Goal: Task Accomplishment & Management: Complete application form

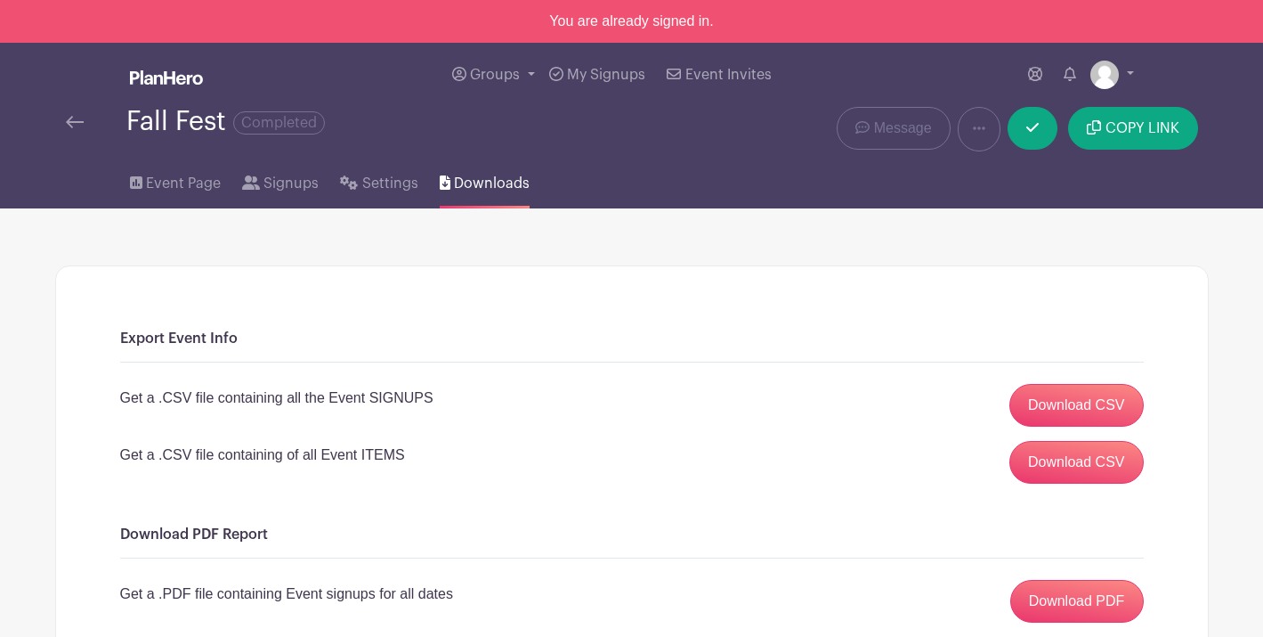
click at [88, 129] on div at bounding box center [96, 121] width 61 height 21
click at [77, 125] on img at bounding box center [75, 122] width 18 height 12
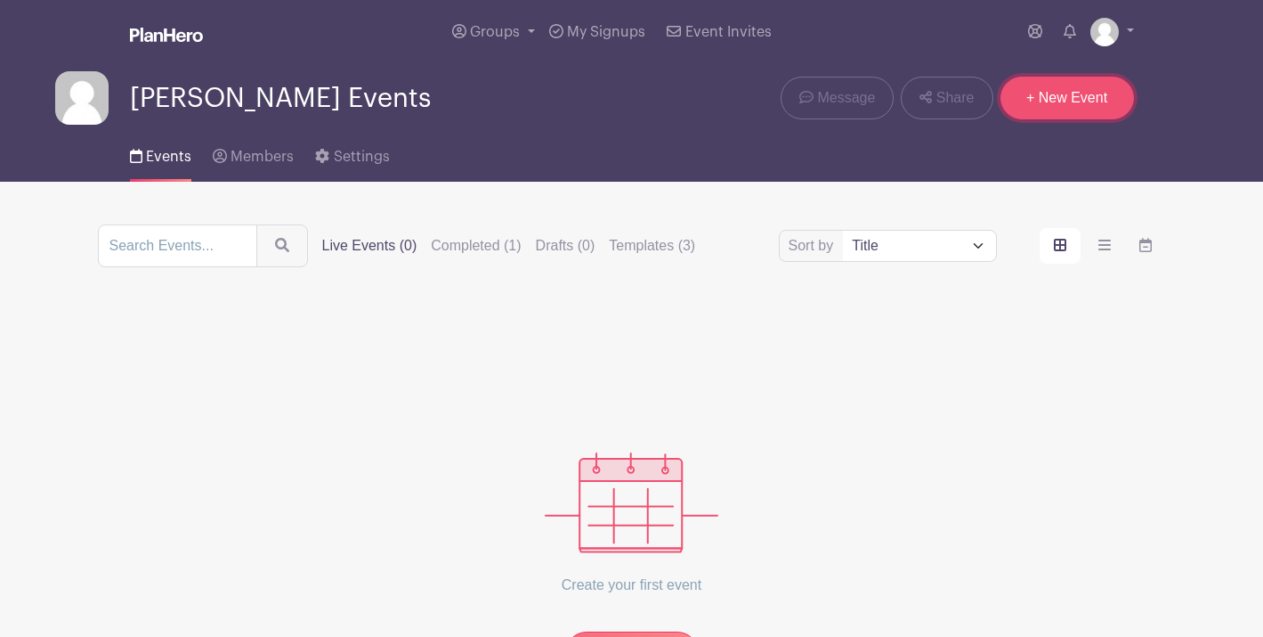
click at [1058, 110] on link "+ New Event" at bounding box center [1068, 98] width 134 height 43
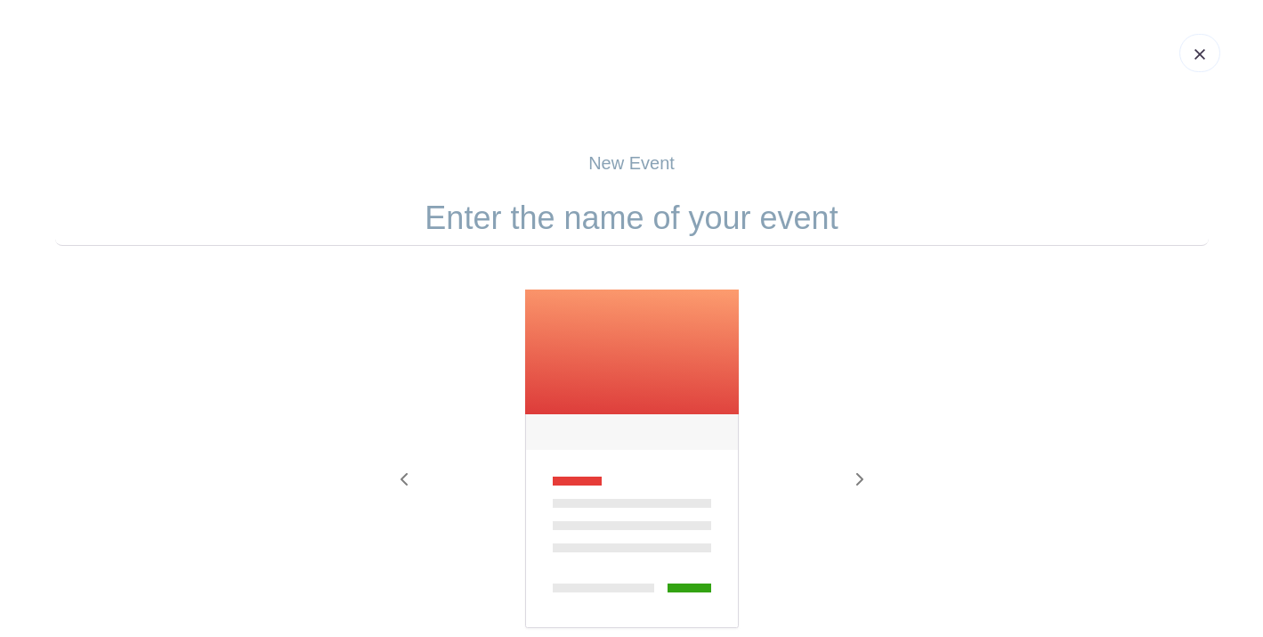
click at [654, 171] on p "New Event" at bounding box center [632, 163] width 1154 height 27
click at [647, 157] on p "New Event" at bounding box center [632, 163] width 1154 height 27
click at [645, 231] on input "text" at bounding box center [632, 218] width 1154 height 55
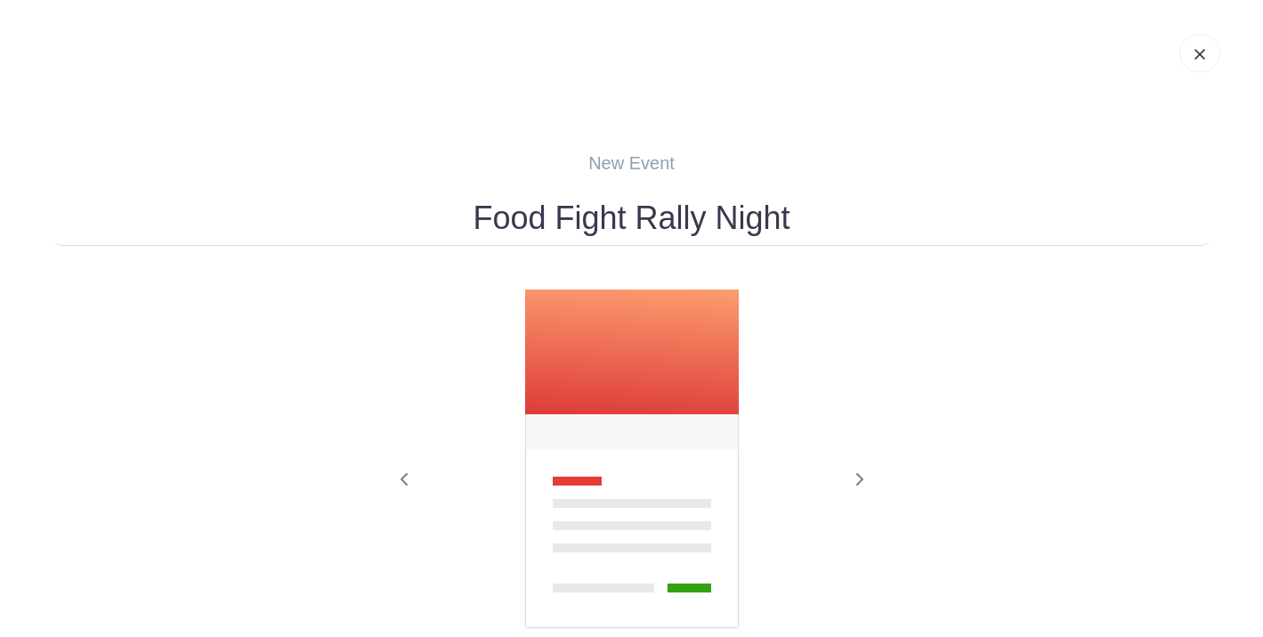
type input "Food Fight Rally Night"
click at [997, 339] on div "Previous Next" at bounding box center [632, 483] width 1154 height 390
click at [860, 480] on icon "button" at bounding box center [860, 479] width 7 height 12
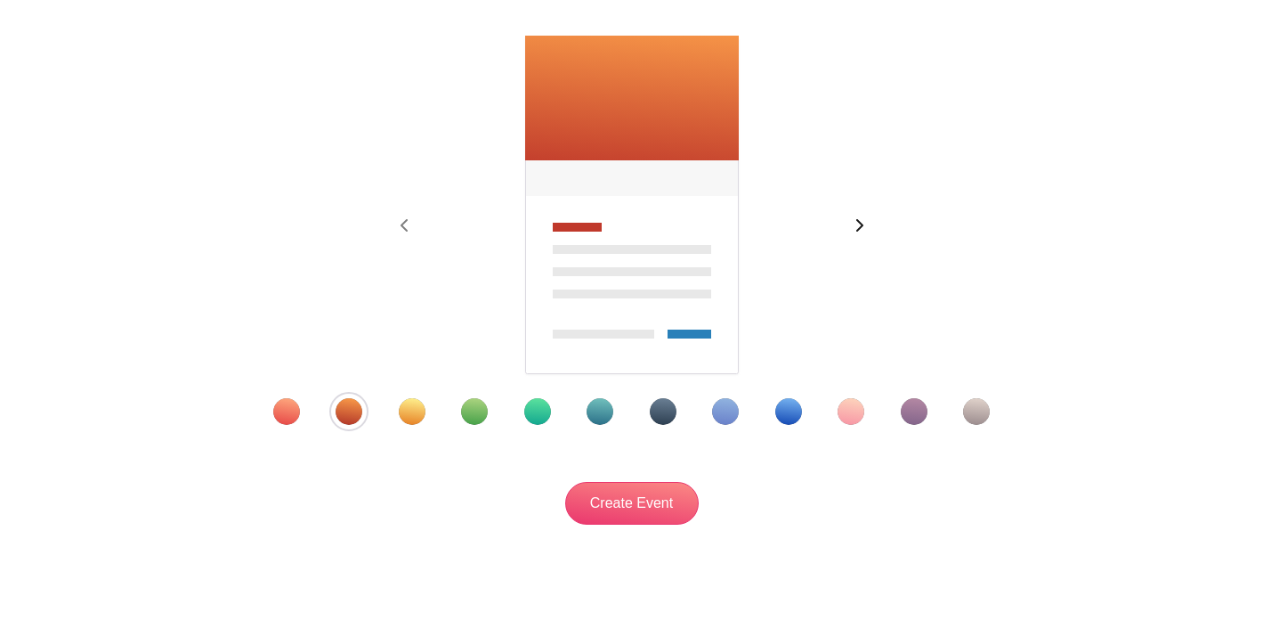
scroll to position [296, 0]
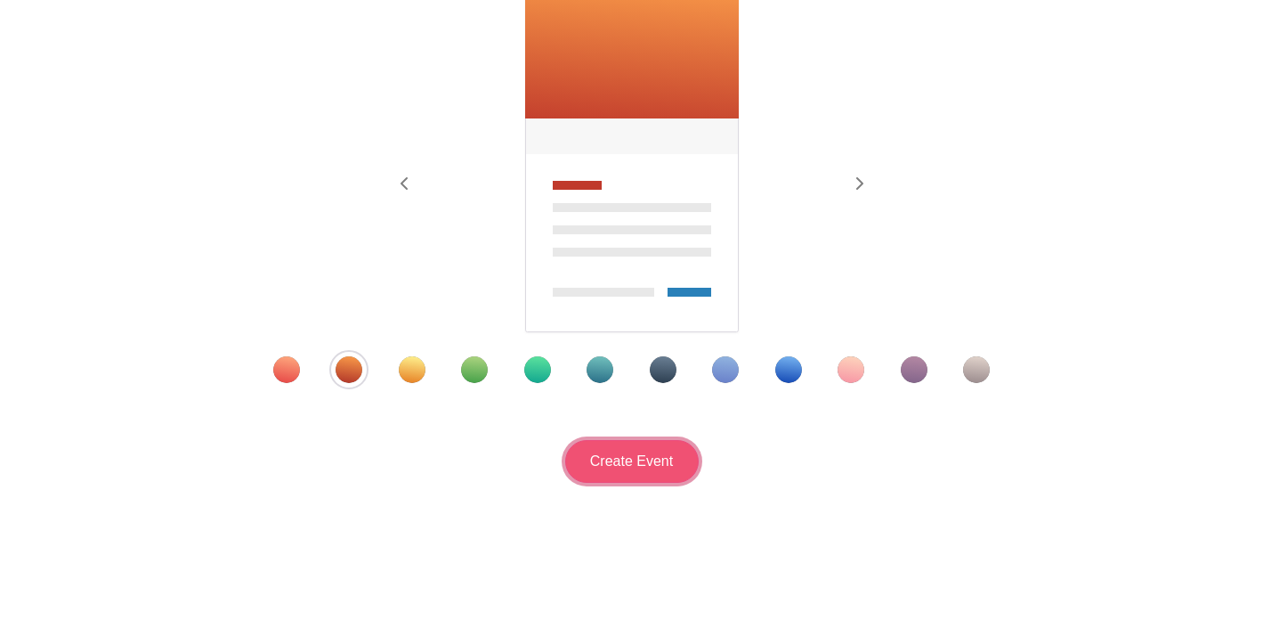
click at [605, 467] on input "Create Event" at bounding box center [632, 461] width 134 height 43
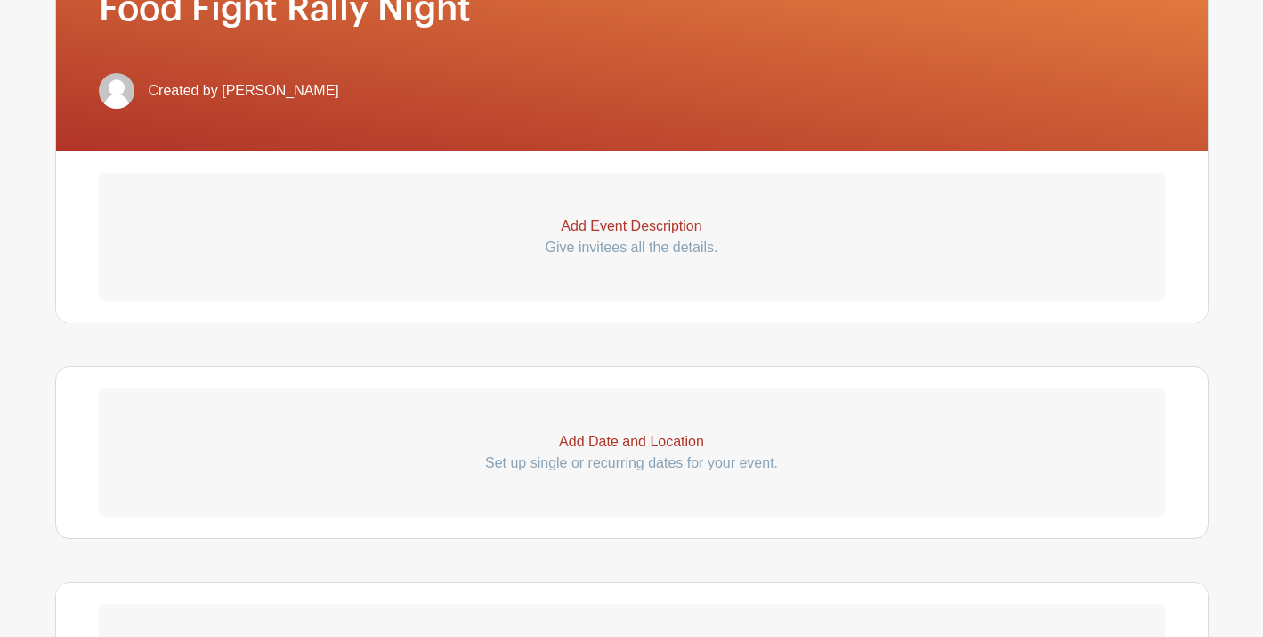
scroll to position [422, 0]
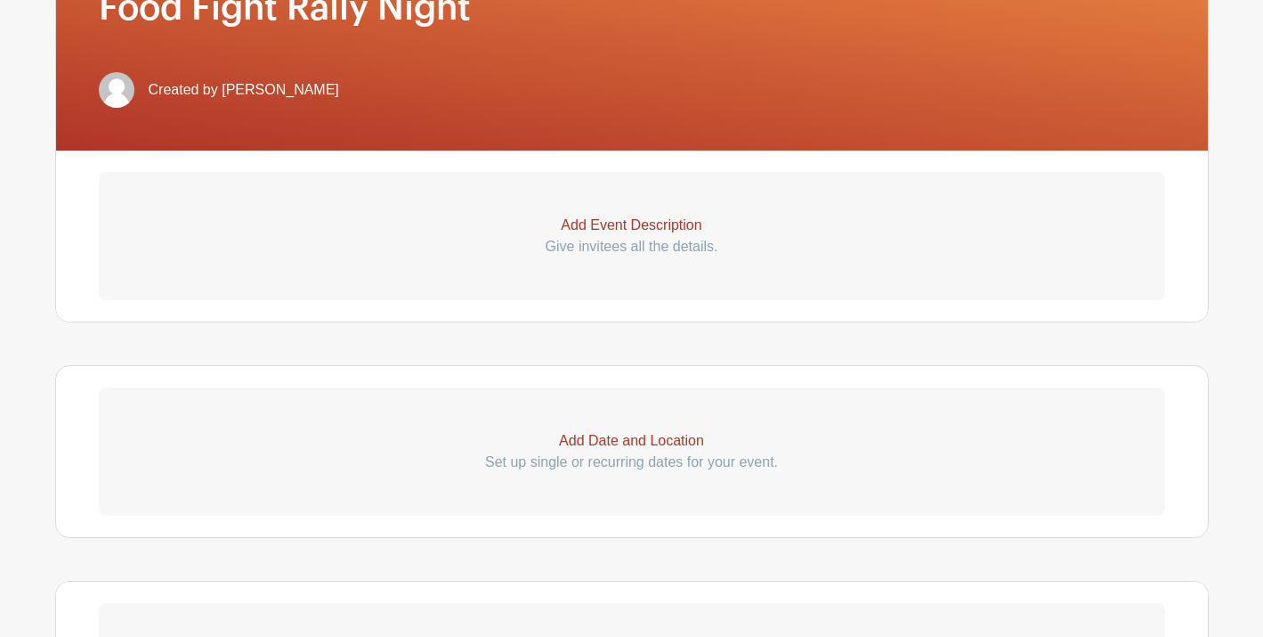
click at [634, 232] on p "Add Event Description" at bounding box center [632, 225] width 1067 height 21
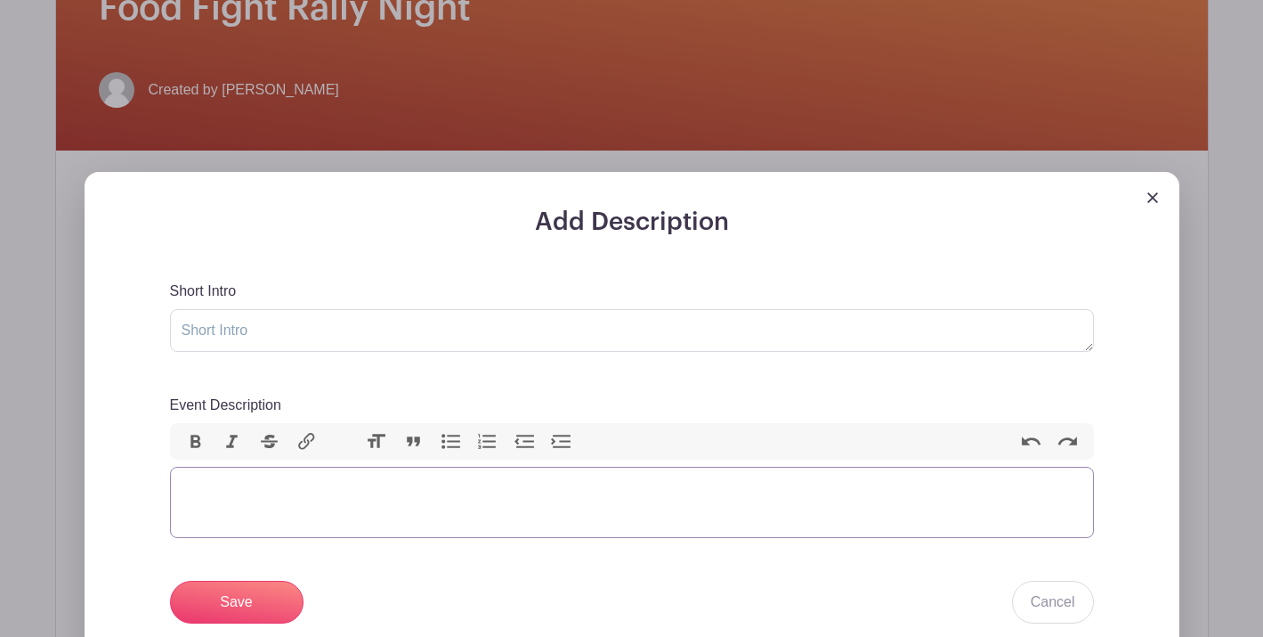
click at [455, 486] on trix-editor "Event Description" at bounding box center [632, 502] width 924 height 71
type trix-editor "<div>B</div>"
type trix-editor "<div>G</div>"
click at [256, 508] on trix-editor "Event Description" at bounding box center [632, 502] width 924 height 71
paste trix-editor "<div>Think you’ve got what it takes to be the ultimate youth chef? Sign up to c…"
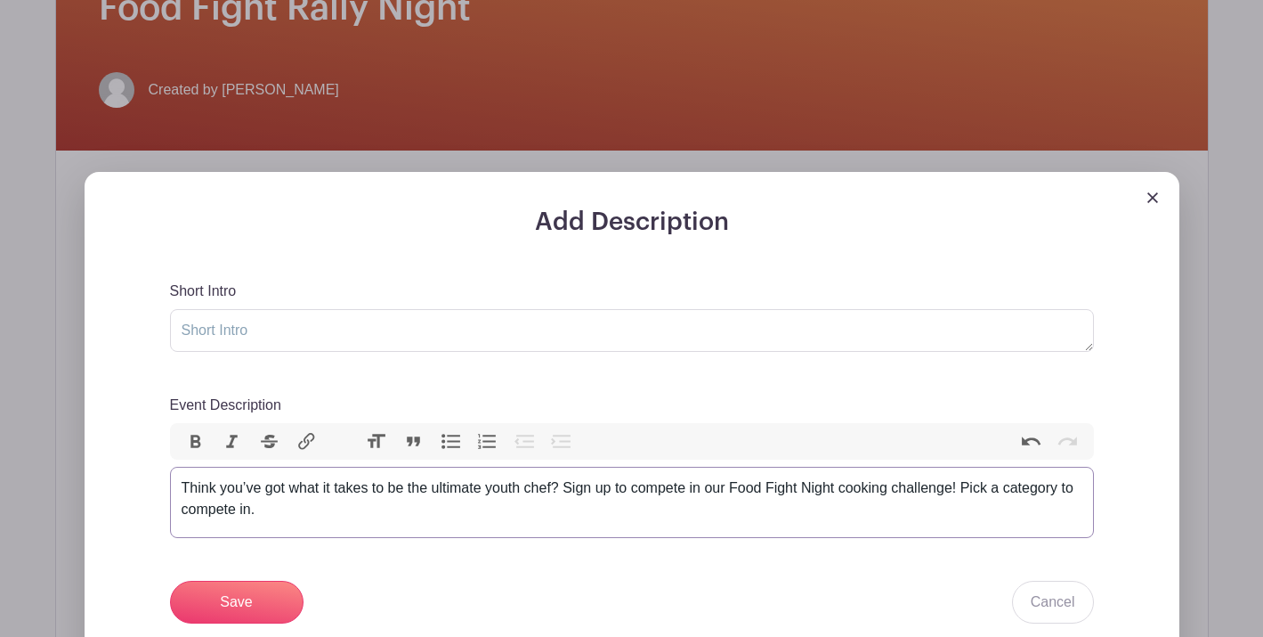
click at [848, 491] on div "Think you’ve got what it takes to be the ultimate youth chef? Sign up to compet…" at bounding box center [632, 498] width 901 height 43
click at [425, 513] on div "Think you’ve got what it takes to be the ultimate youth chef? Sign up to compet…" at bounding box center [632, 498] width 901 height 43
type trix-editor "<div>Think you’ve got what it takes to be the ultimate youth chef? Sign up to c…"
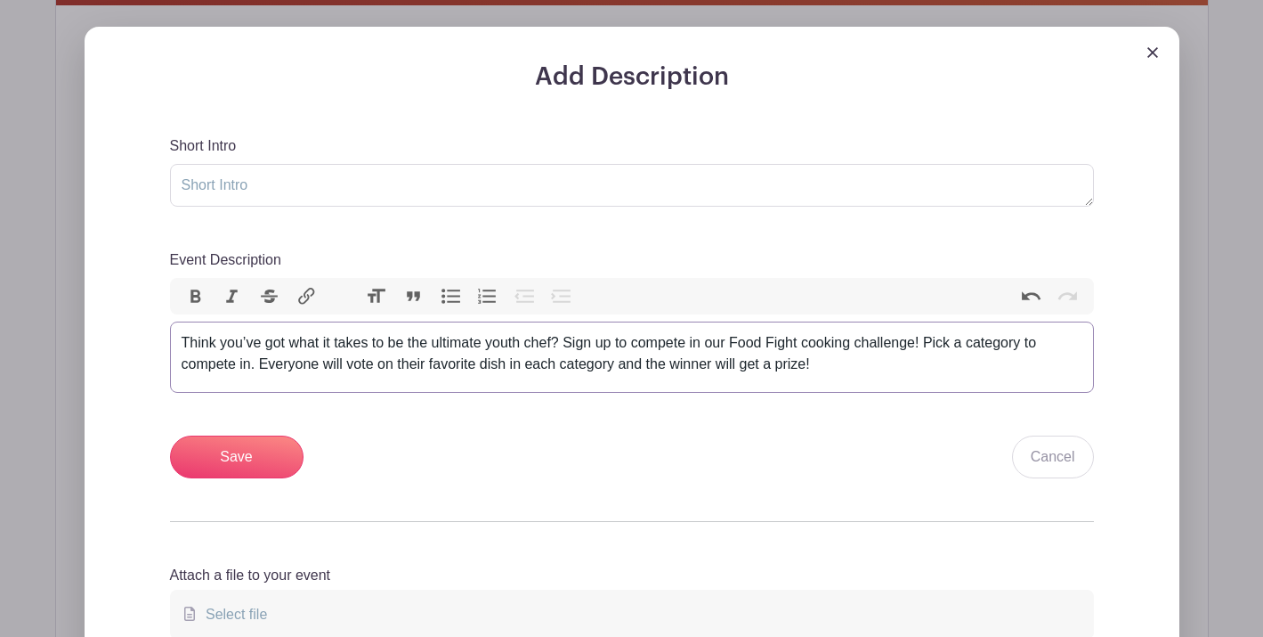
scroll to position [647, 0]
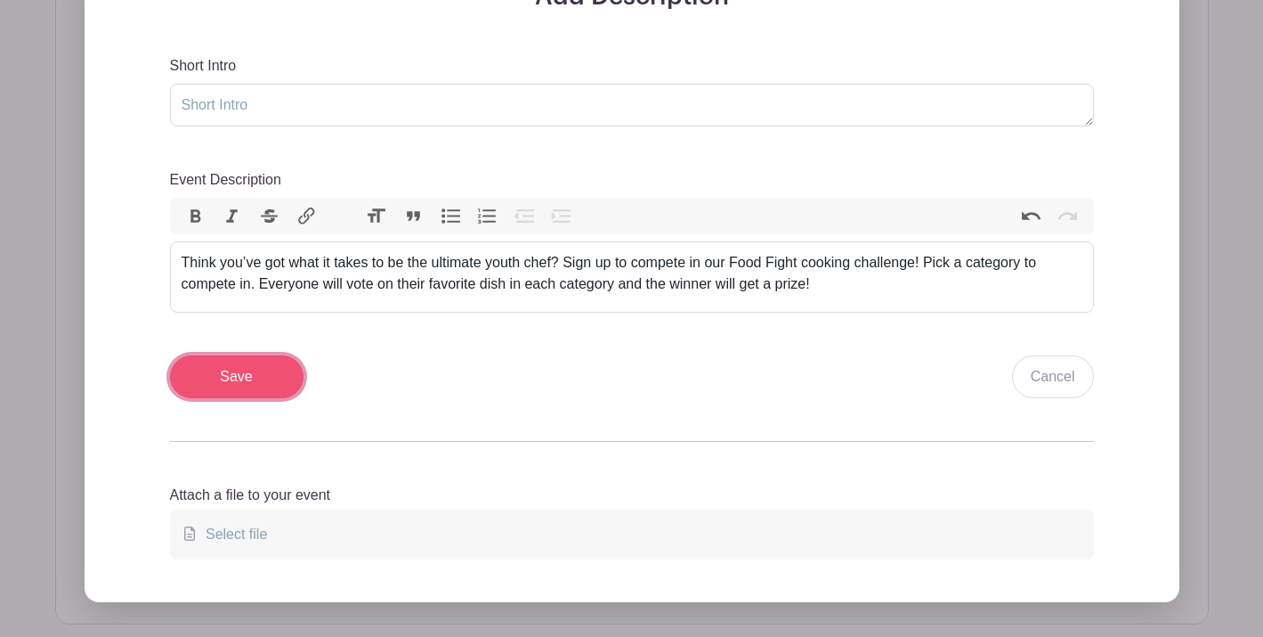
click at [216, 370] on input "Save" at bounding box center [237, 376] width 134 height 43
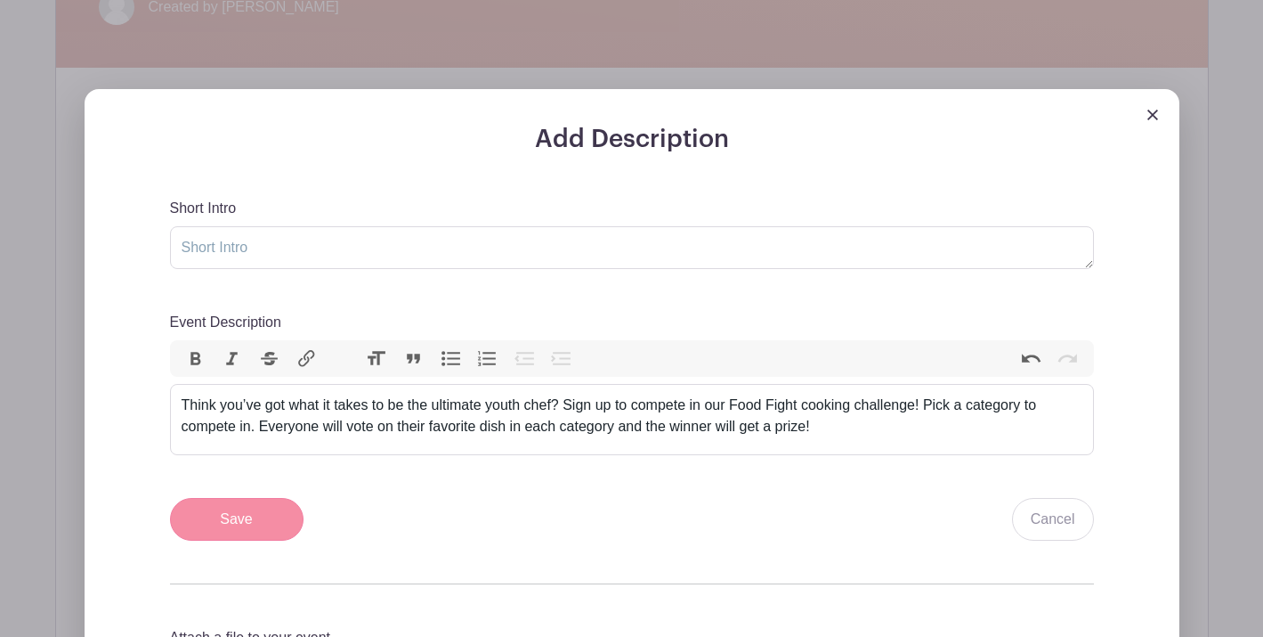
scroll to position [790, 0]
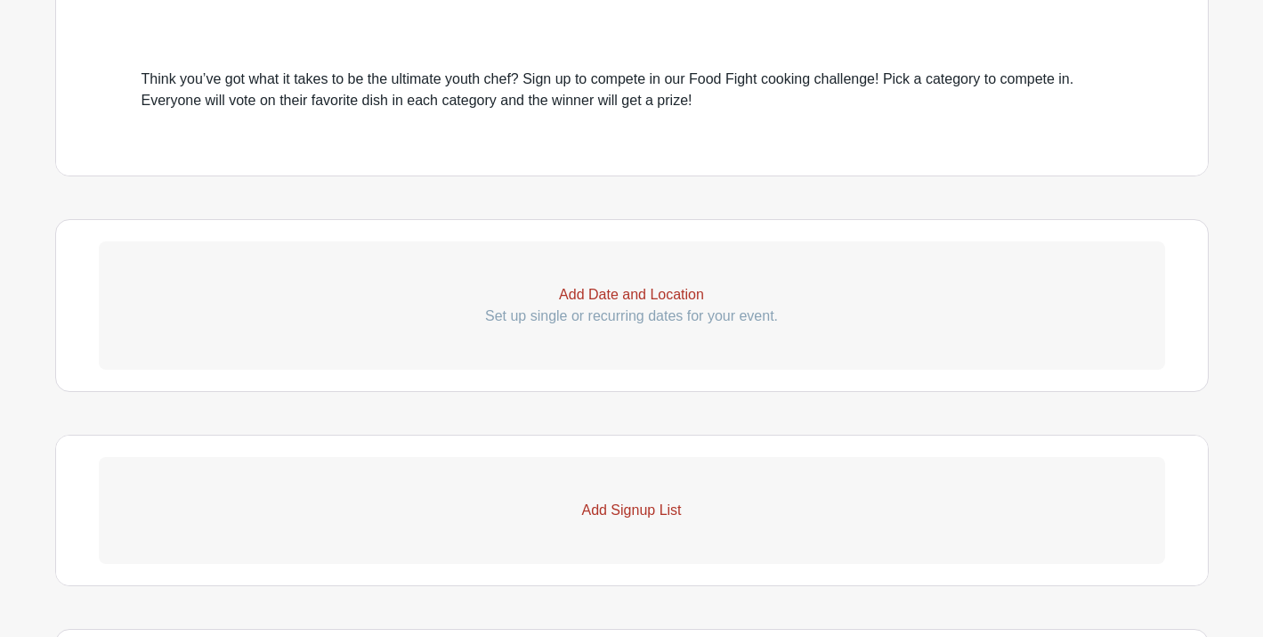
click at [647, 289] on p "Add Date and Location" at bounding box center [632, 294] width 1067 height 21
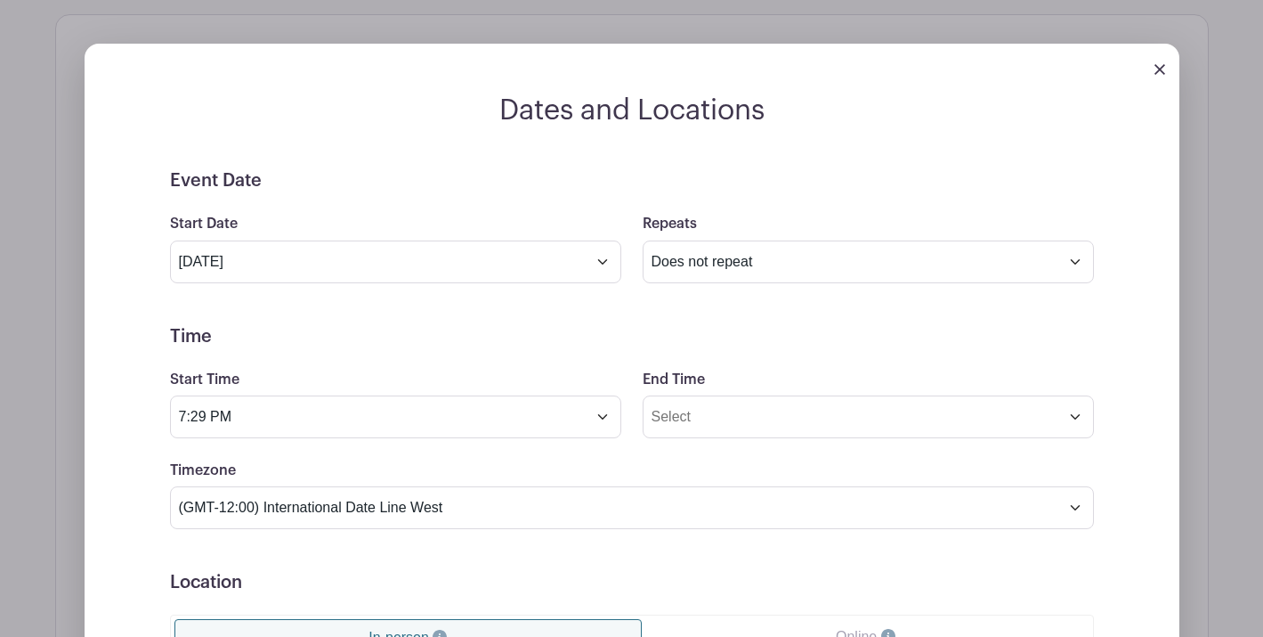
scroll to position [1006, 0]
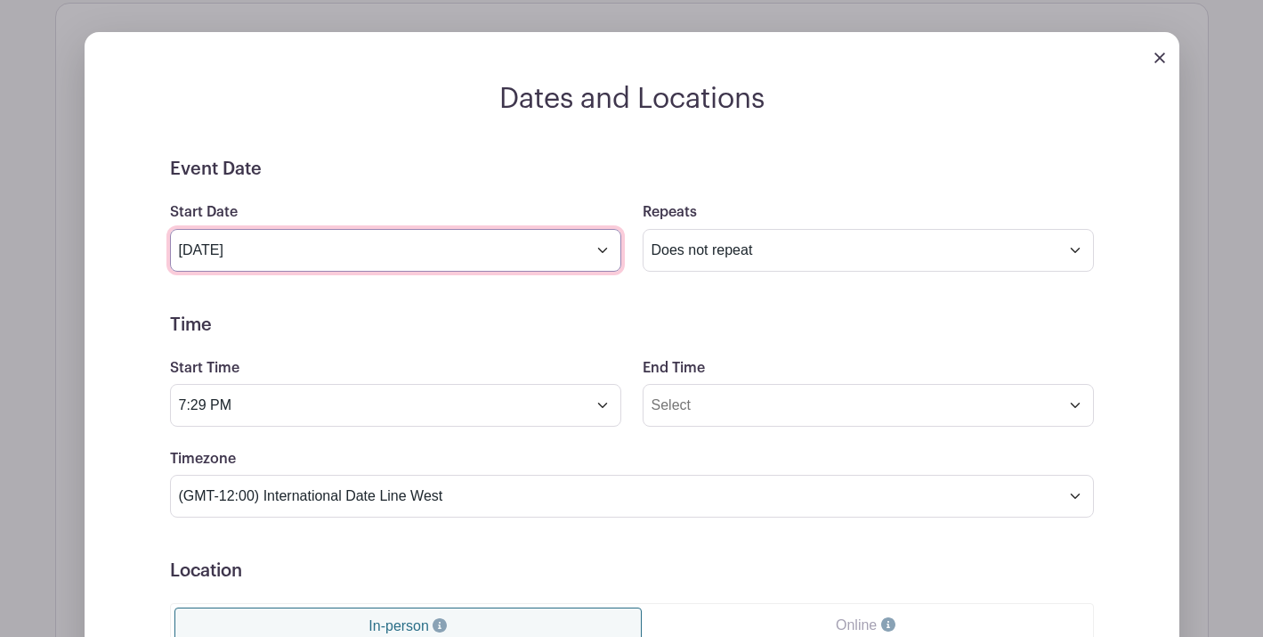
click at [593, 259] on input "[DATE]" at bounding box center [395, 250] width 451 height 43
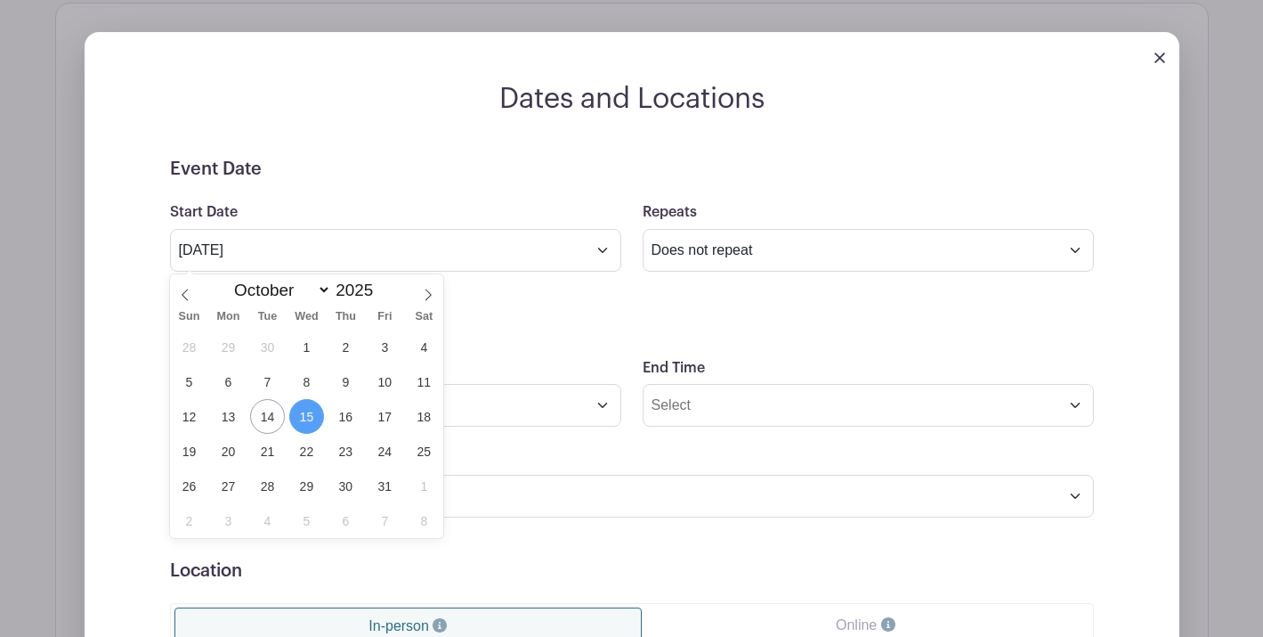
click at [427, 306] on div "Sun Mon Tue Wed Thu Fri Sat" at bounding box center [307, 317] width 274 height 25
click at [426, 292] on icon at bounding box center [428, 294] width 12 height 12
select select "10"
click at [194, 382] on span "2" at bounding box center [189, 381] width 35 height 35
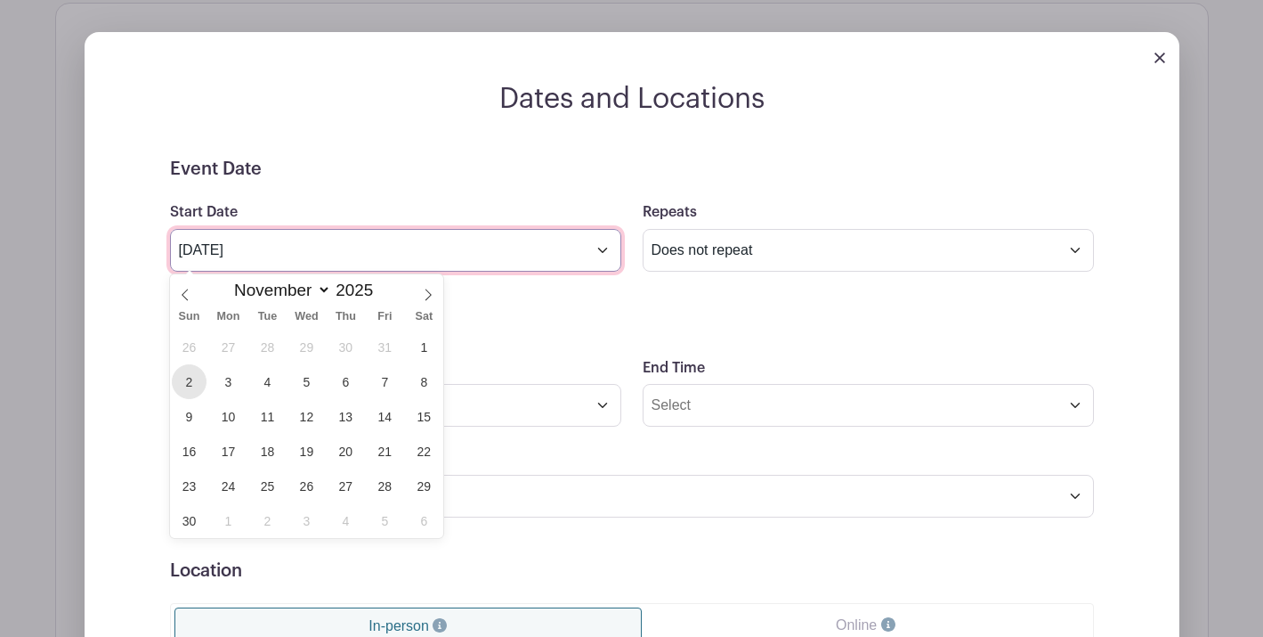
type input "[DATE]"
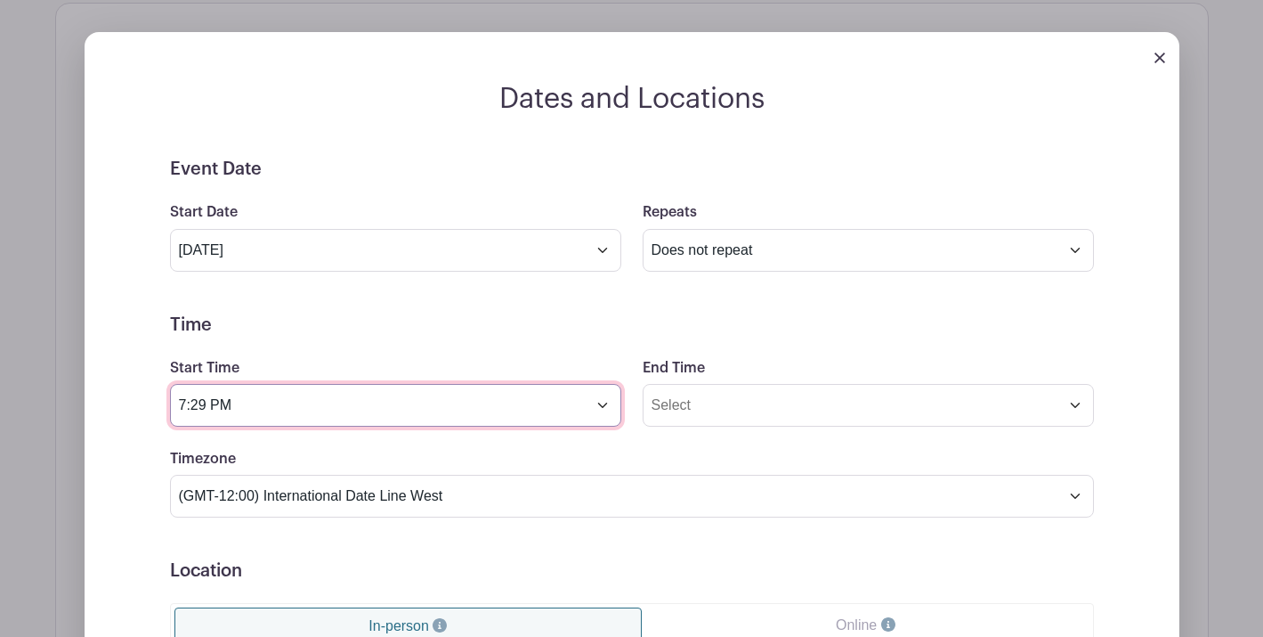
click at [445, 414] on input "7:29 PM" at bounding box center [395, 405] width 451 height 43
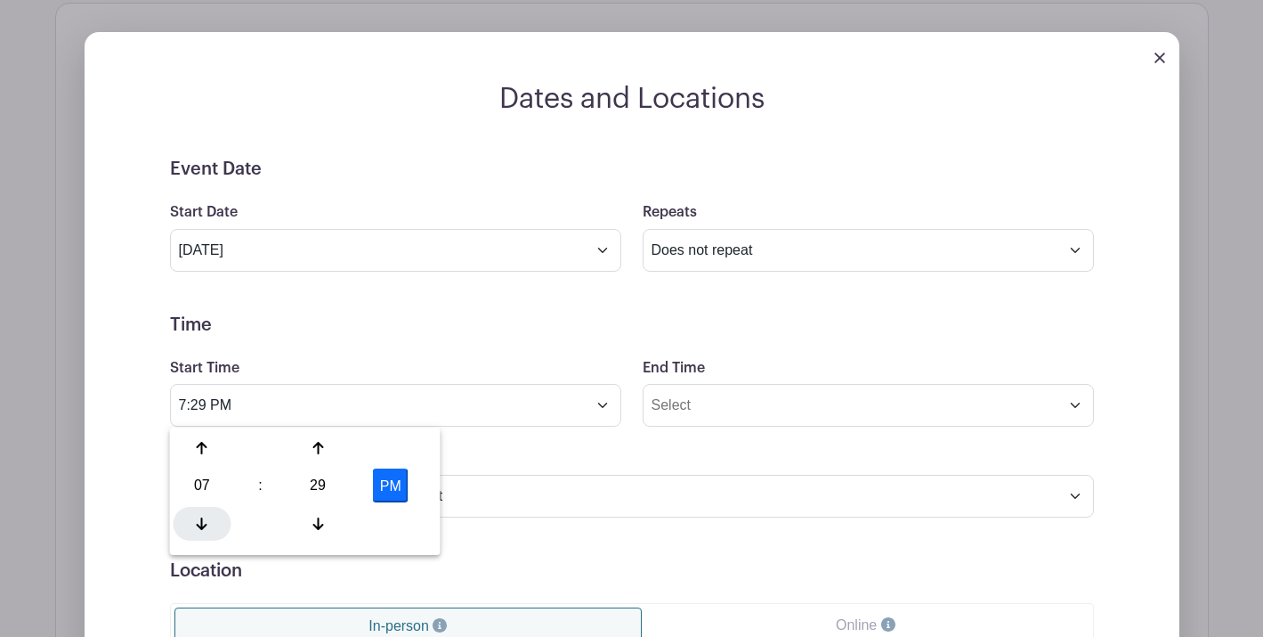
click at [201, 521] on icon at bounding box center [202, 523] width 11 height 12
click at [309, 519] on div at bounding box center [318, 524] width 58 height 34
click at [315, 490] on div "28" at bounding box center [318, 485] width 58 height 34
click at [207, 446] on div "00" at bounding box center [204, 448] width 60 height 34
type input "6:00 PM"
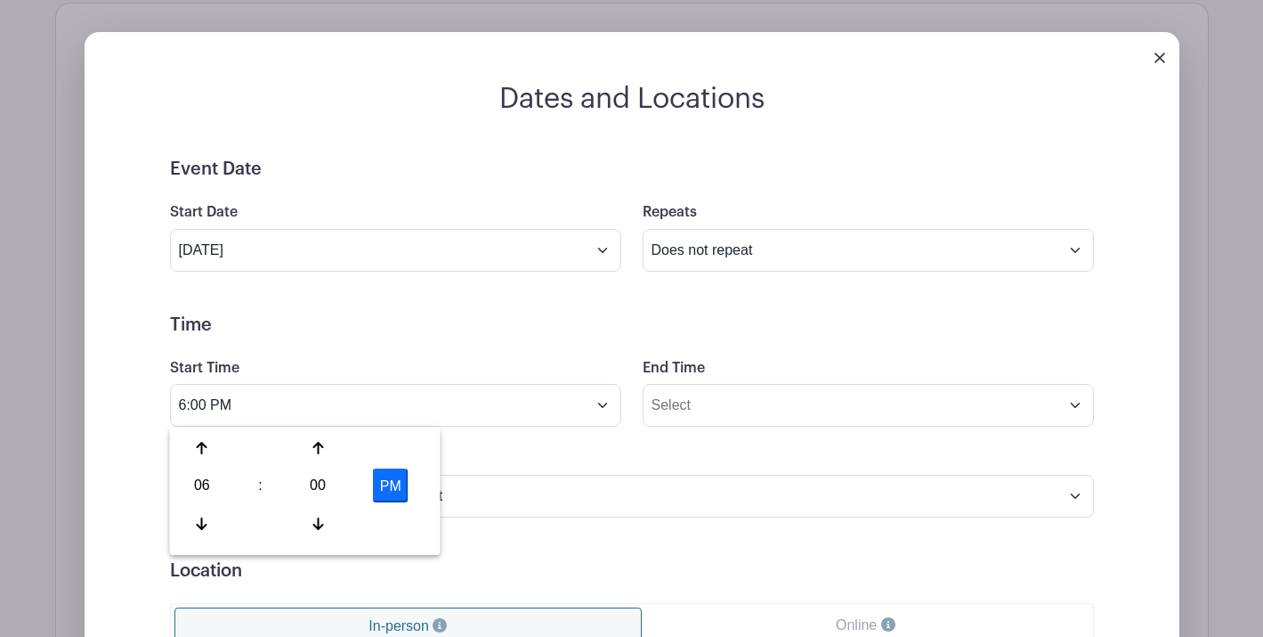
click at [716, 440] on form "Event Date Start Date [DATE] Repeats Does not repeat Daily Weekly Monthly on da…" at bounding box center [632, 558] width 924 height 801
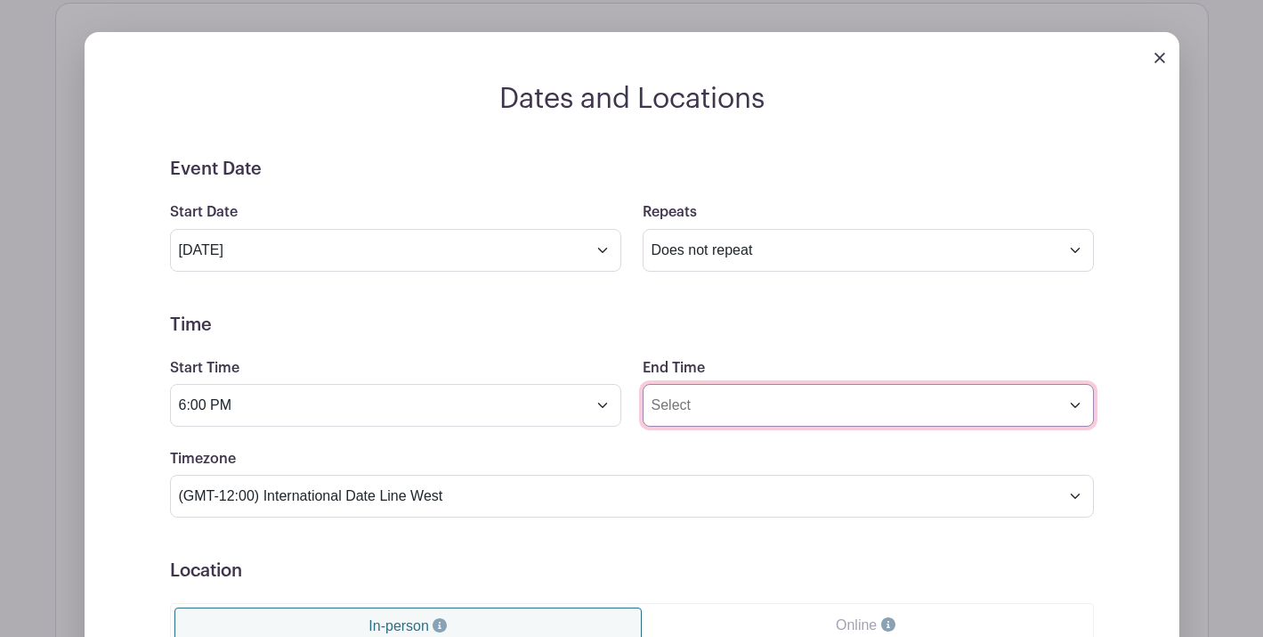
click at [721, 407] on input "End Time" at bounding box center [868, 405] width 451 height 43
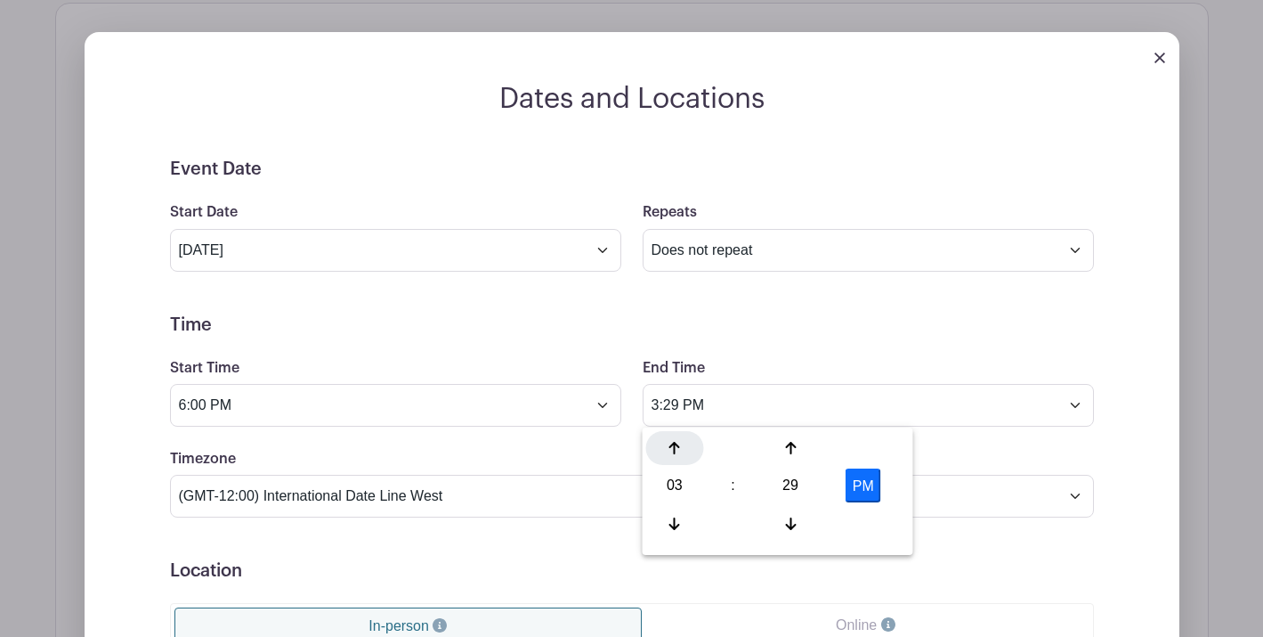
click at [680, 451] on div at bounding box center [675, 448] width 58 height 34
click at [669, 487] on div "05" at bounding box center [675, 485] width 58 height 34
click at [683, 519] on div "08" at bounding box center [676, 524] width 60 height 34
click at [782, 481] on div "29" at bounding box center [791, 485] width 58 height 34
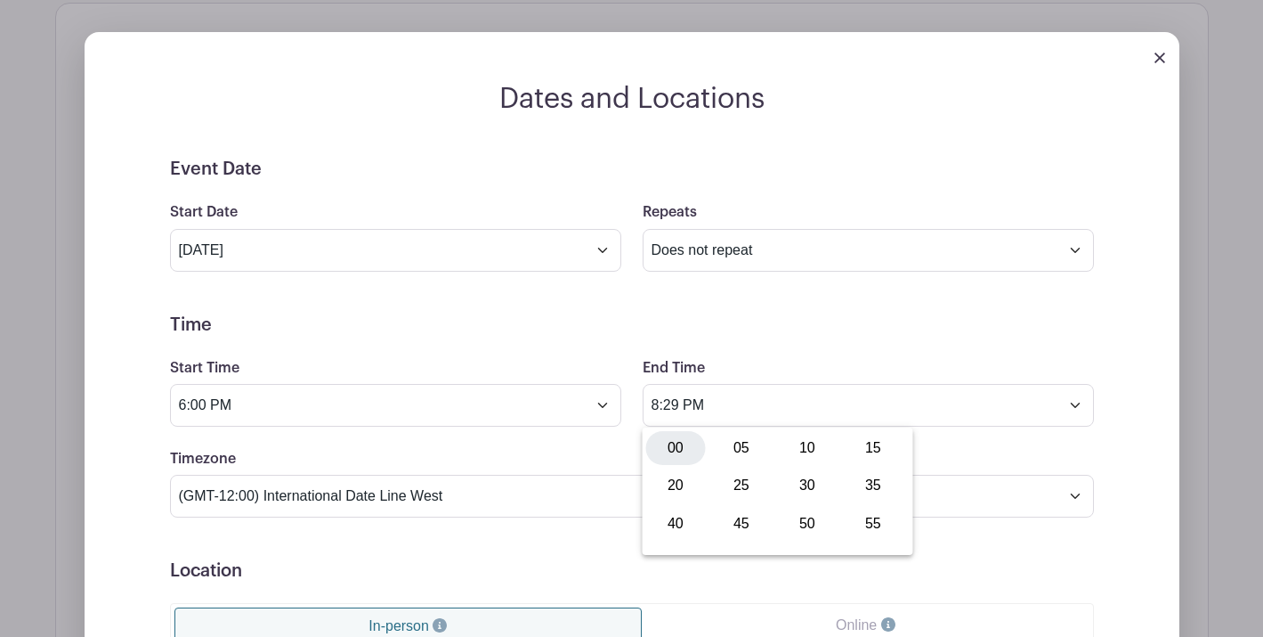
click at [684, 455] on div "00" at bounding box center [676, 448] width 60 height 34
type input "8:00 PM"
click at [525, 552] on form "Event Date Start Date [DATE] Repeats Does not repeat Daily Weekly Monthly on da…" at bounding box center [632, 558] width 924 height 801
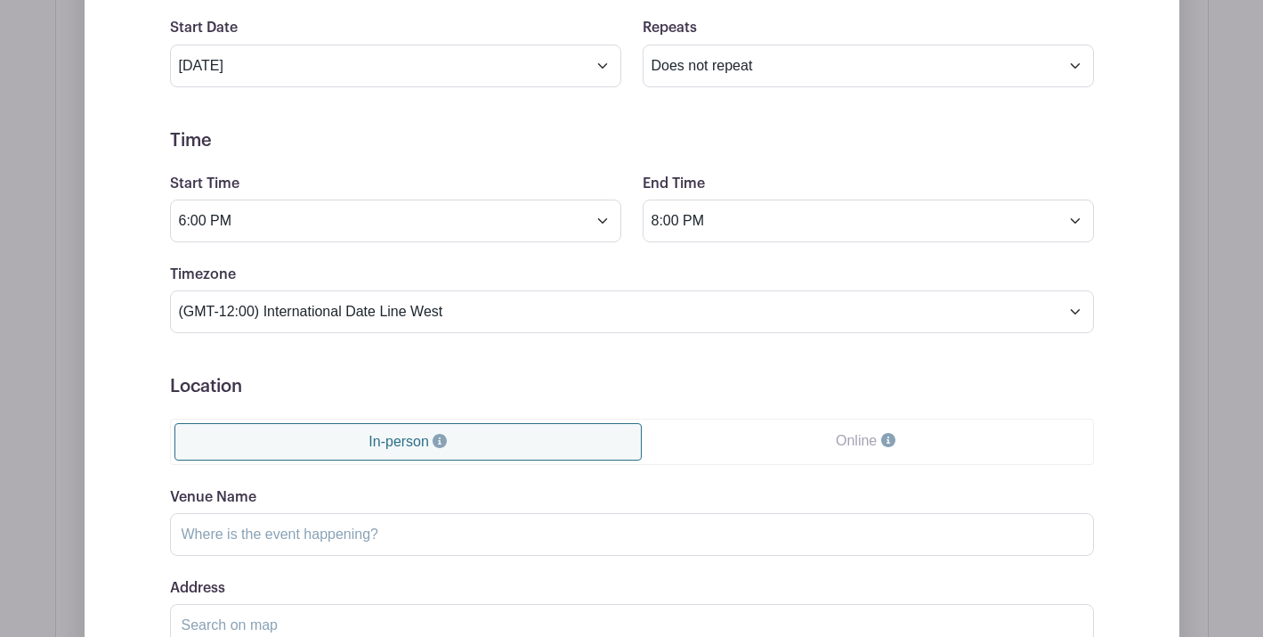
scroll to position [1199, 0]
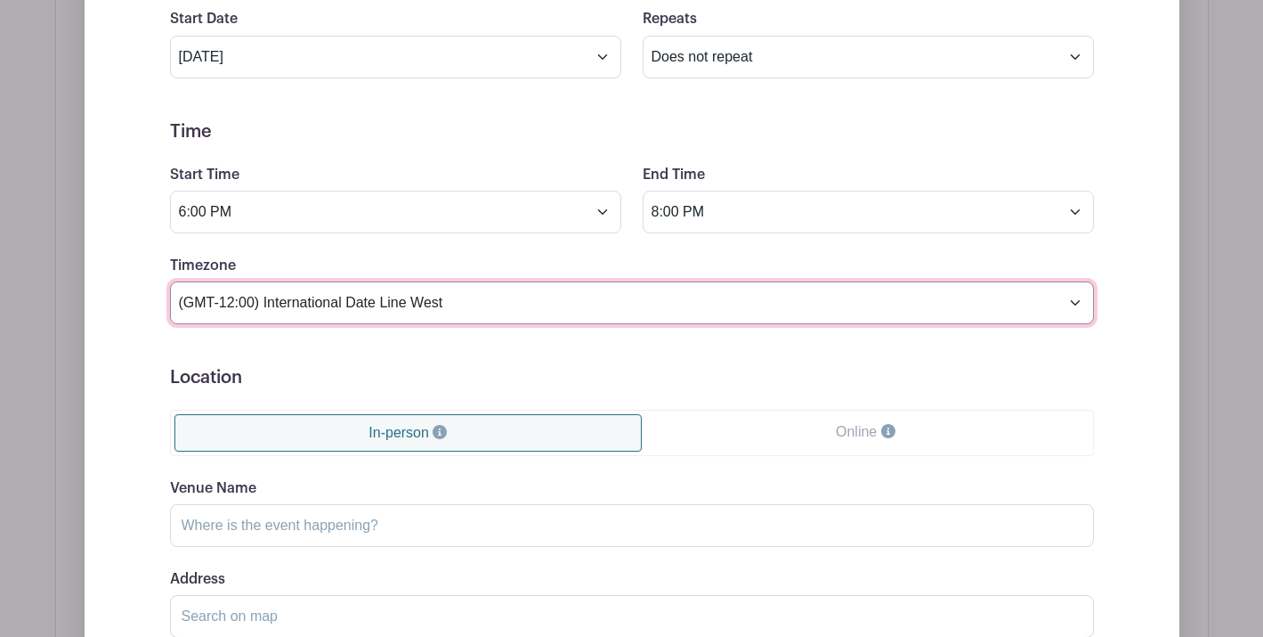
click at [420, 306] on select "(GMT-12:00) International Date Line West (GMT-11:00) [US_STATE] (GMT-11:00) [GE…" at bounding box center [632, 302] width 924 height 43
click at [170, 281] on select "(GMT-12:00) International Date Line West (GMT-11:00) [US_STATE] (GMT-11:00) [GE…" at bounding box center [632, 302] width 924 height 43
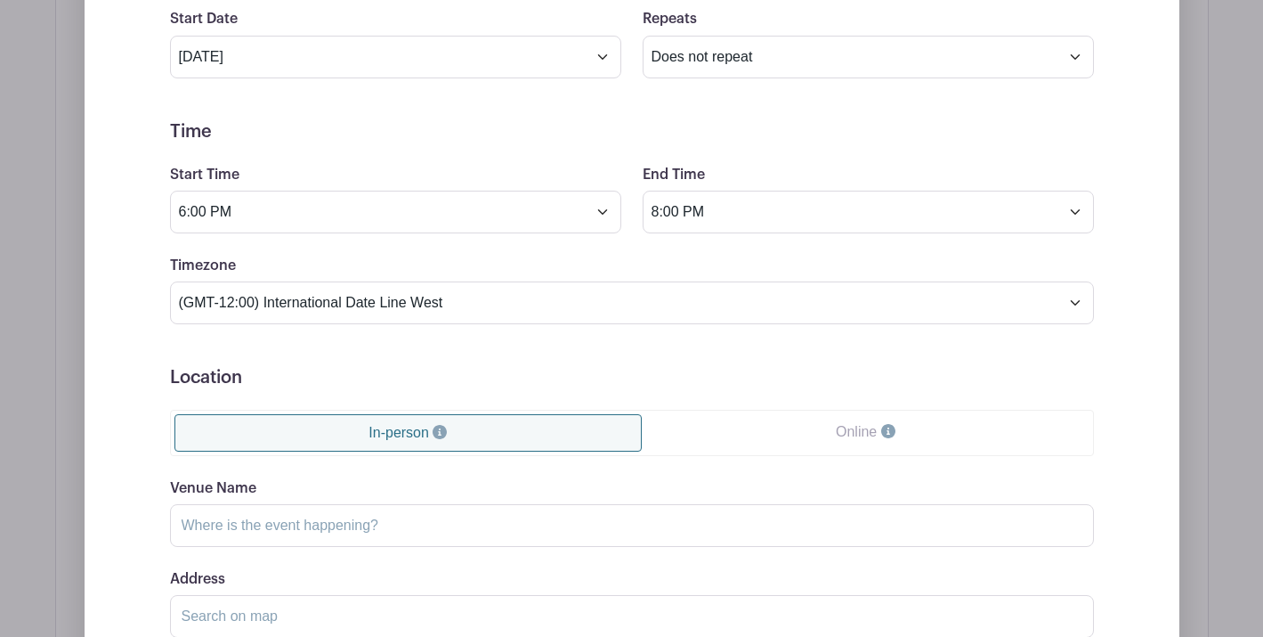
click at [662, 258] on div "Timezone (GMT-12:00) International Date Line West (GMT-11:00) [US_STATE] (GMT-1…" at bounding box center [632, 289] width 946 height 69
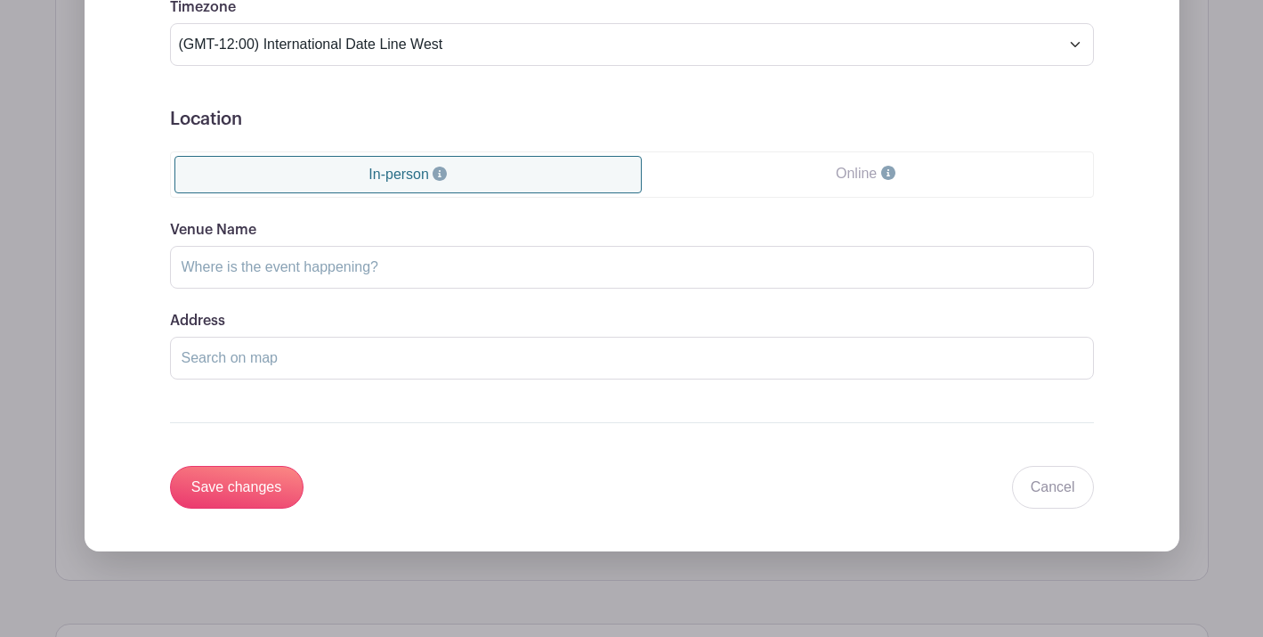
scroll to position [1459, 0]
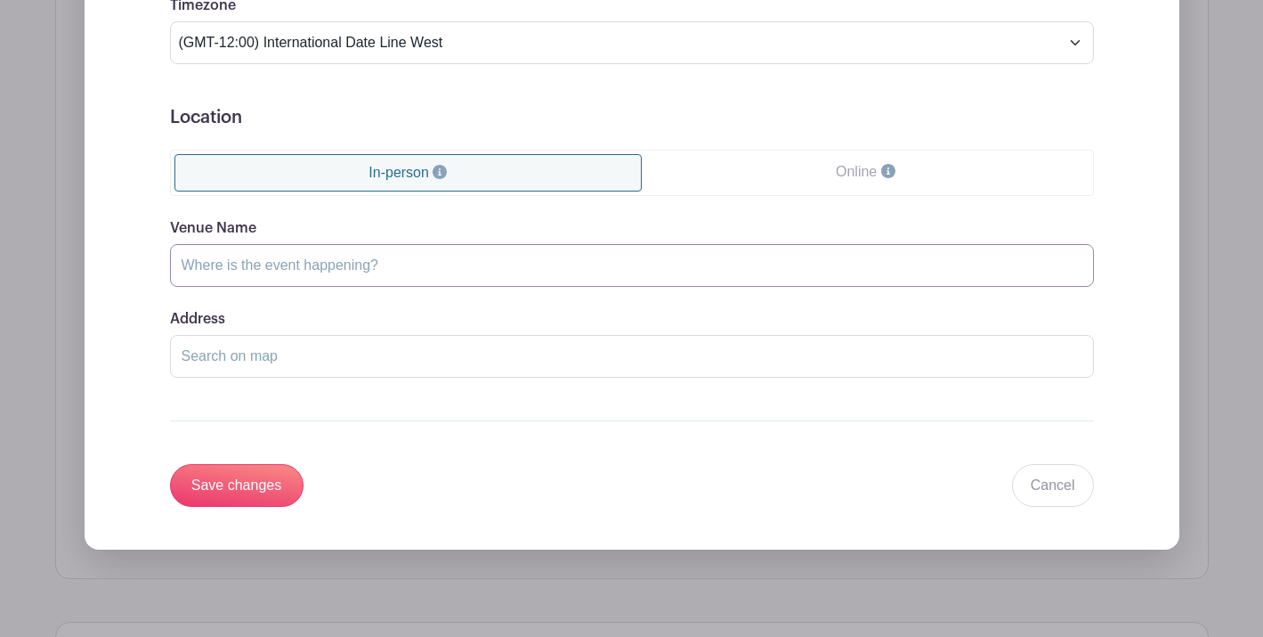
click at [454, 264] on input "Venue Name" at bounding box center [632, 265] width 924 height 43
type input "[DEMOGRAPHIC_DATA]"
click at [319, 353] on input "Address" at bounding box center [632, 356] width 924 height 43
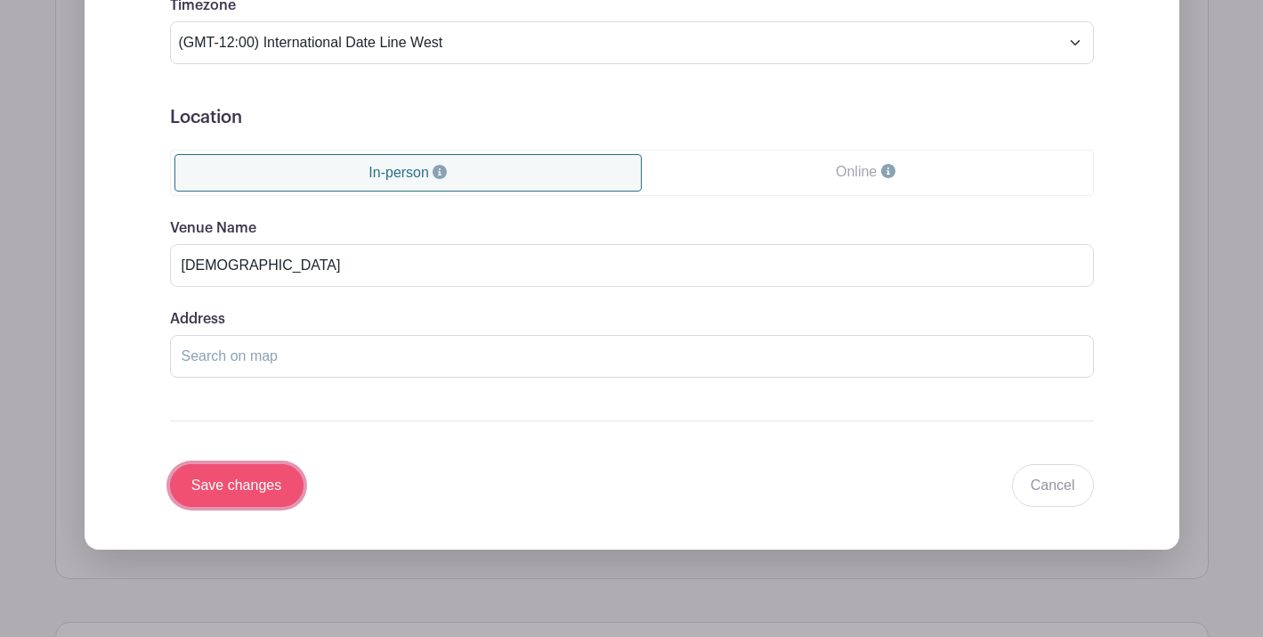
click at [277, 492] on input "Save changes" at bounding box center [237, 485] width 134 height 43
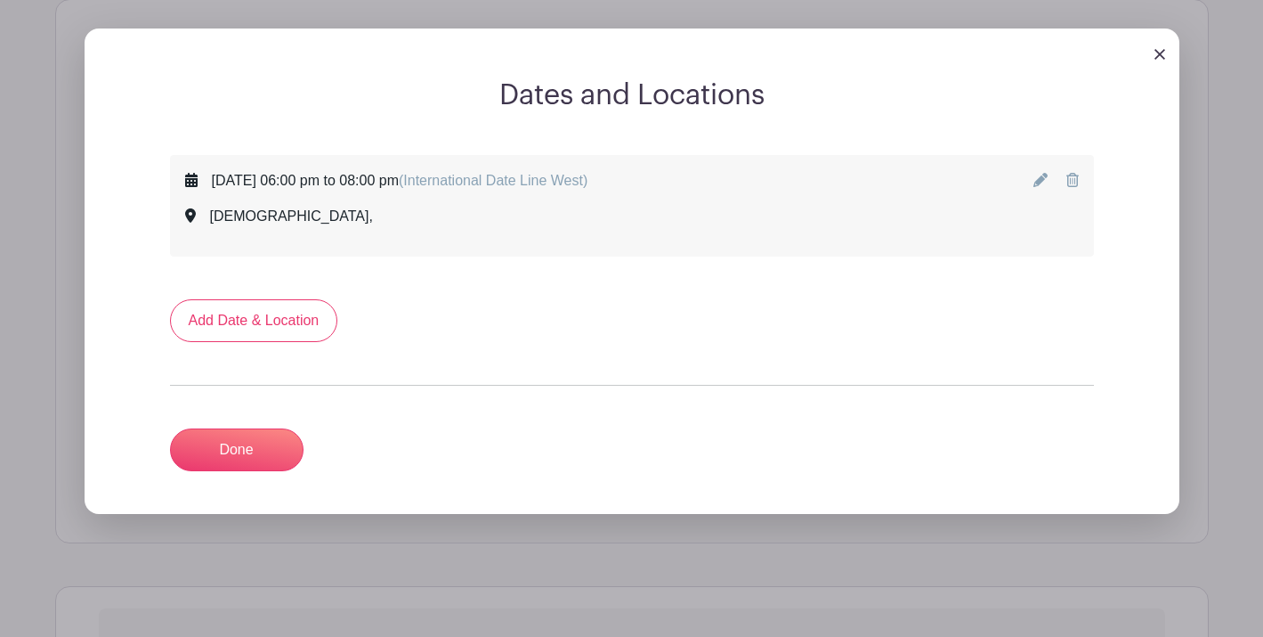
scroll to position [808, 0]
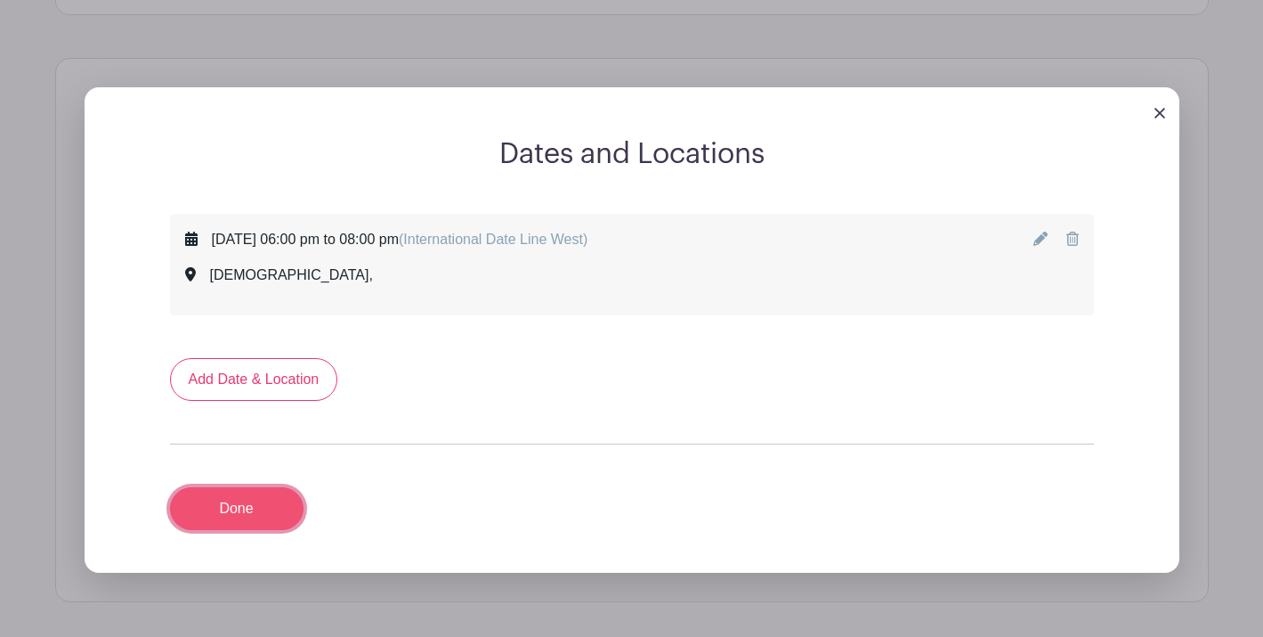
click at [254, 500] on link "Done" at bounding box center [237, 508] width 134 height 43
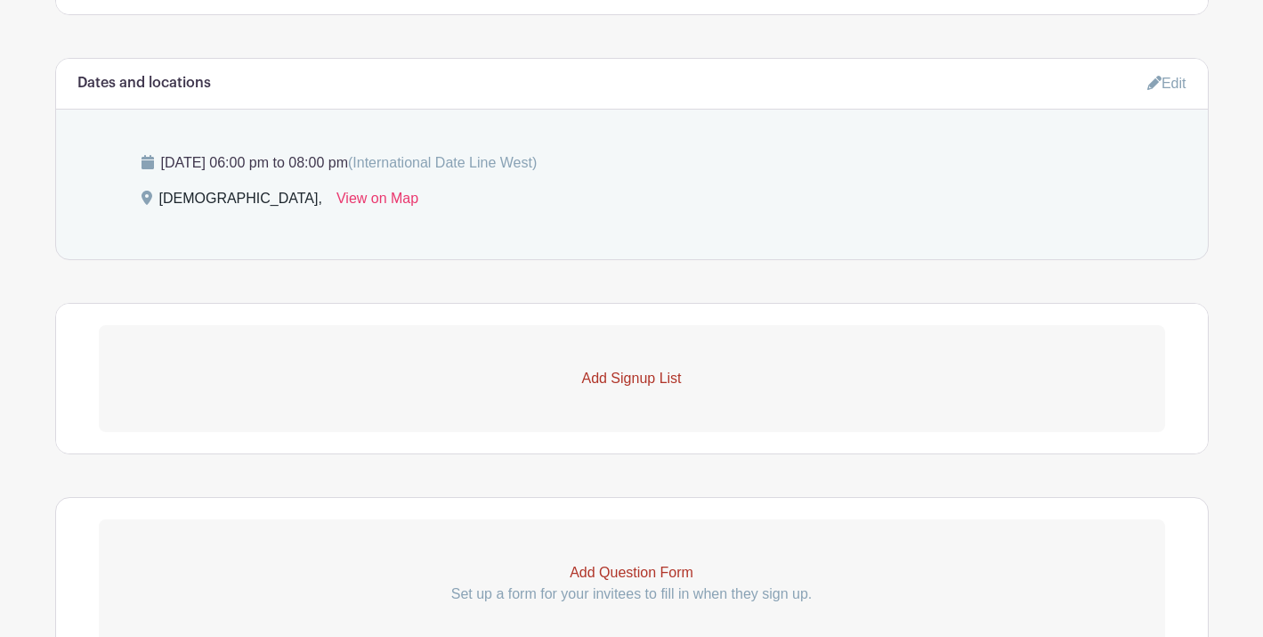
click at [620, 384] on p "Add Signup List" at bounding box center [632, 378] width 1067 height 21
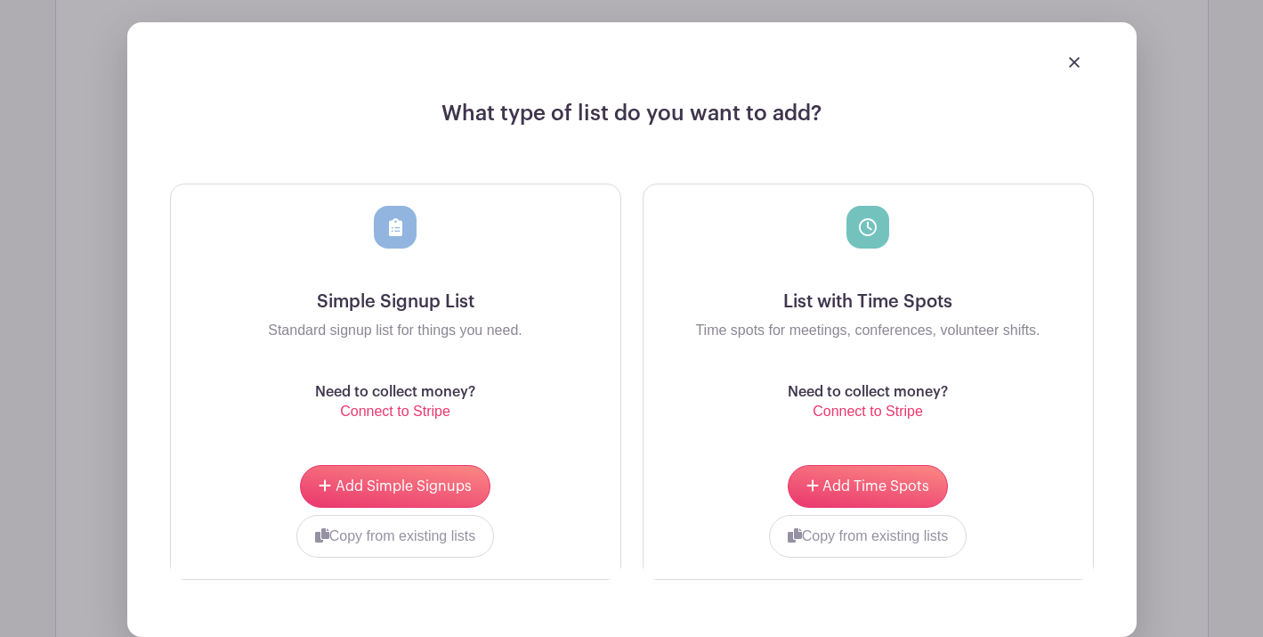
scroll to position [1169, 0]
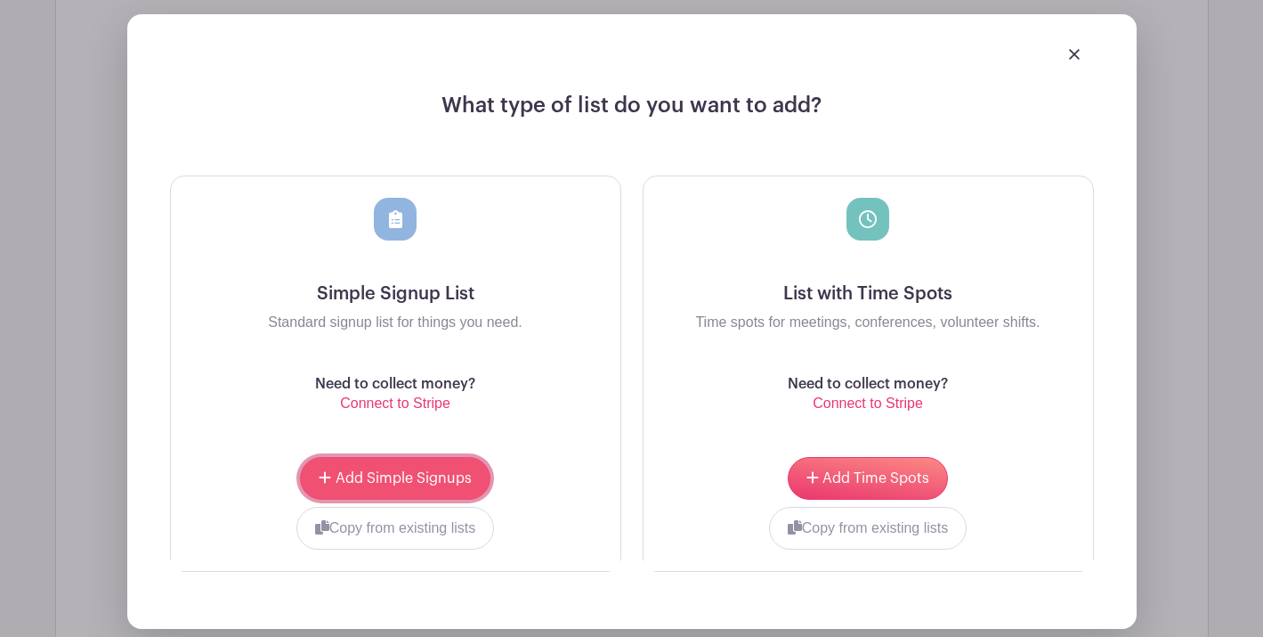
click at [401, 483] on span "Add Simple Signups" at bounding box center [404, 478] width 136 height 14
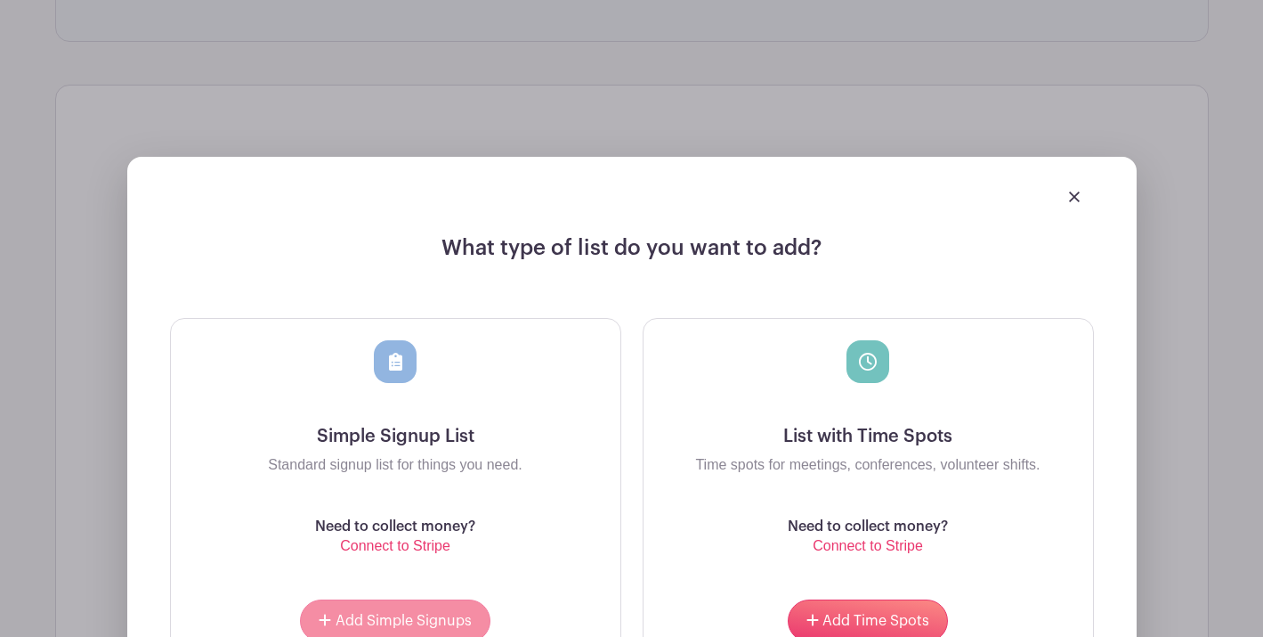
scroll to position [1312, 0]
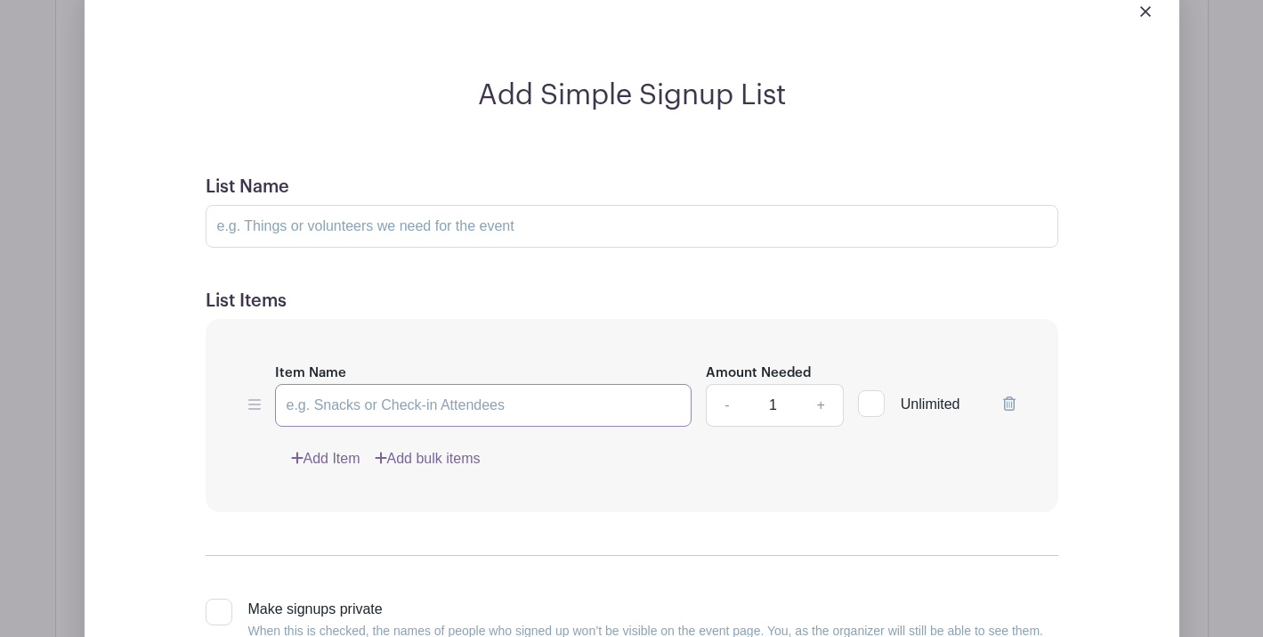
click at [392, 410] on input "Item Name" at bounding box center [484, 405] width 418 height 43
click at [569, 458] on div "Add Item Add bulk items" at bounding box center [653, 458] width 725 height 21
click at [534, 423] on input "Appetizers" at bounding box center [484, 405] width 418 height 43
type input "Appetizers"
click at [818, 402] on link "+" at bounding box center [821, 405] width 45 height 43
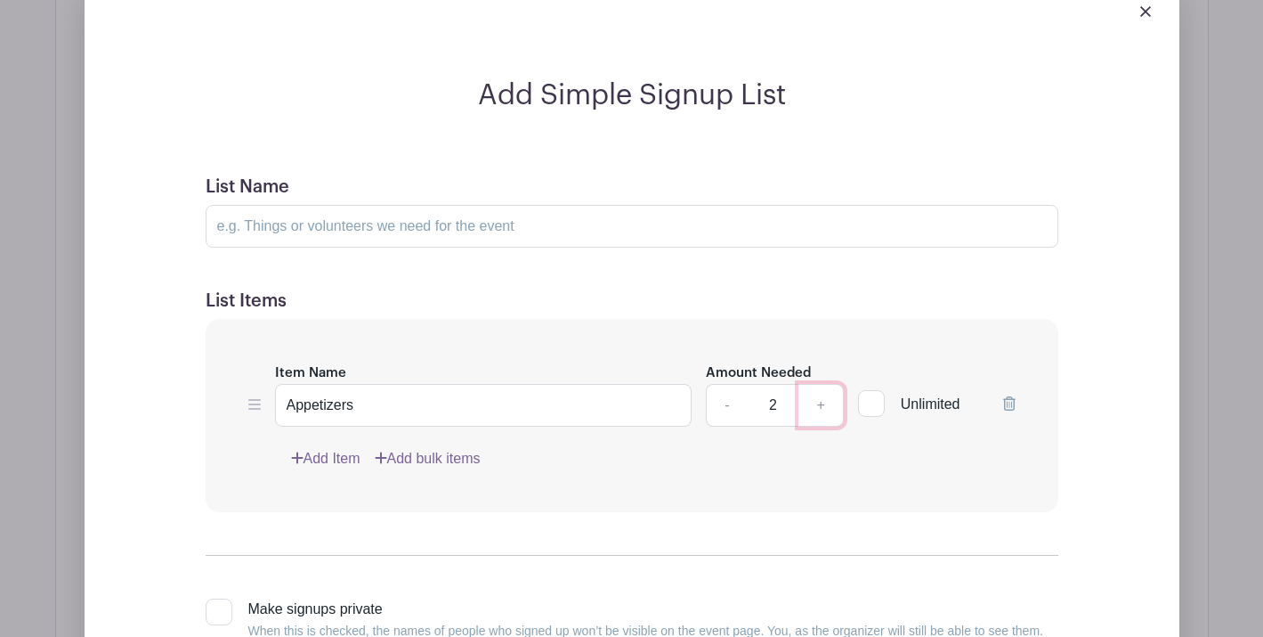
click at [818, 402] on link "+" at bounding box center [821, 405] width 45 height 43
type input "5"
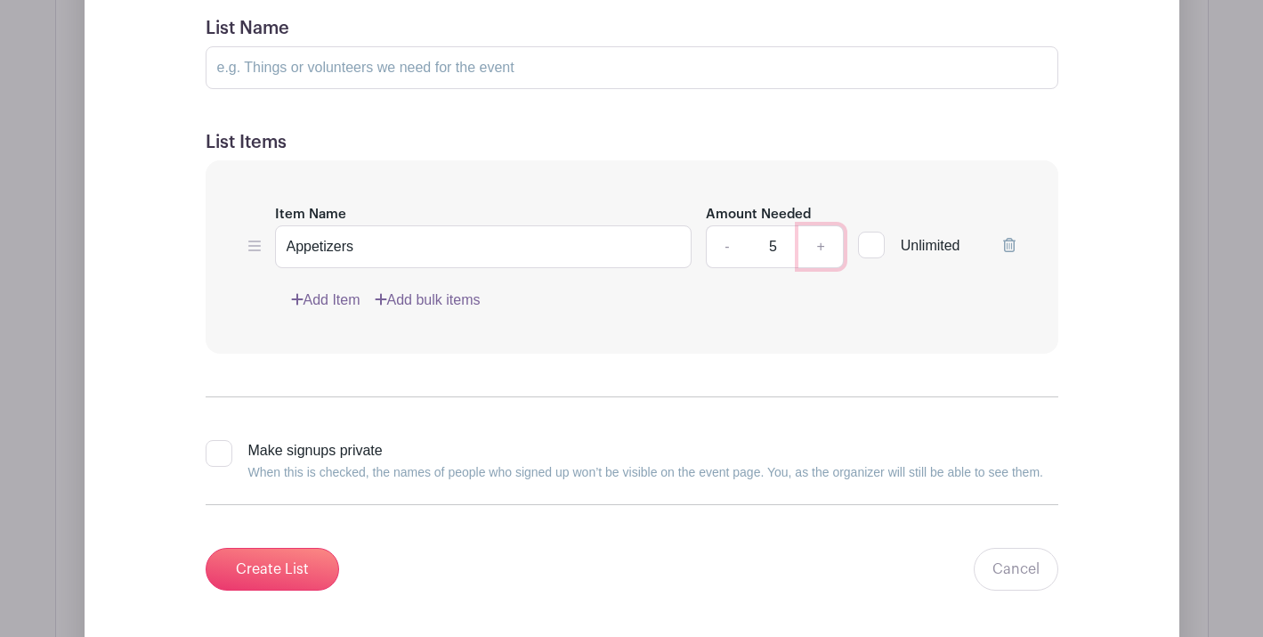
scroll to position [1476, 0]
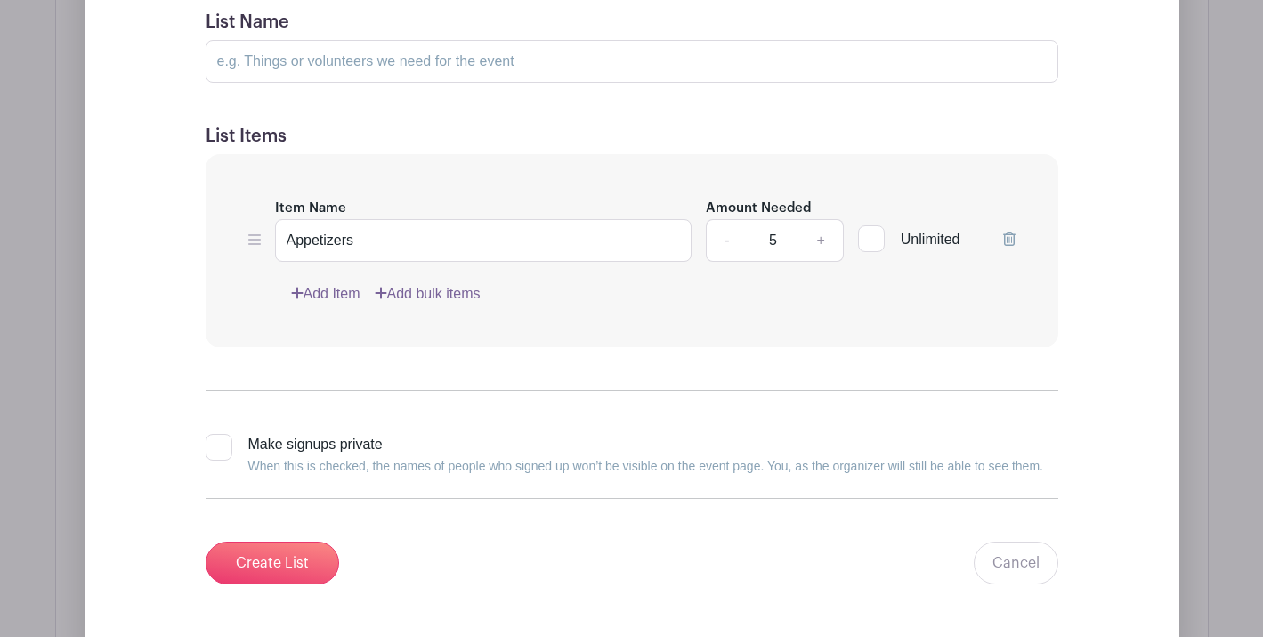
click at [345, 288] on link "Add Item" at bounding box center [325, 293] width 69 height 21
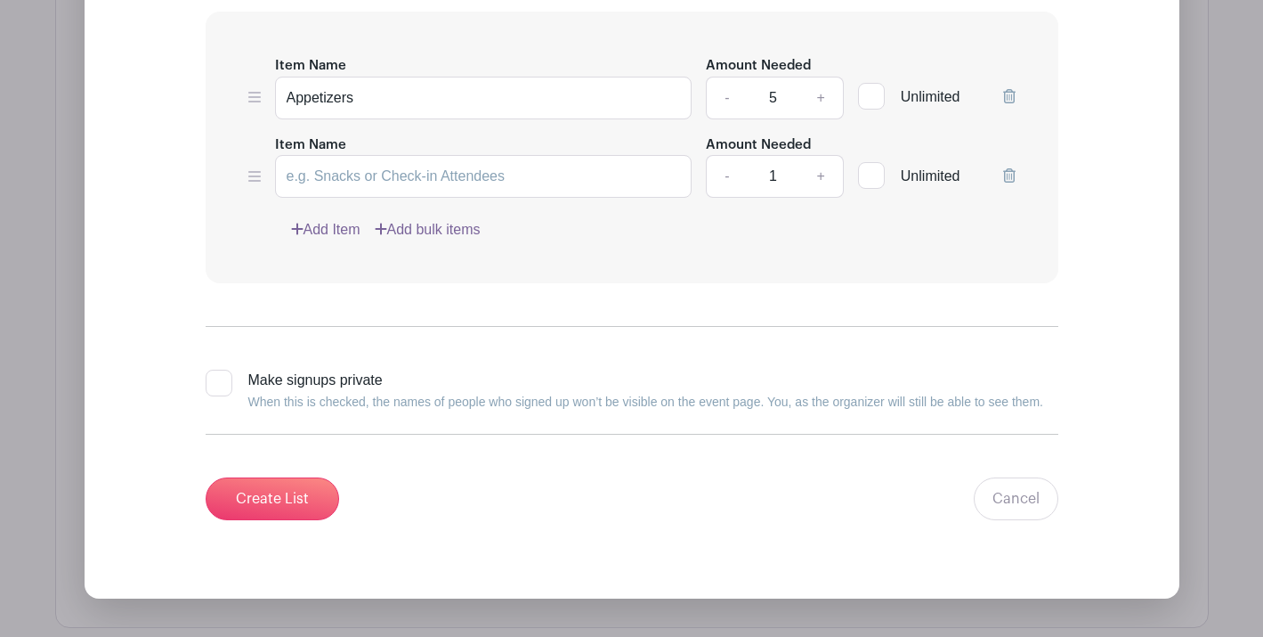
scroll to position [1334, 0]
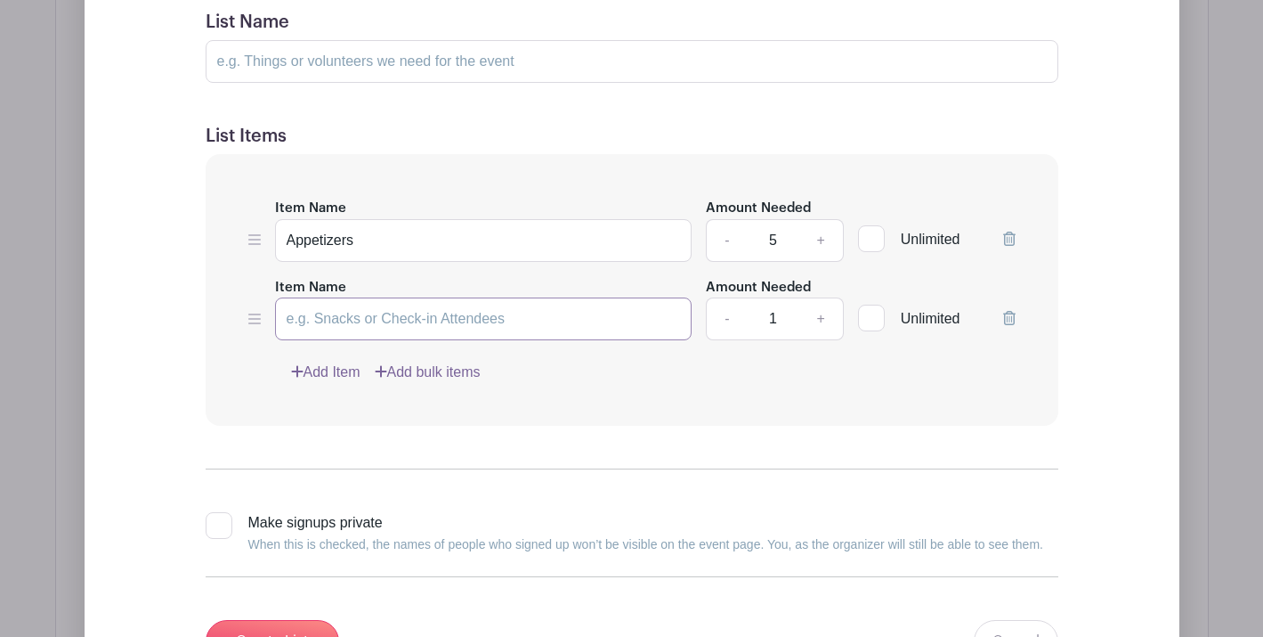
click at [346, 320] on input "Item Name" at bounding box center [484, 318] width 418 height 43
type input "Entre"
click at [824, 321] on link "+" at bounding box center [821, 318] width 45 height 43
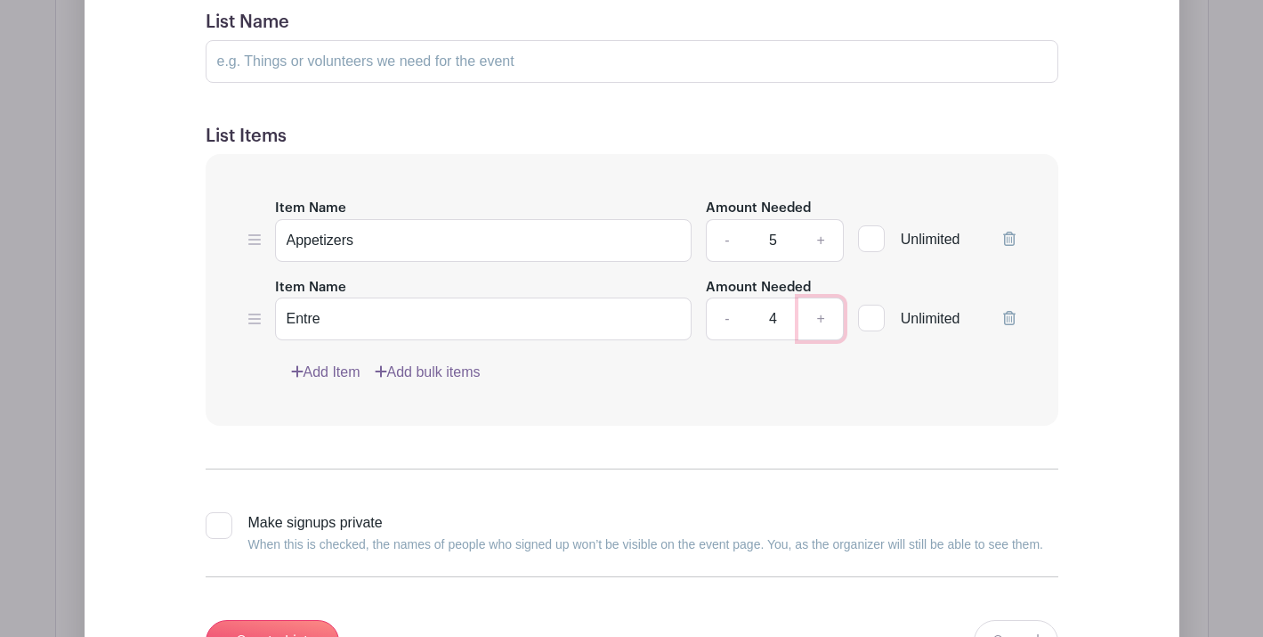
click at [824, 321] on link "+" at bounding box center [821, 318] width 45 height 43
click at [719, 321] on link "-" at bounding box center [726, 318] width 41 height 43
type input "5"
click at [819, 253] on link "+" at bounding box center [821, 240] width 45 height 43
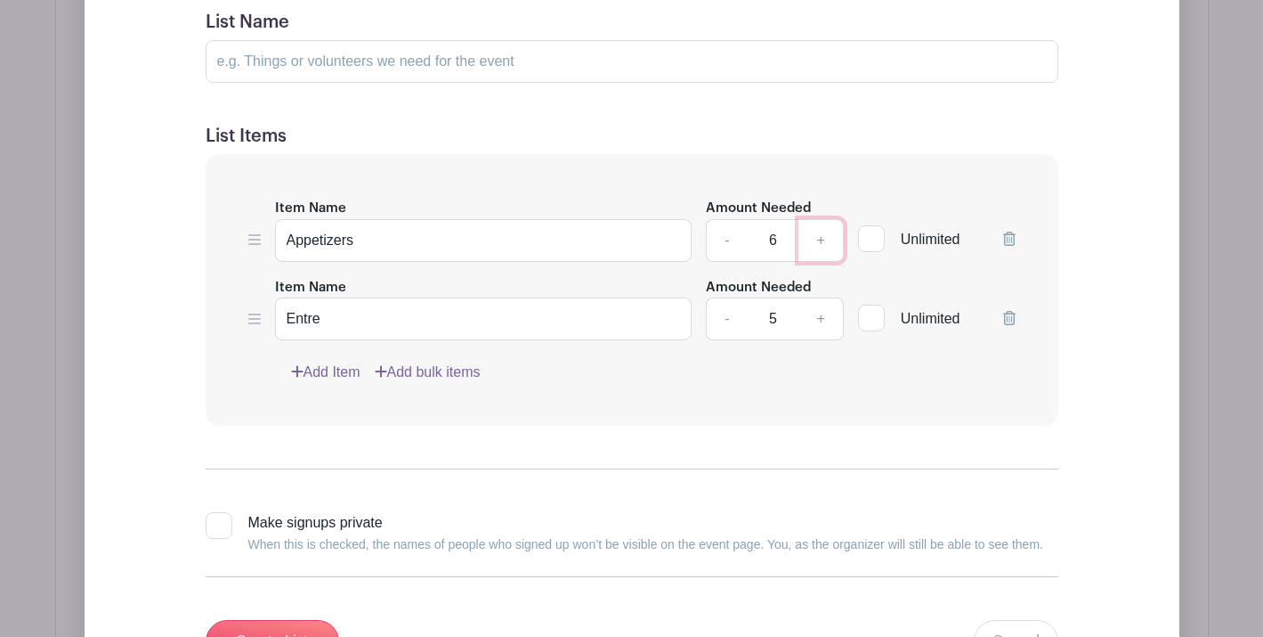
click at [819, 253] on link "+" at bounding box center [821, 240] width 45 height 43
type input "7"
click at [820, 321] on link "+" at bounding box center [821, 318] width 45 height 43
type input "7"
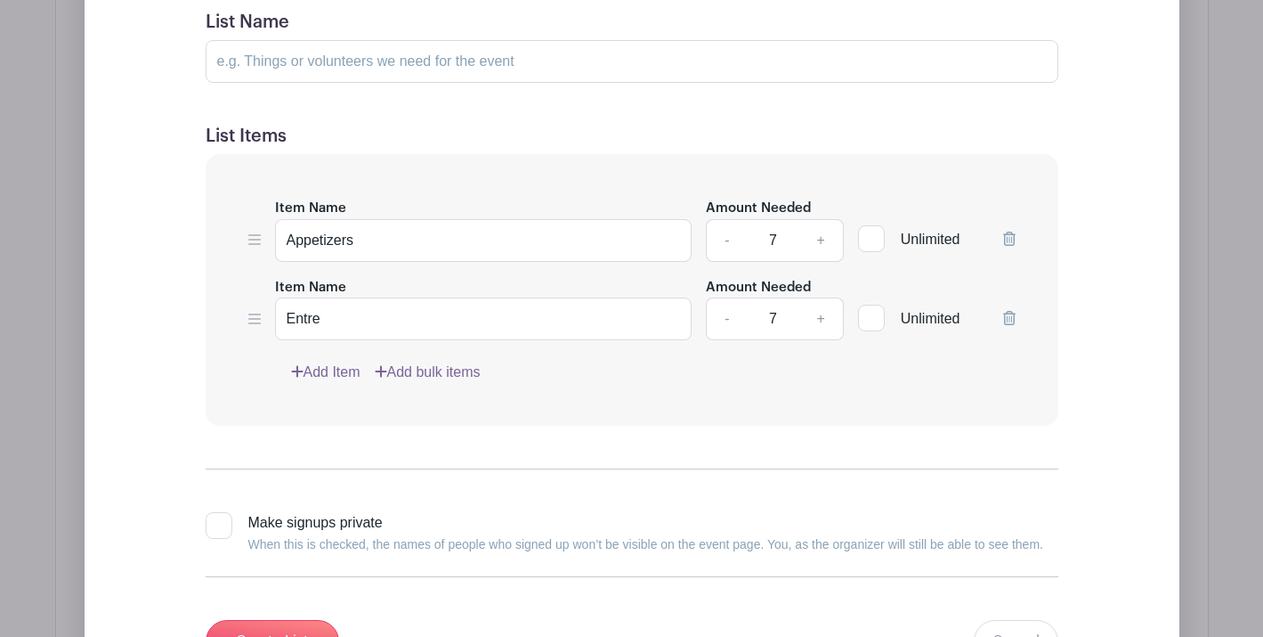
click at [345, 368] on link "Add Item" at bounding box center [325, 371] width 69 height 21
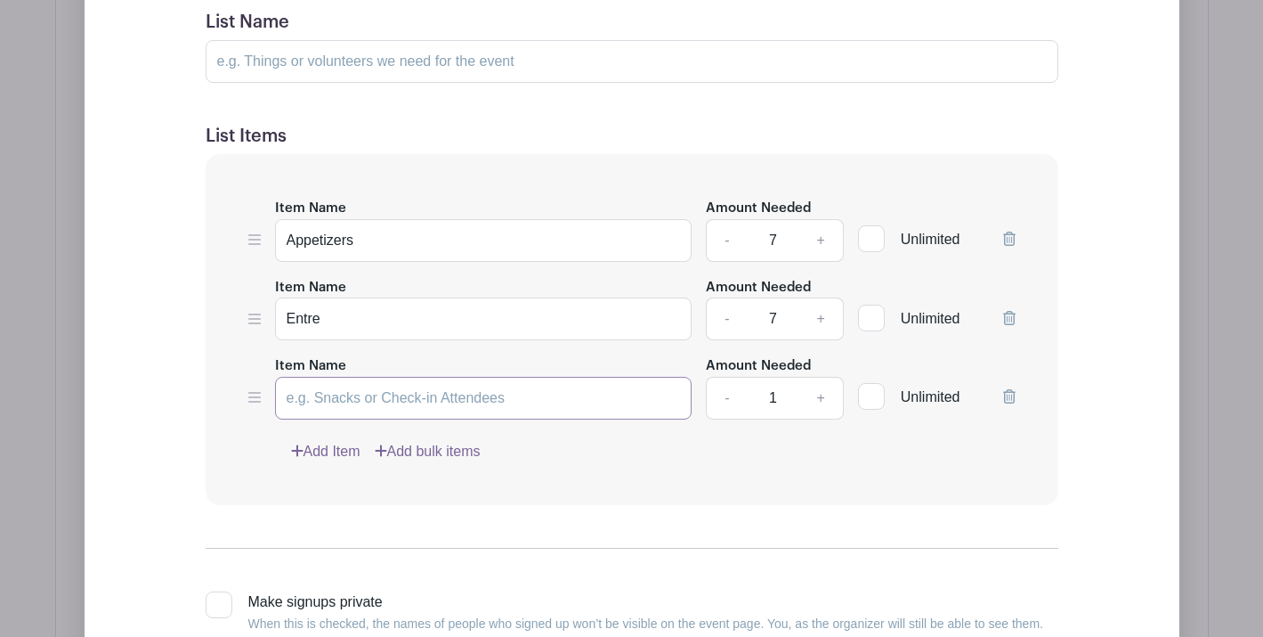
click at [348, 394] on input "Item Name" at bounding box center [484, 398] width 418 height 43
type input "d"
type input "Dessert"
click at [828, 398] on link "+" at bounding box center [821, 398] width 45 height 43
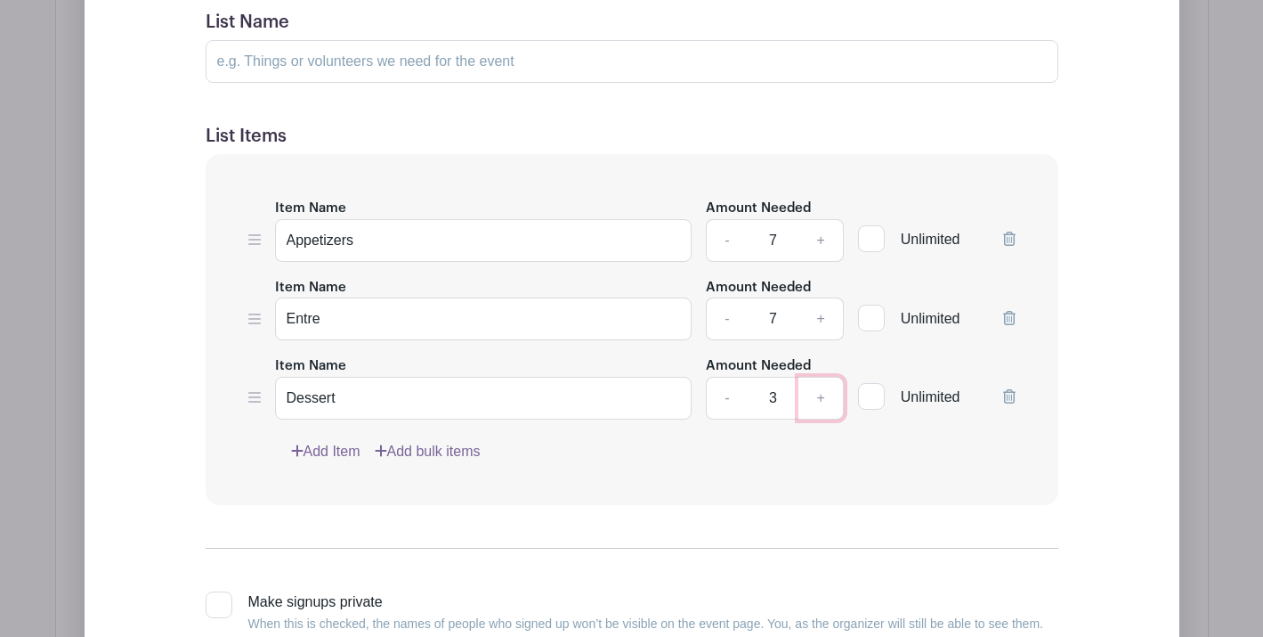
click at [828, 398] on link "+" at bounding box center [821, 398] width 45 height 43
type input "7"
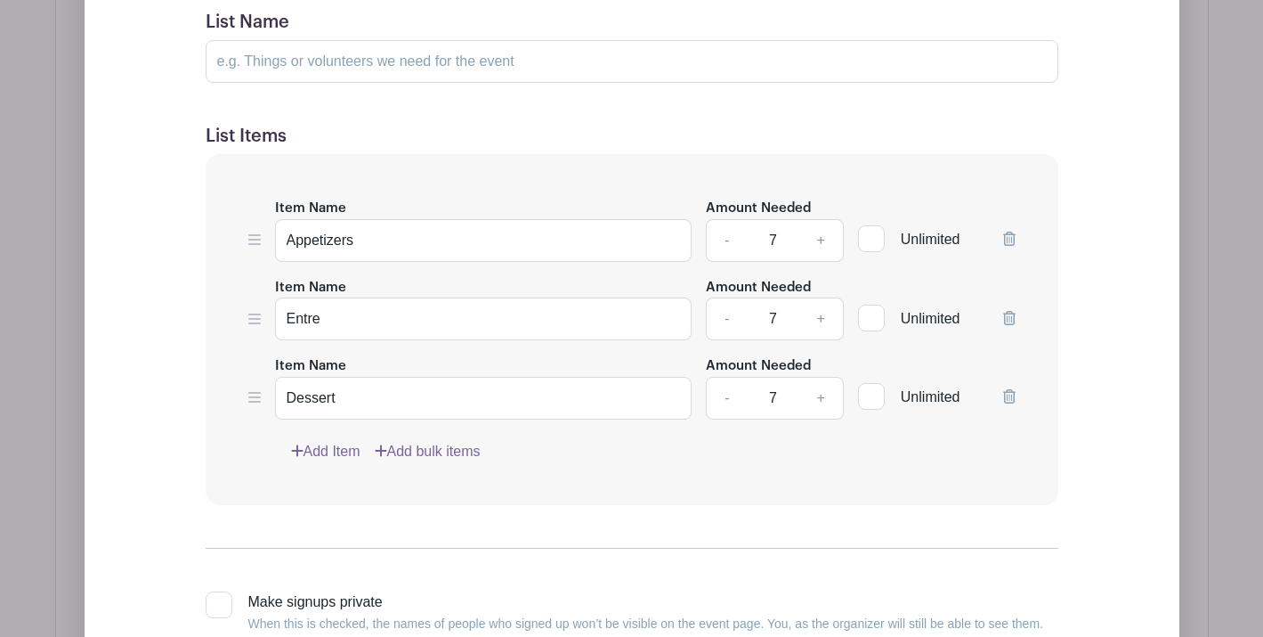
click at [808, 450] on div "Add Item Add bulk items" at bounding box center [653, 451] width 725 height 21
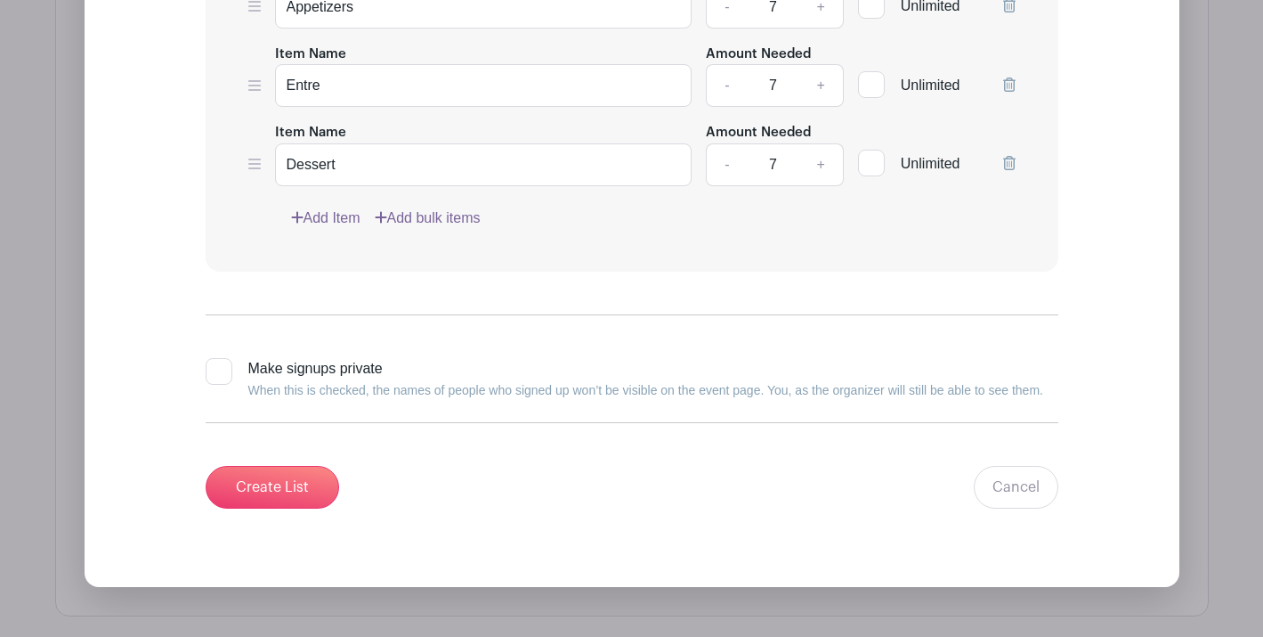
scroll to position [1570, 0]
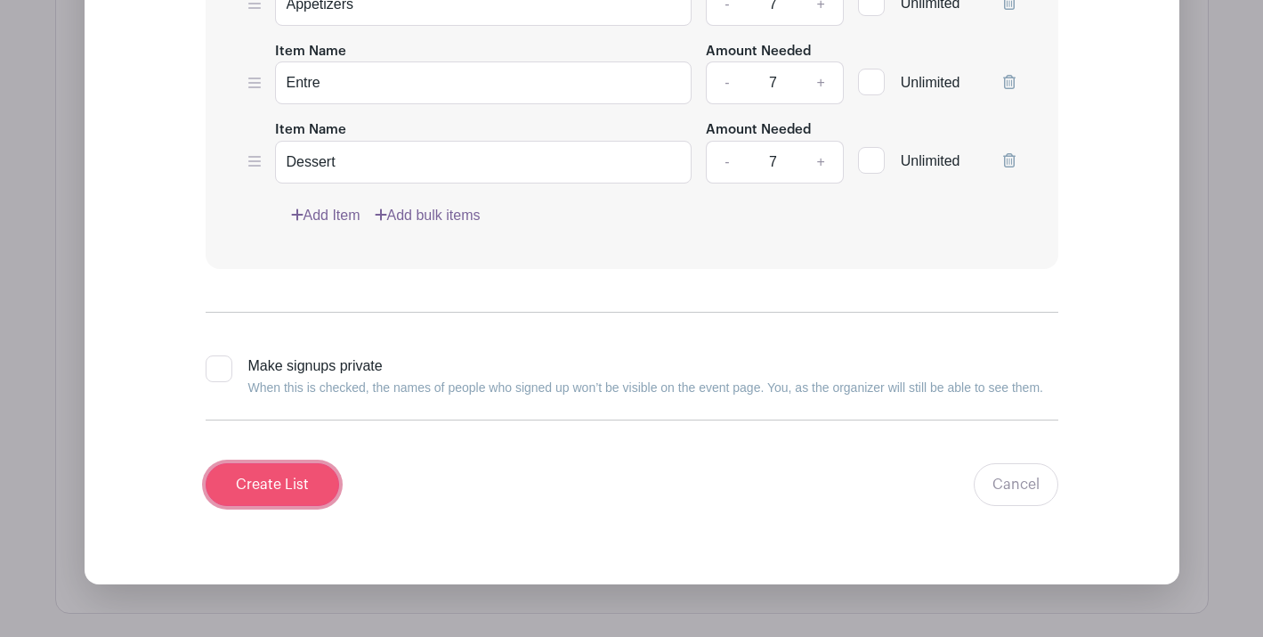
click at [271, 481] on input "Create List" at bounding box center [273, 484] width 134 height 43
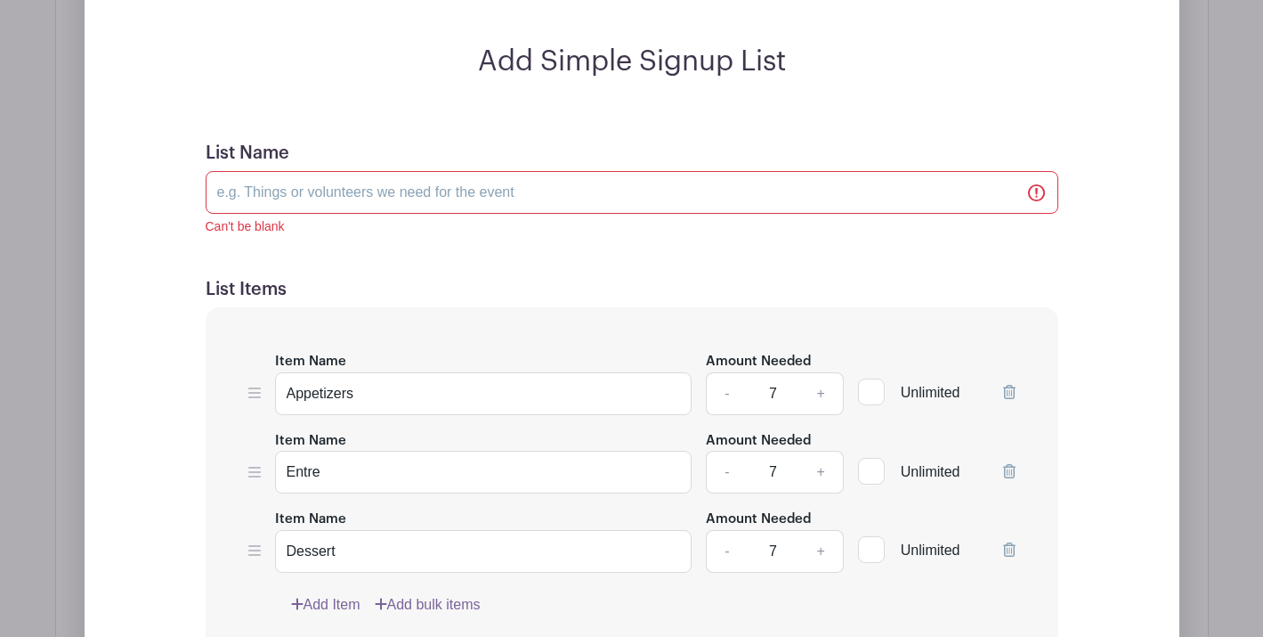
scroll to position [1333, 0]
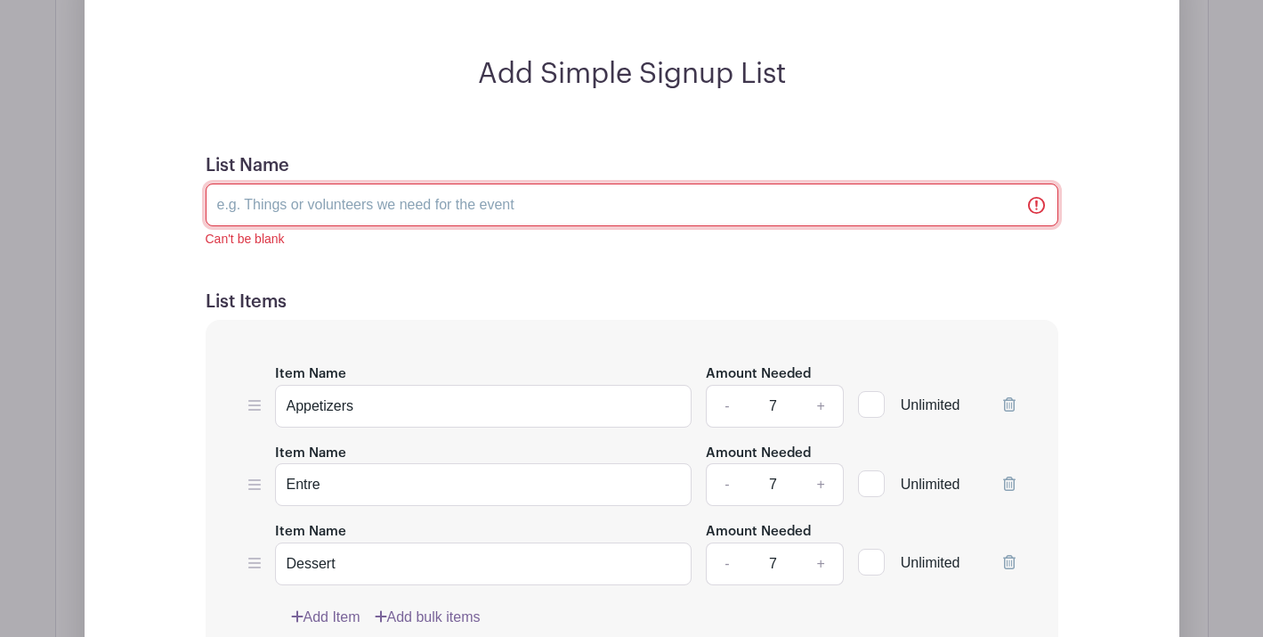
click at [371, 216] on input "List Name" at bounding box center [632, 204] width 853 height 43
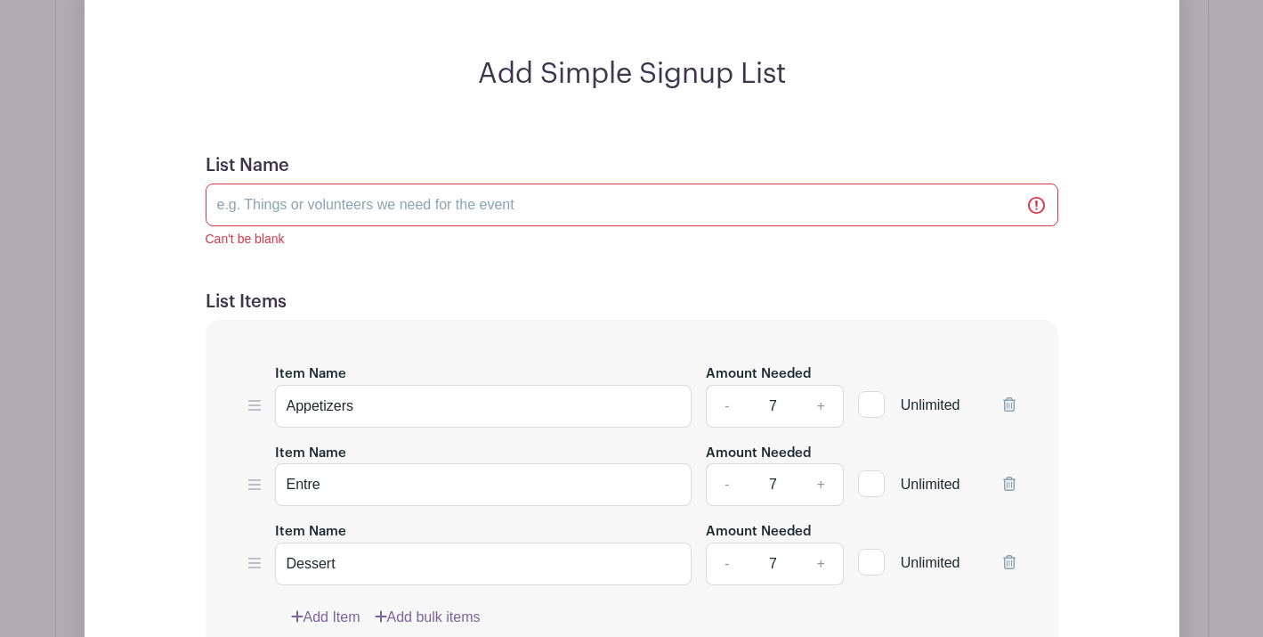
click at [614, 309] on h5 "List Items" at bounding box center [632, 301] width 853 height 21
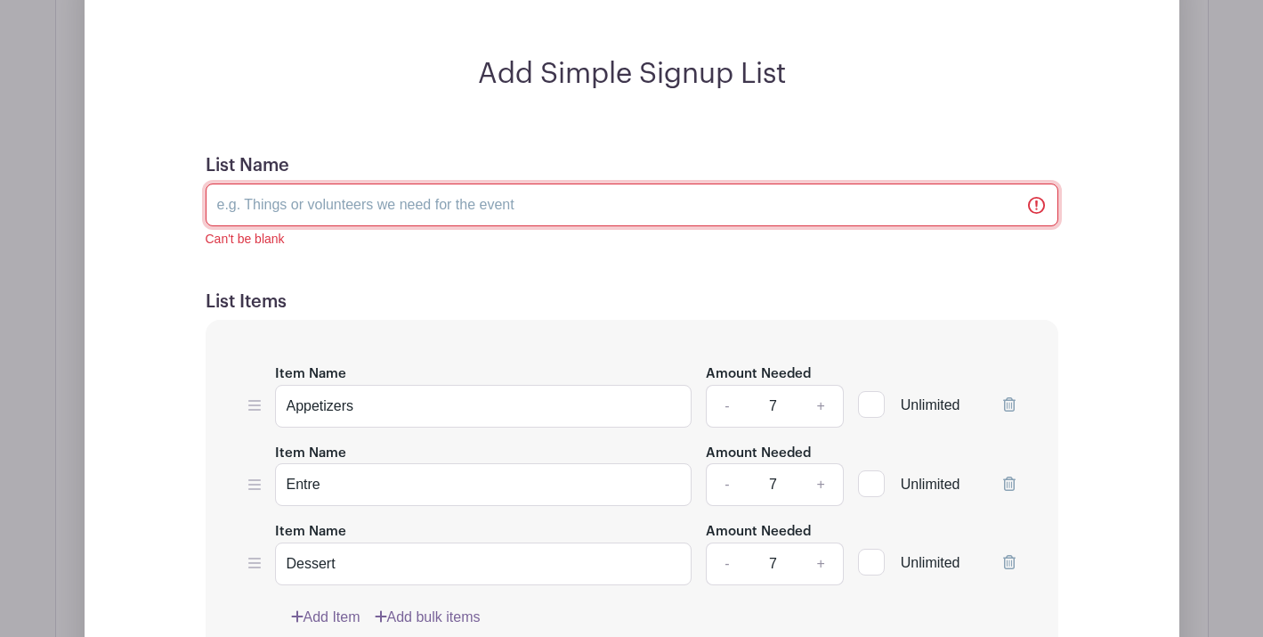
click at [524, 199] on input "List Name" at bounding box center [632, 204] width 853 height 43
type input "Categories of Competion"
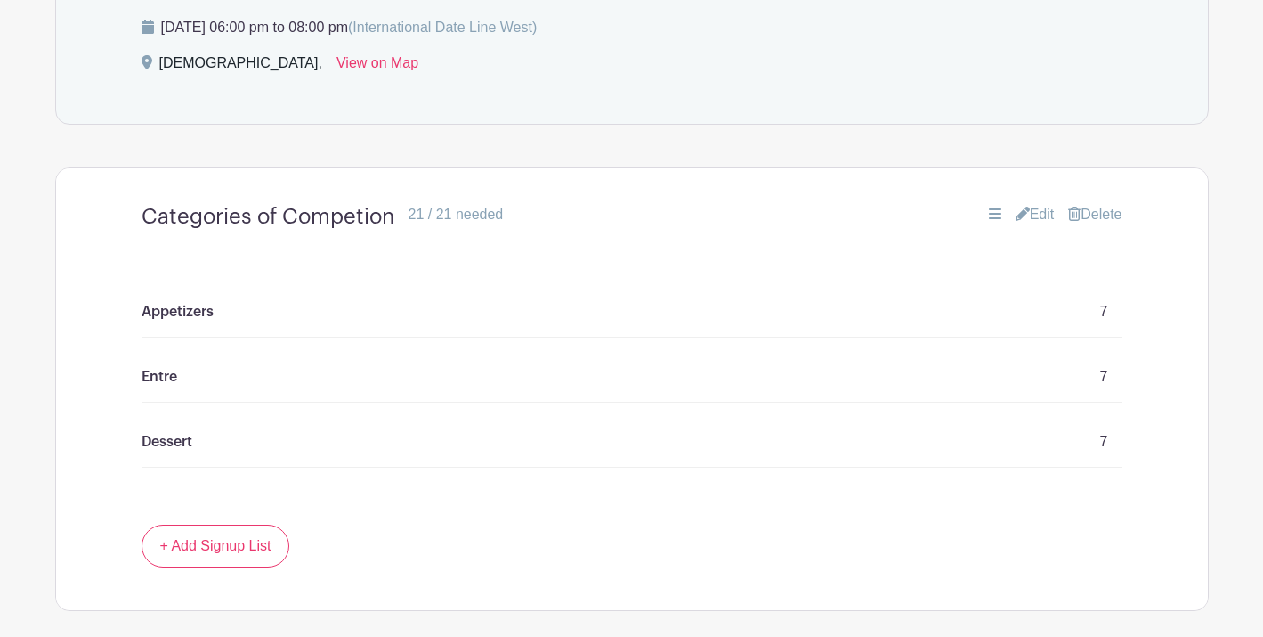
scroll to position [946, 0]
click at [375, 223] on h4 "Categories of Competion" at bounding box center [268, 214] width 253 height 26
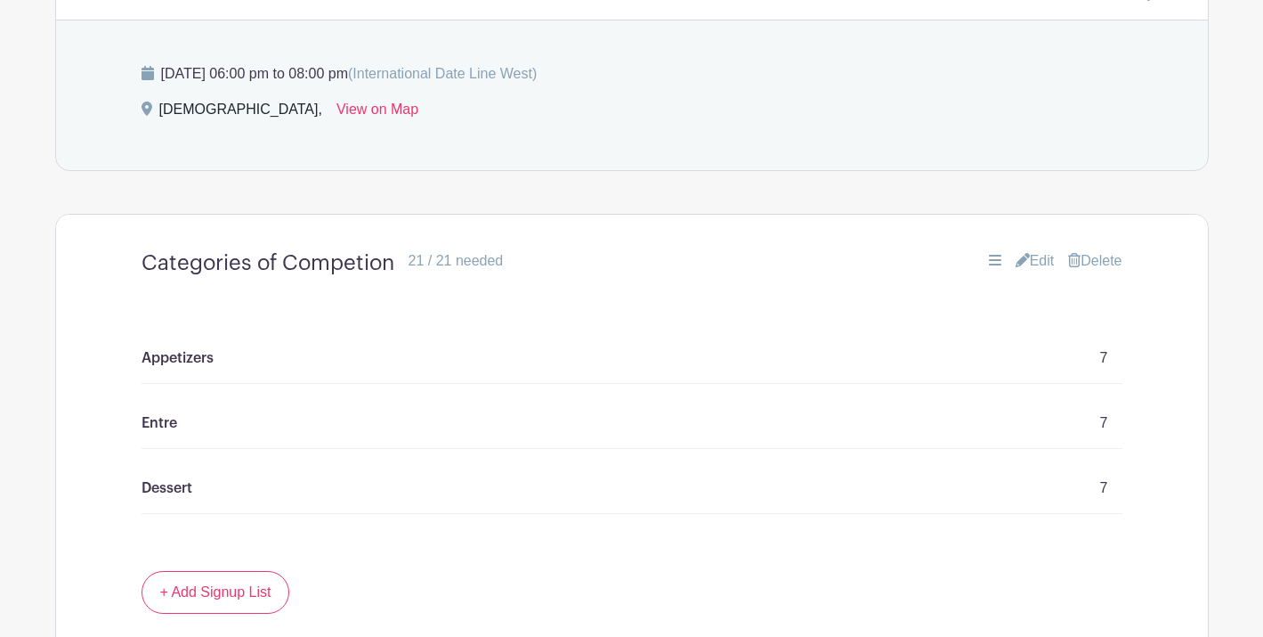
scroll to position [907, 0]
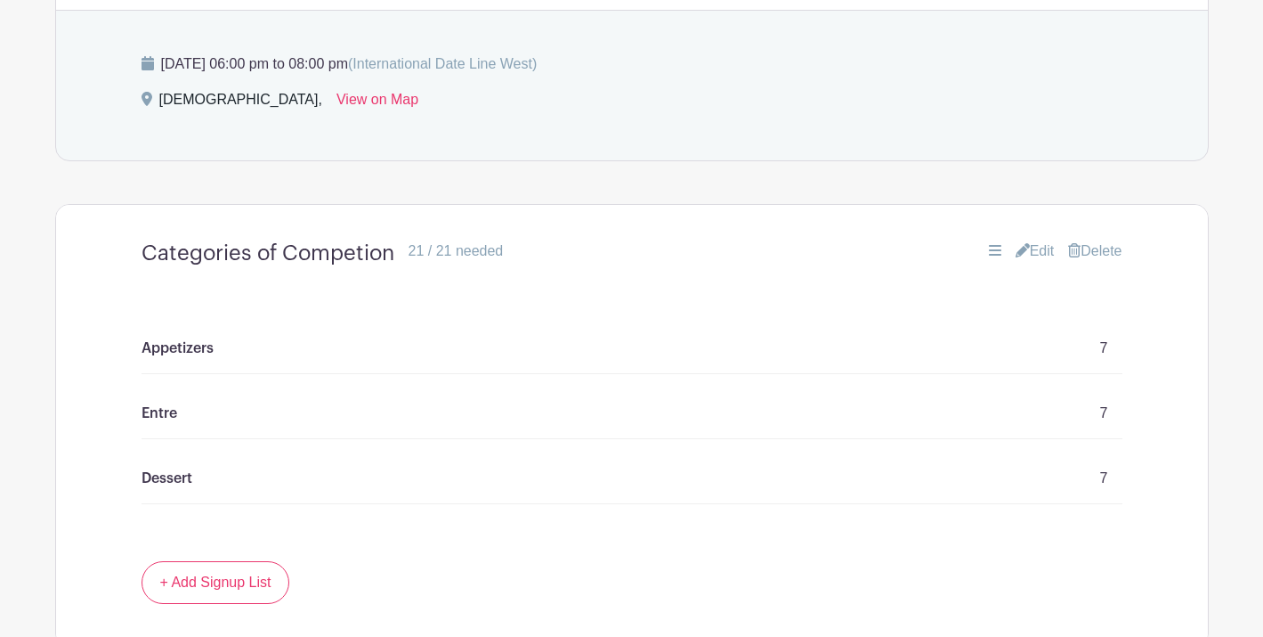
click at [331, 256] on h4 "Categories of Competion" at bounding box center [268, 253] width 253 height 26
click at [1036, 252] on link "Edit" at bounding box center [1035, 250] width 39 height 21
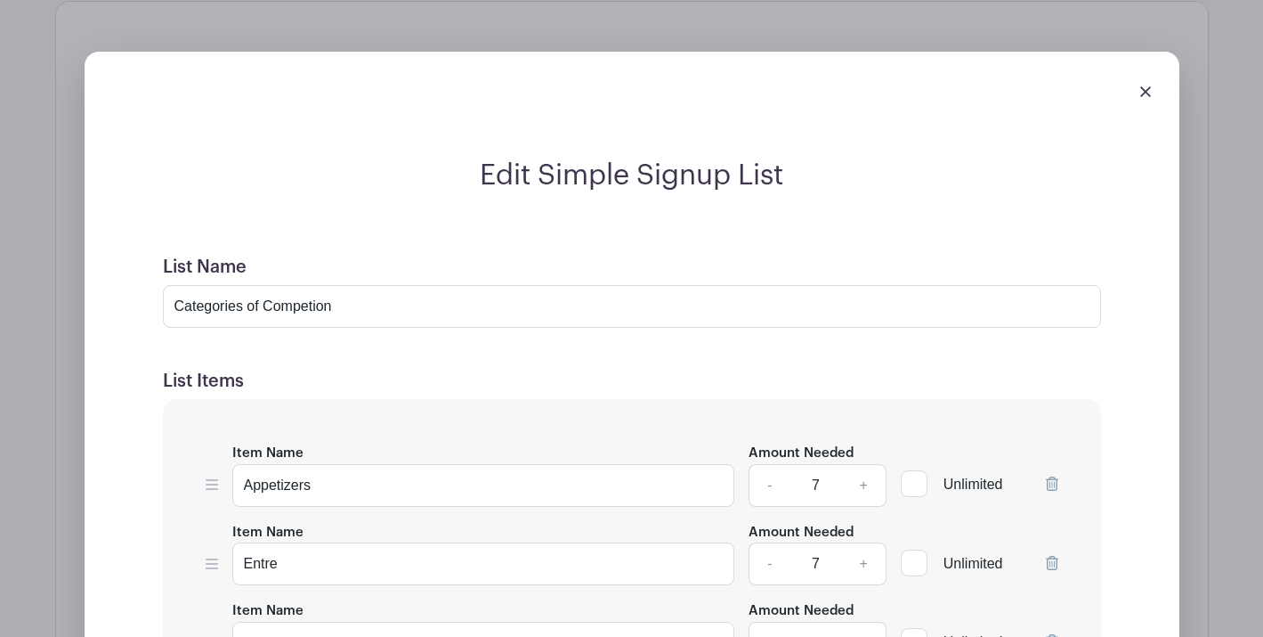
scroll to position [1135, 0]
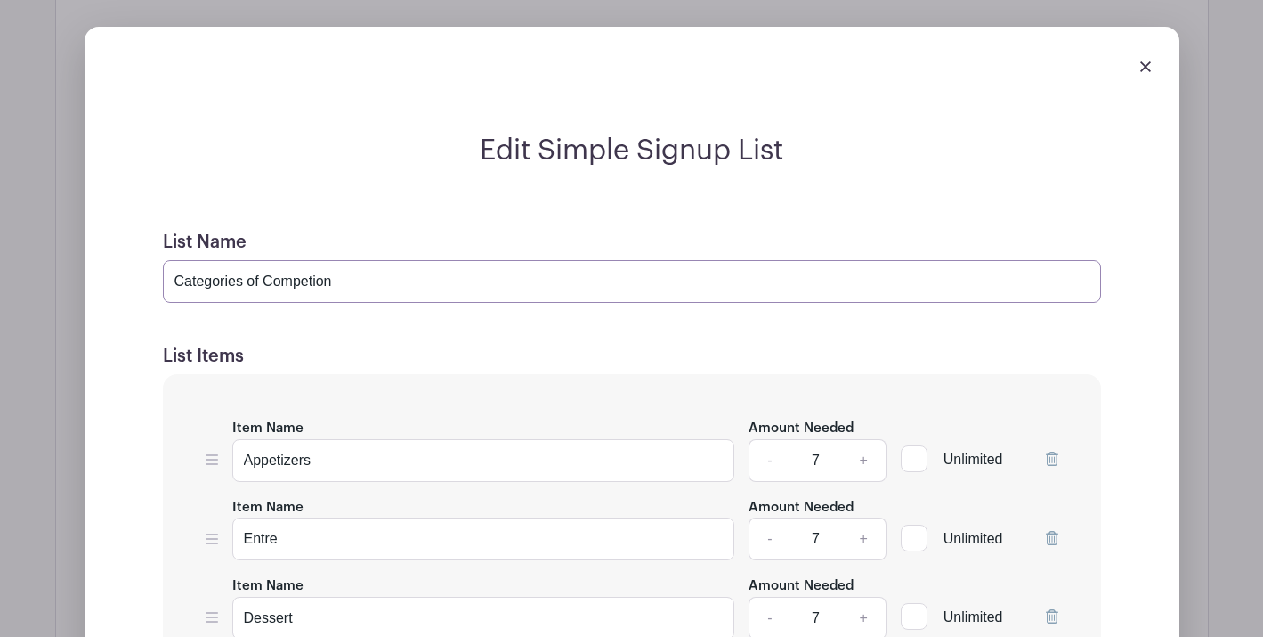
click at [596, 289] on input "Categories of Competion" at bounding box center [632, 281] width 938 height 43
click at [312, 286] on input "Categories of Competion" at bounding box center [632, 281] width 938 height 43
click at [357, 290] on input "Categories of Competion" at bounding box center [632, 281] width 938 height 43
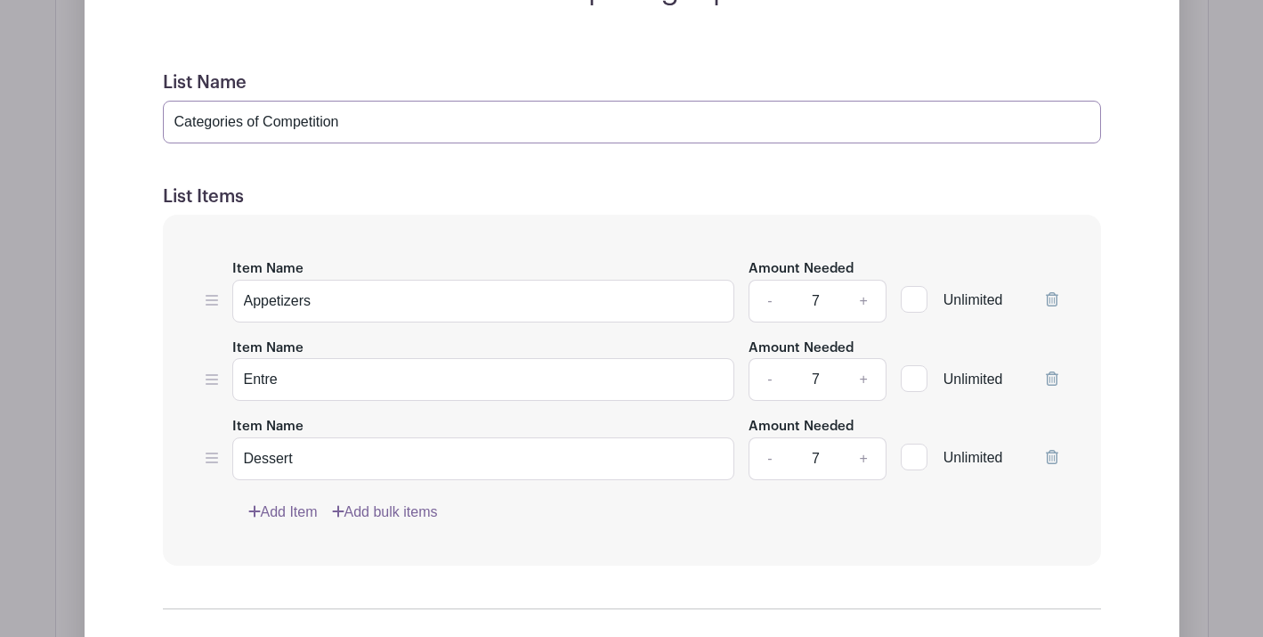
scroll to position [1304, 0]
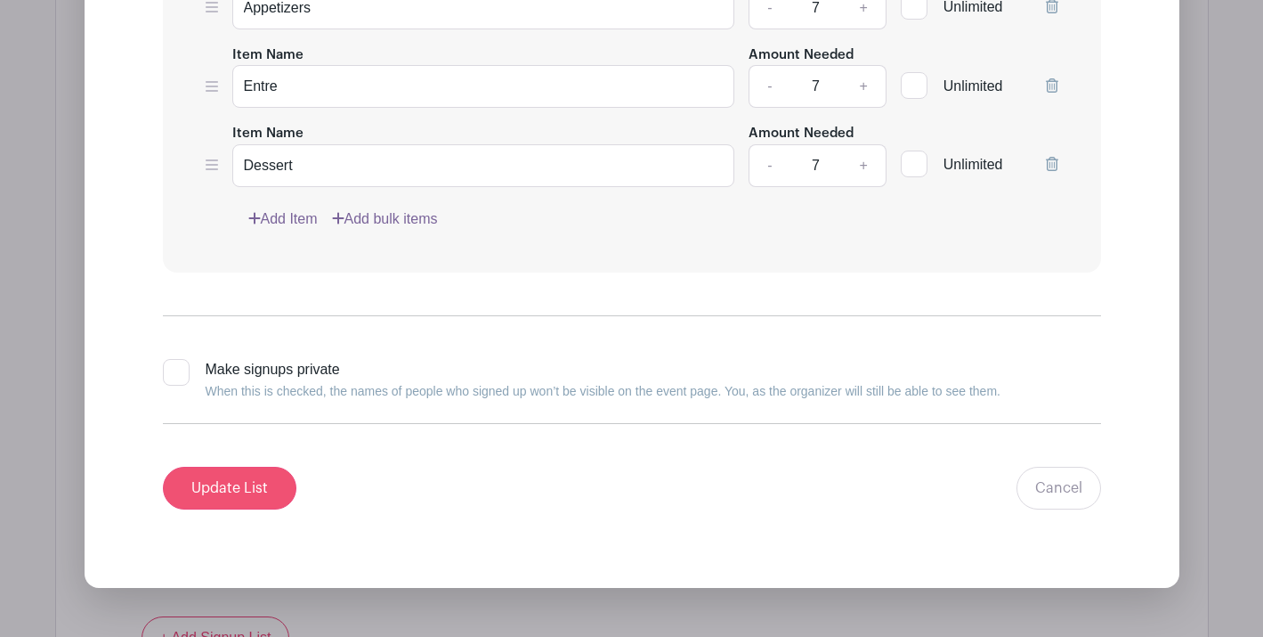
type input "Categories of Competition"
click at [261, 490] on input "Update List" at bounding box center [230, 488] width 134 height 43
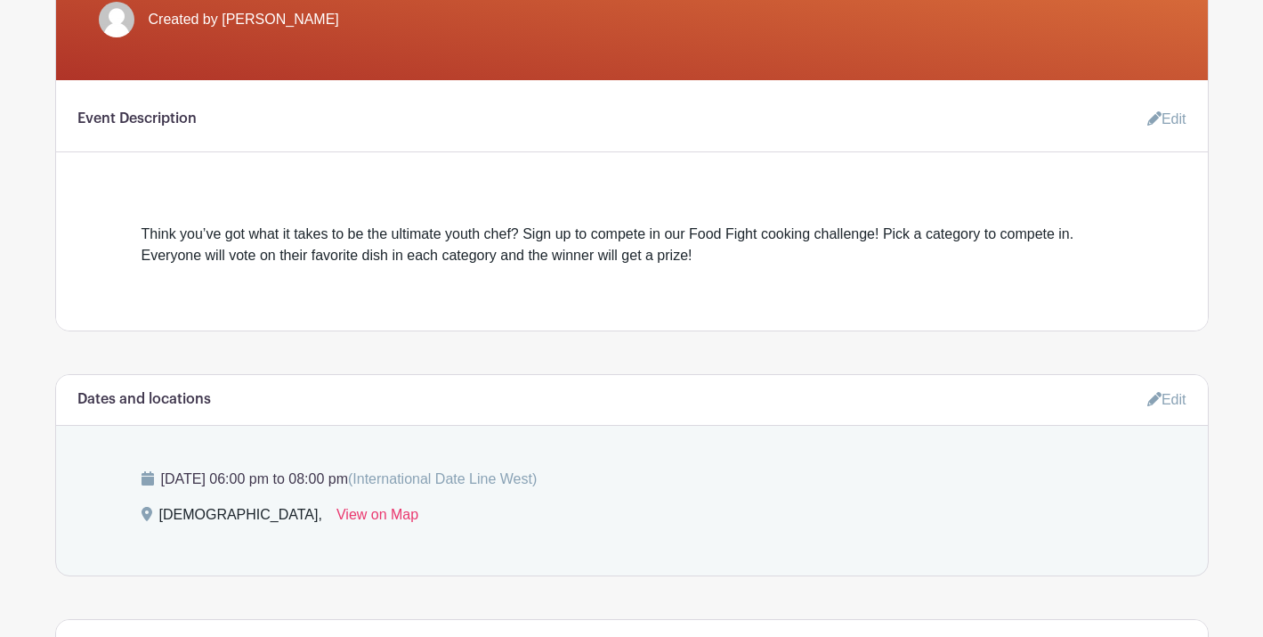
scroll to position [494, 0]
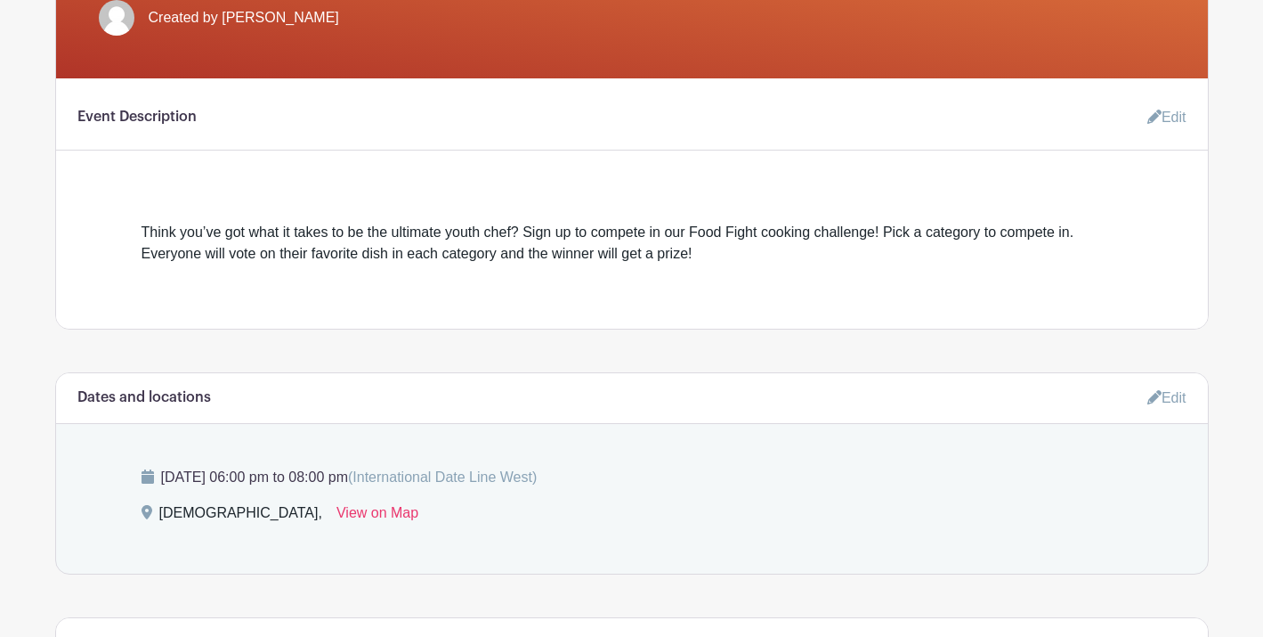
click at [1158, 124] on link "Edit" at bounding box center [1159, 118] width 53 height 36
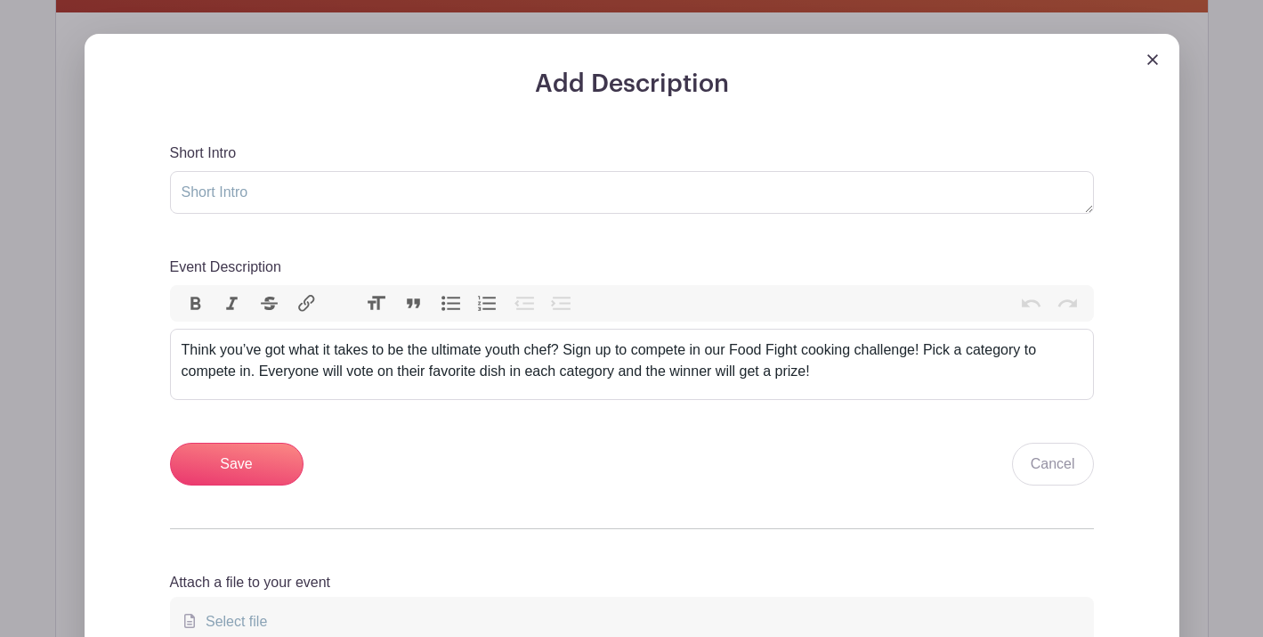
scroll to position [562, 0]
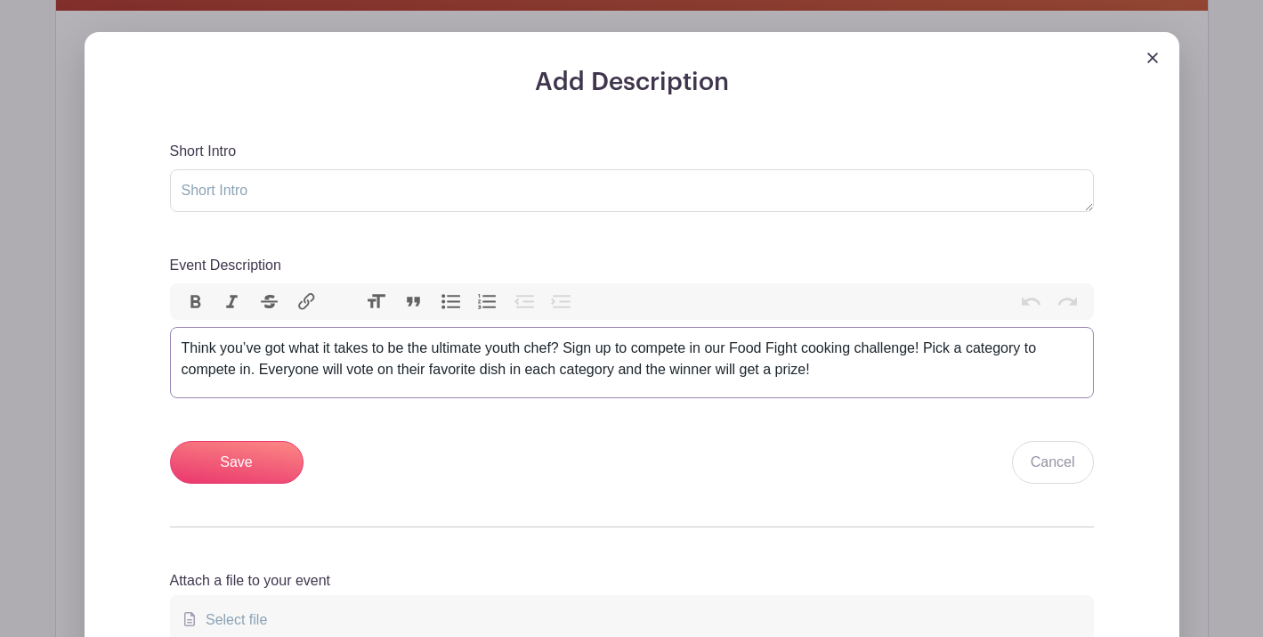
click at [716, 371] on div "Think you’ve got what it takes to be the ultimate youth chef? Sign up to compet…" at bounding box center [632, 358] width 901 height 43
click at [768, 449] on div "Save Cancel" at bounding box center [632, 462] width 924 height 43
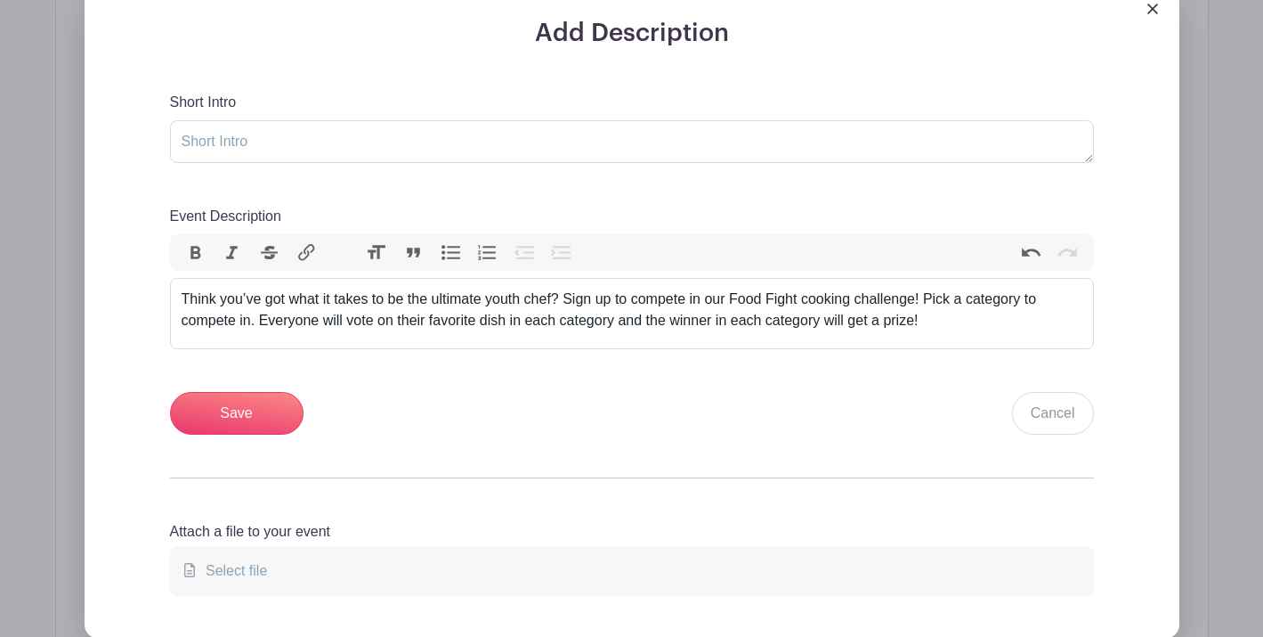
scroll to position [613, 0]
click at [510, 325] on div "Think you’ve got what it takes to be the ultimate youth chef? Sign up to compet…" at bounding box center [632, 308] width 901 height 43
click at [631, 322] on div "Think you’ve got what it takes to be the ultimate youth chef? Sign up to compet…" at bounding box center [632, 308] width 901 height 43
type trix-editor "<div>Think you’ve got what it takes to be the ultimate youth chef? Sign up to c…"
click at [657, 381] on div "Short Intro Event Description Bold Italic Strikethrough Link Heading Quote Code…" at bounding box center [632, 262] width 924 height 344
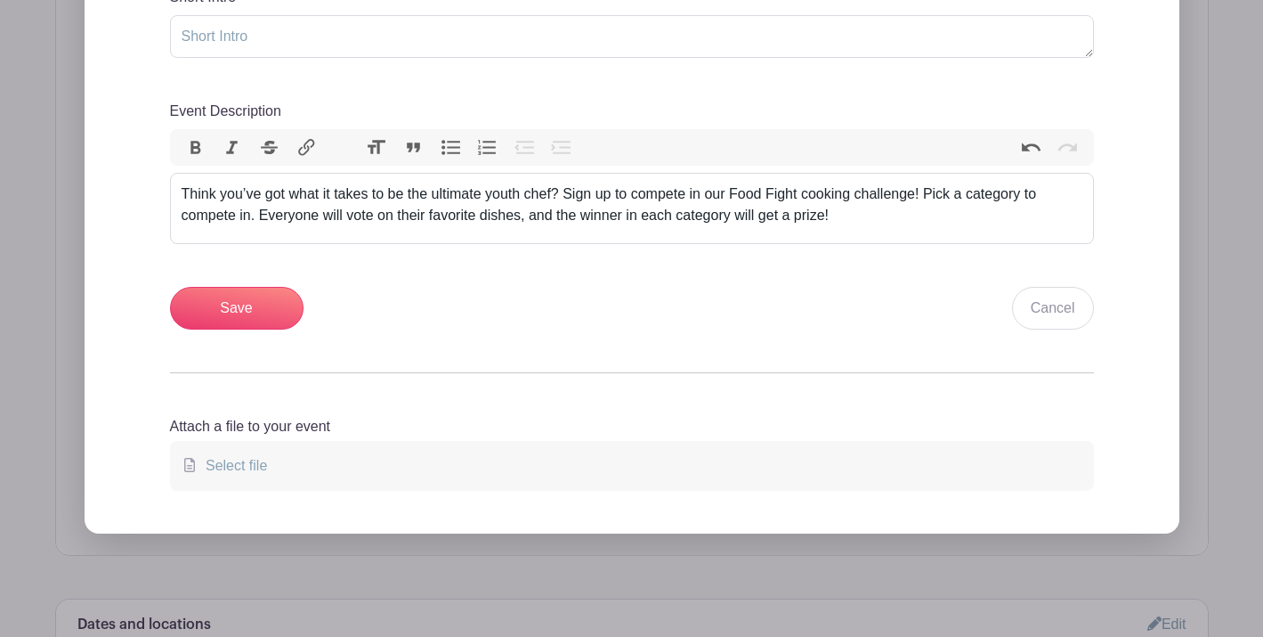
scroll to position [717, 0]
click at [237, 308] on input "Save" at bounding box center [237, 307] width 134 height 43
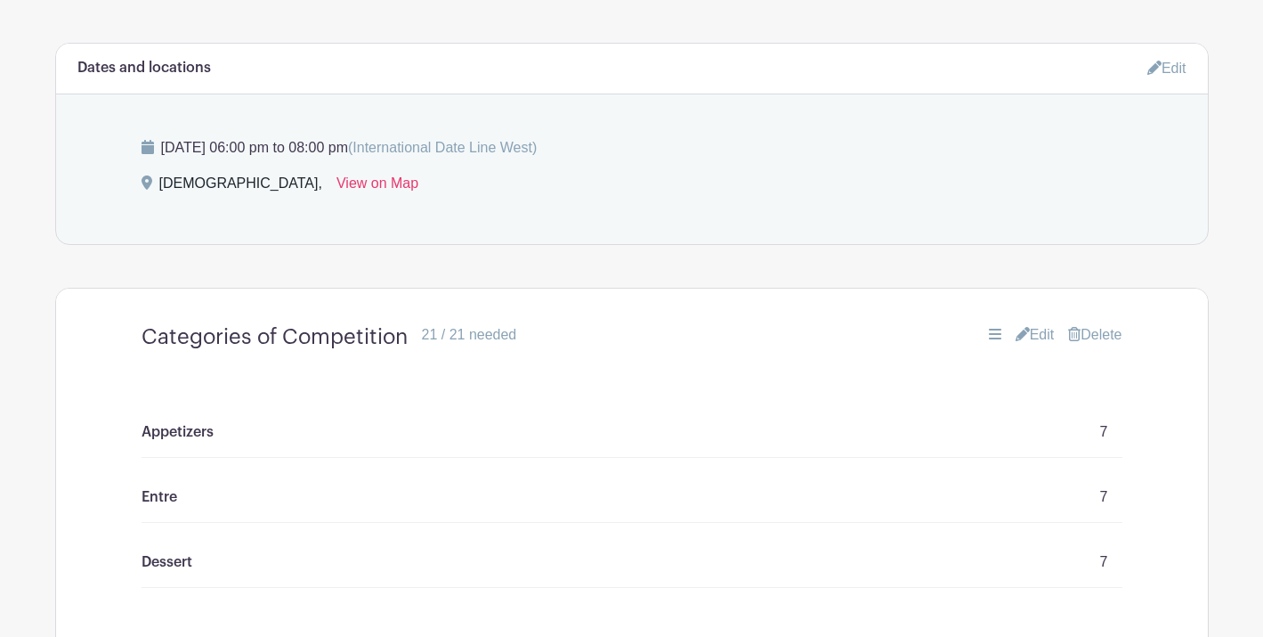
scroll to position [978, 0]
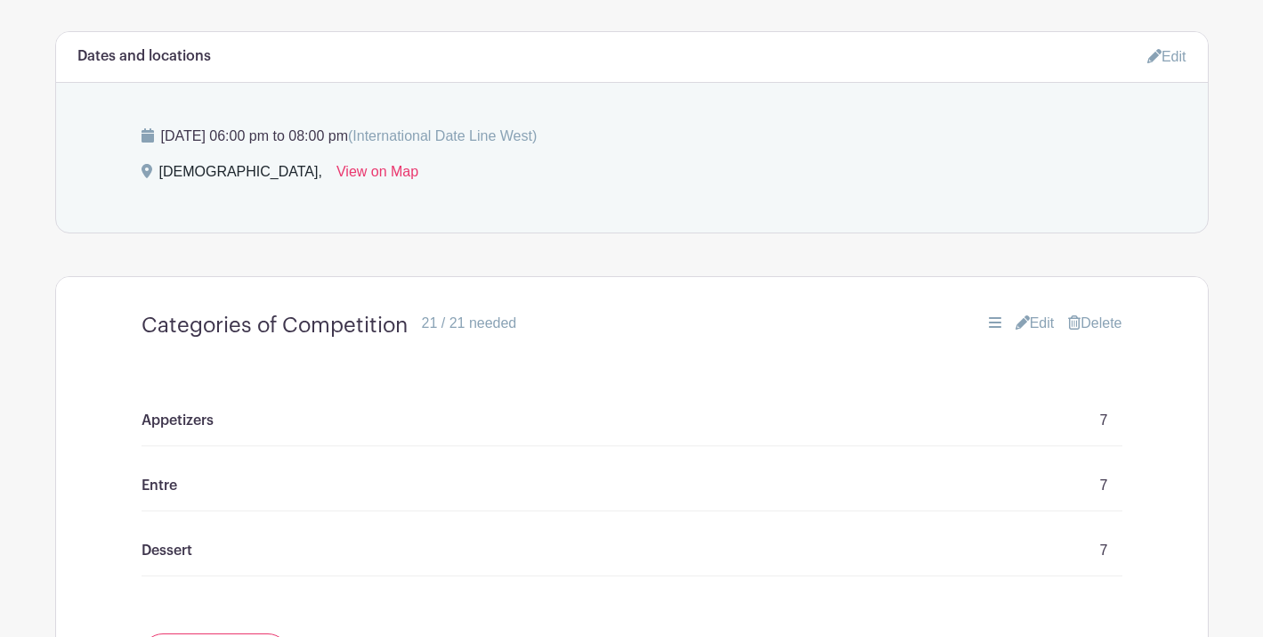
click at [156, 427] on p "Appetizers" at bounding box center [178, 420] width 72 height 21
click at [177, 428] on p "Appetizers" at bounding box center [178, 420] width 72 height 21
click at [1035, 330] on link "Edit" at bounding box center [1035, 323] width 39 height 21
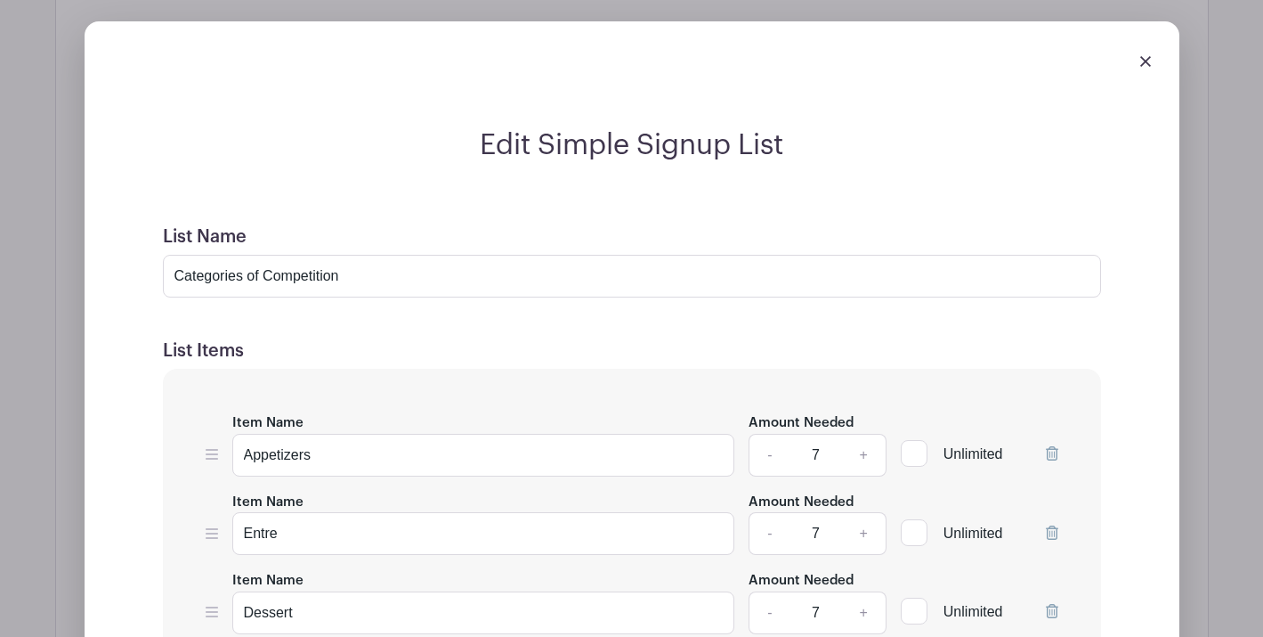
scroll to position [1325, 0]
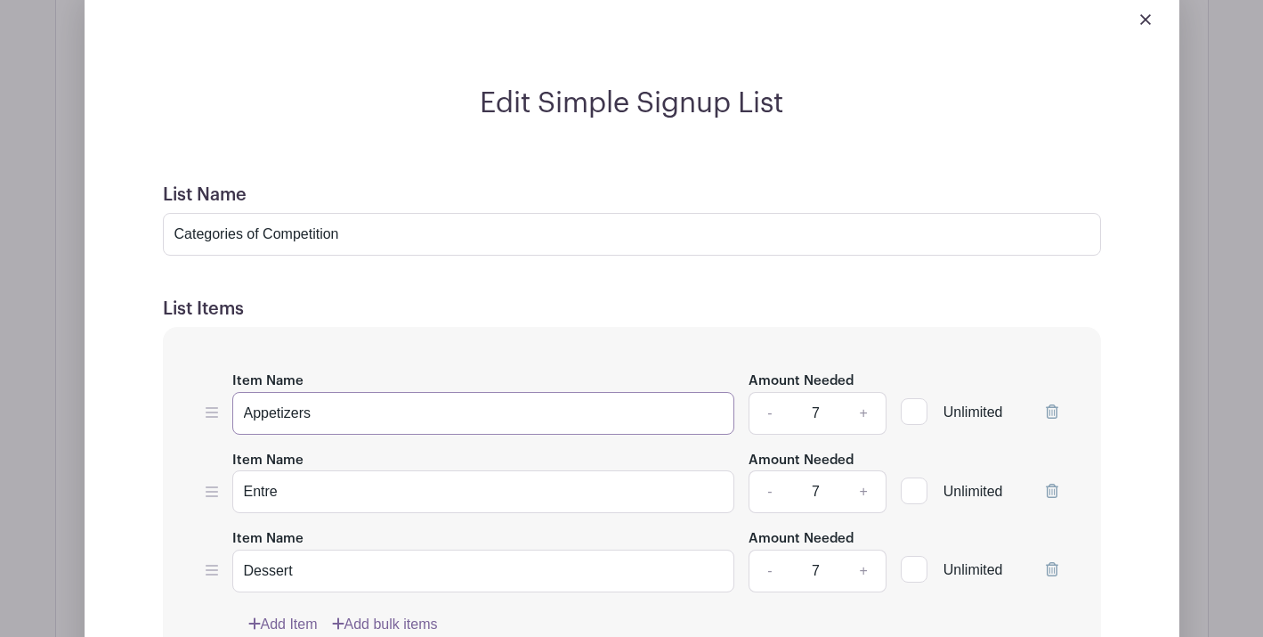
click at [280, 423] on input "Appetizers" at bounding box center [483, 413] width 503 height 43
click at [313, 424] on input "Appetizers" at bounding box center [483, 413] width 503 height 43
click at [294, 508] on input "Entre" at bounding box center [483, 491] width 503 height 43
type input "Entree"
click at [360, 532] on div "Item Name Dessert" at bounding box center [483, 559] width 503 height 65
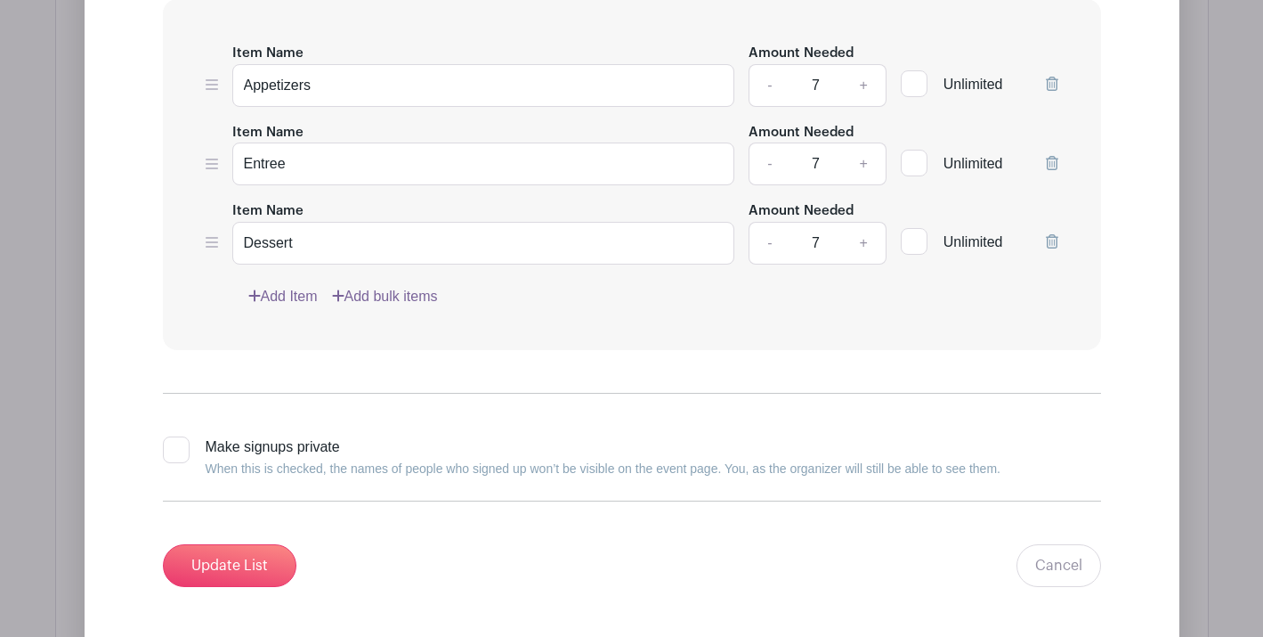
scroll to position [1656, 0]
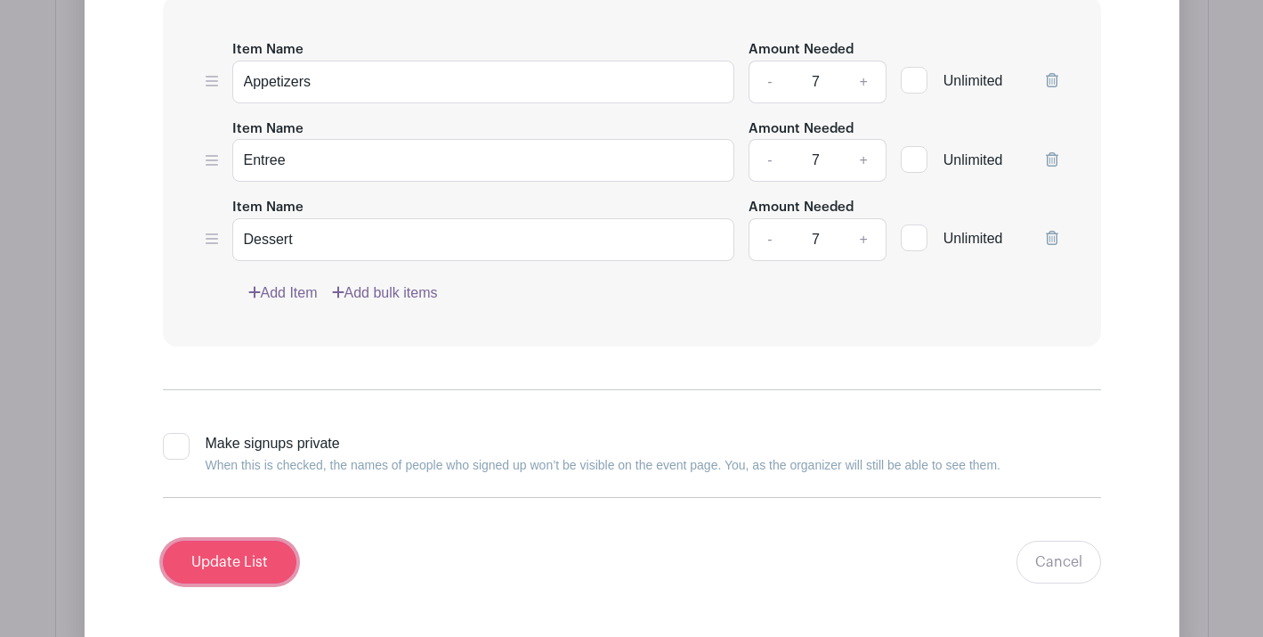
click at [258, 549] on input "Update List" at bounding box center [230, 561] width 134 height 43
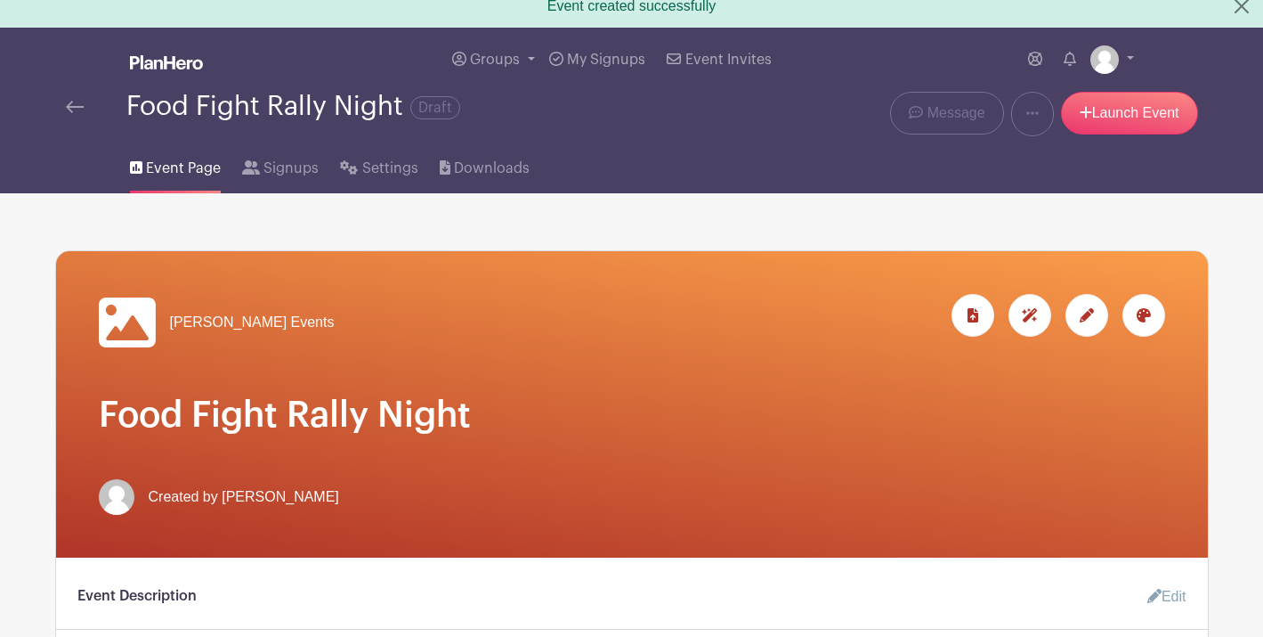
scroll to position [9, 0]
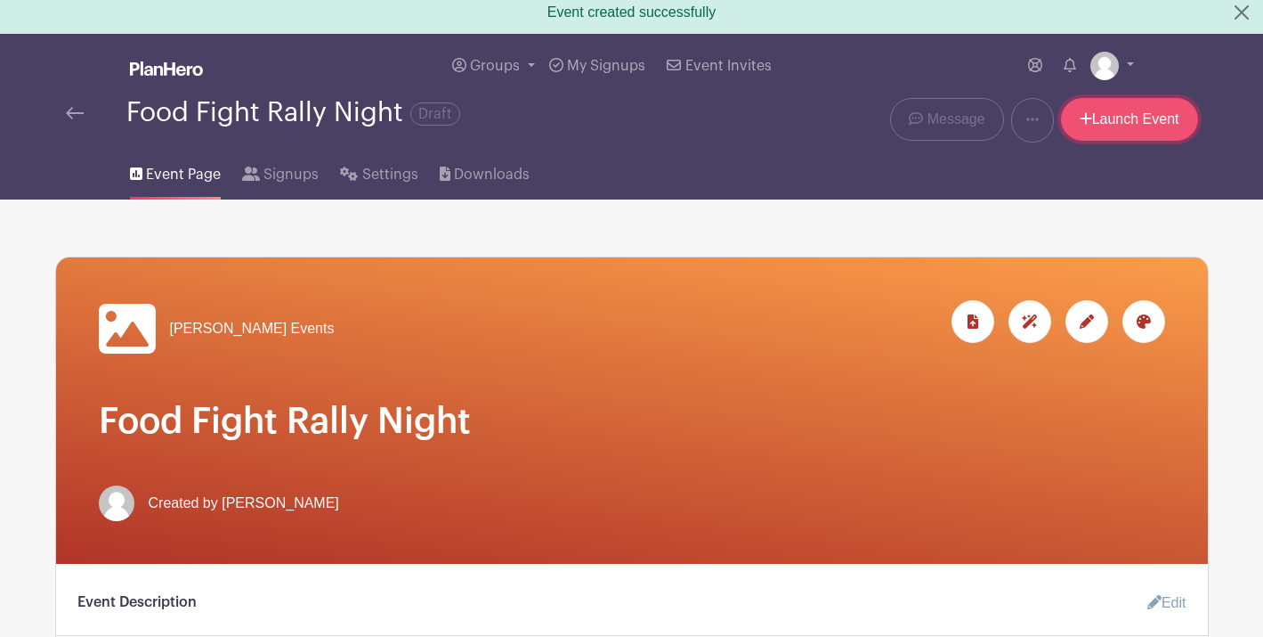
click at [1114, 135] on link "Launch Event" at bounding box center [1129, 119] width 137 height 43
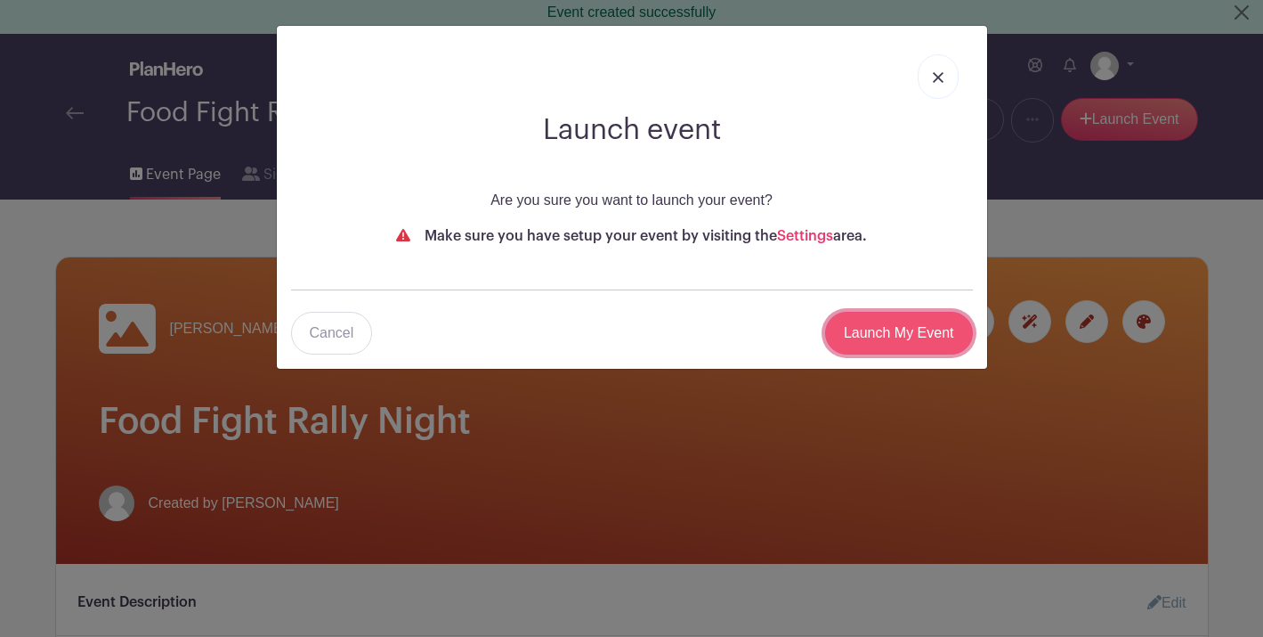
click at [874, 337] on input "Launch My Event" at bounding box center [899, 333] width 148 height 43
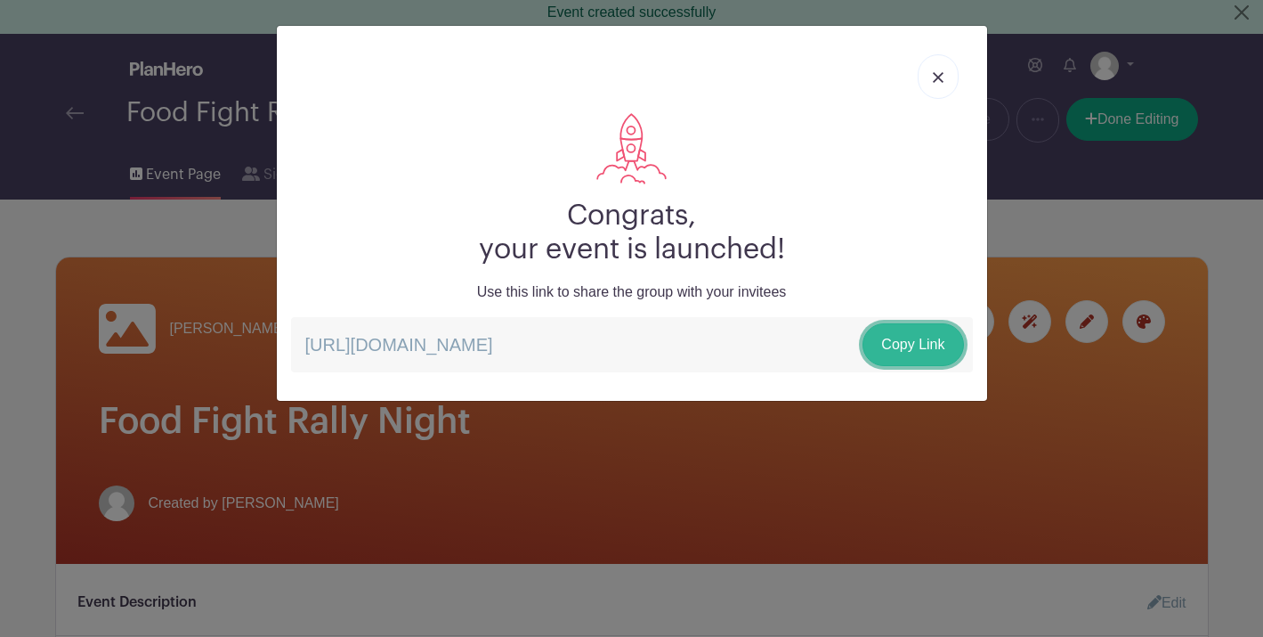
click at [890, 353] on link "Copy Link" at bounding box center [913, 344] width 101 height 43
click at [806, 462] on div "Congrats, your event is launched! Use this link to share the group with your in…" at bounding box center [631, 318] width 1263 height 637
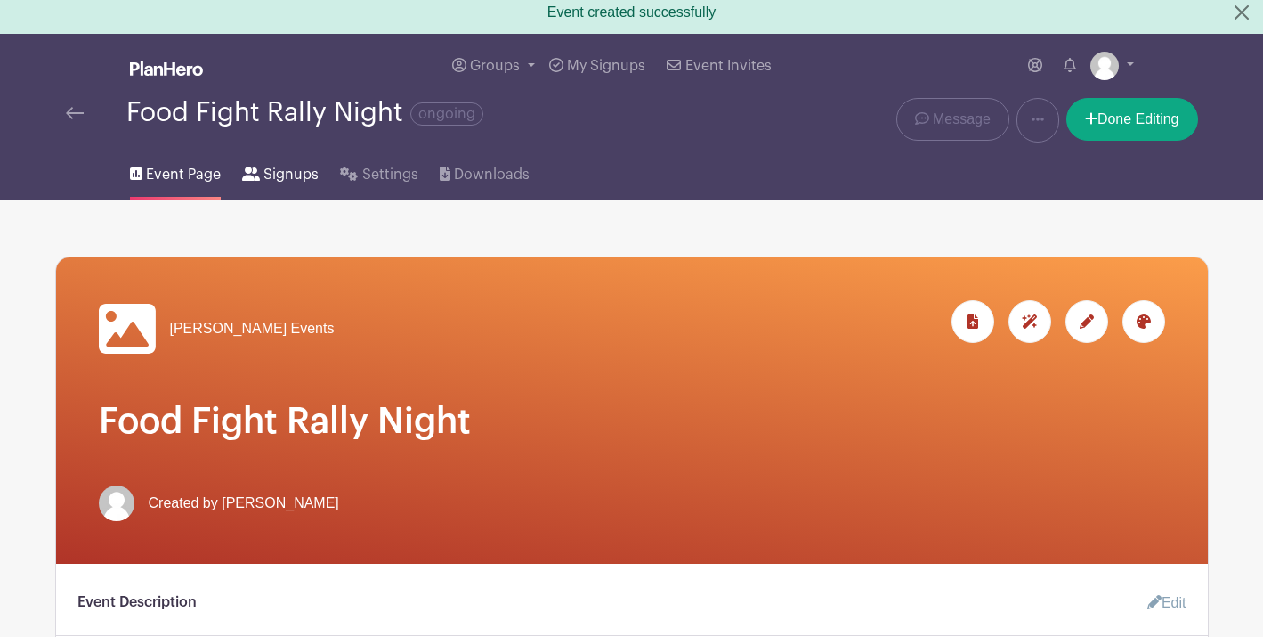
click at [283, 183] on span "Signups" at bounding box center [291, 174] width 55 height 21
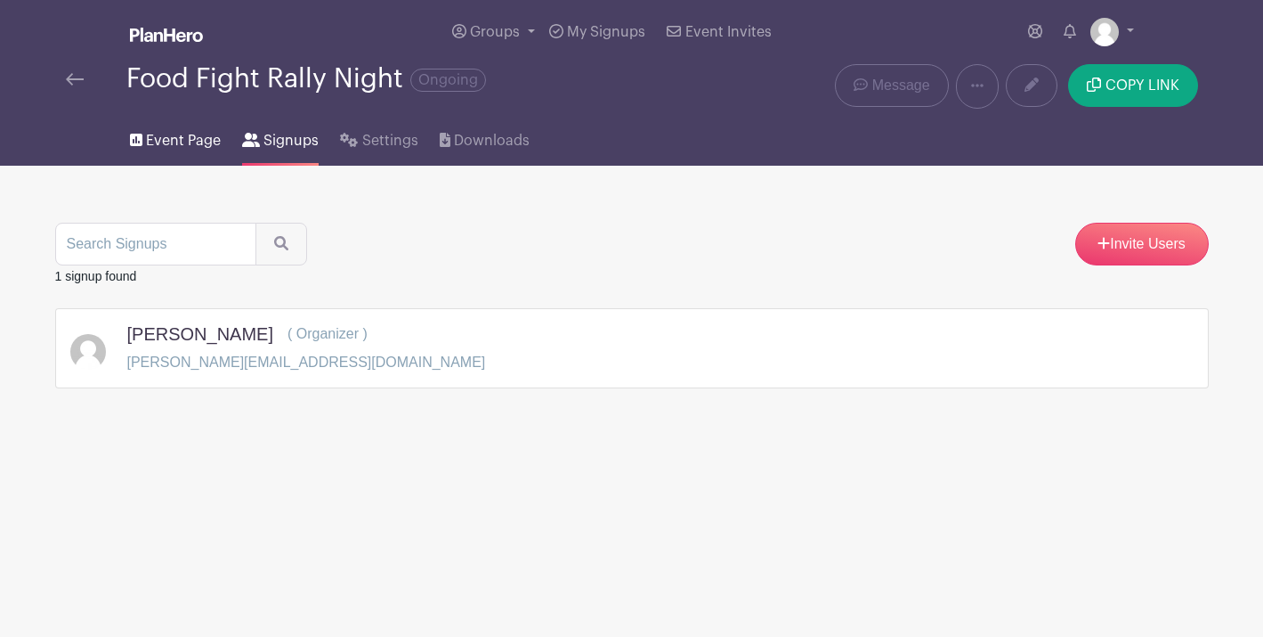
click at [167, 142] on span "Event Page" at bounding box center [183, 140] width 75 height 21
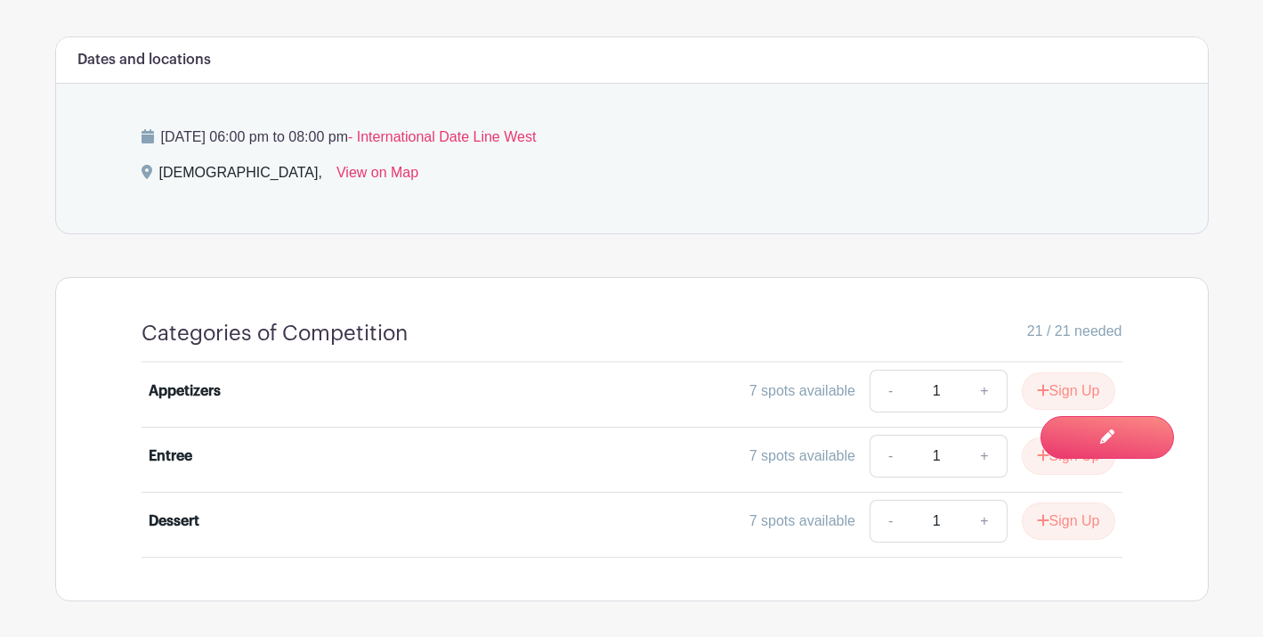
scroll to position [801, 0]
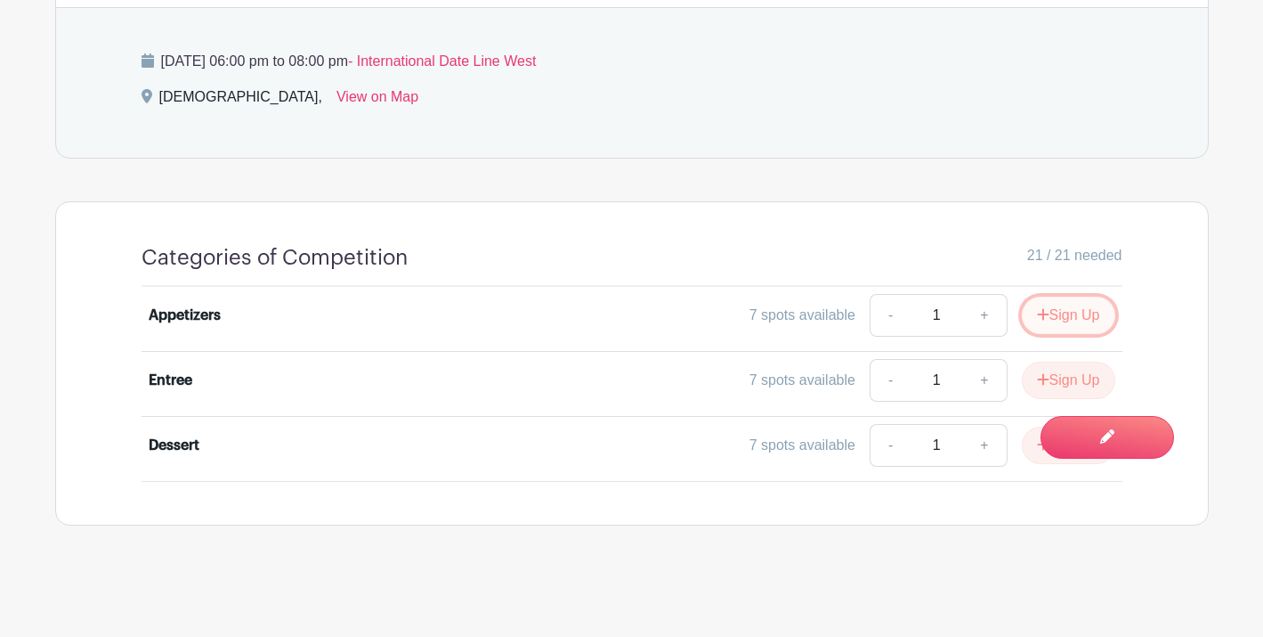
click at [1062, 323] on button "Sign Up" at bounding box center [1068, 314] width 93 height 37
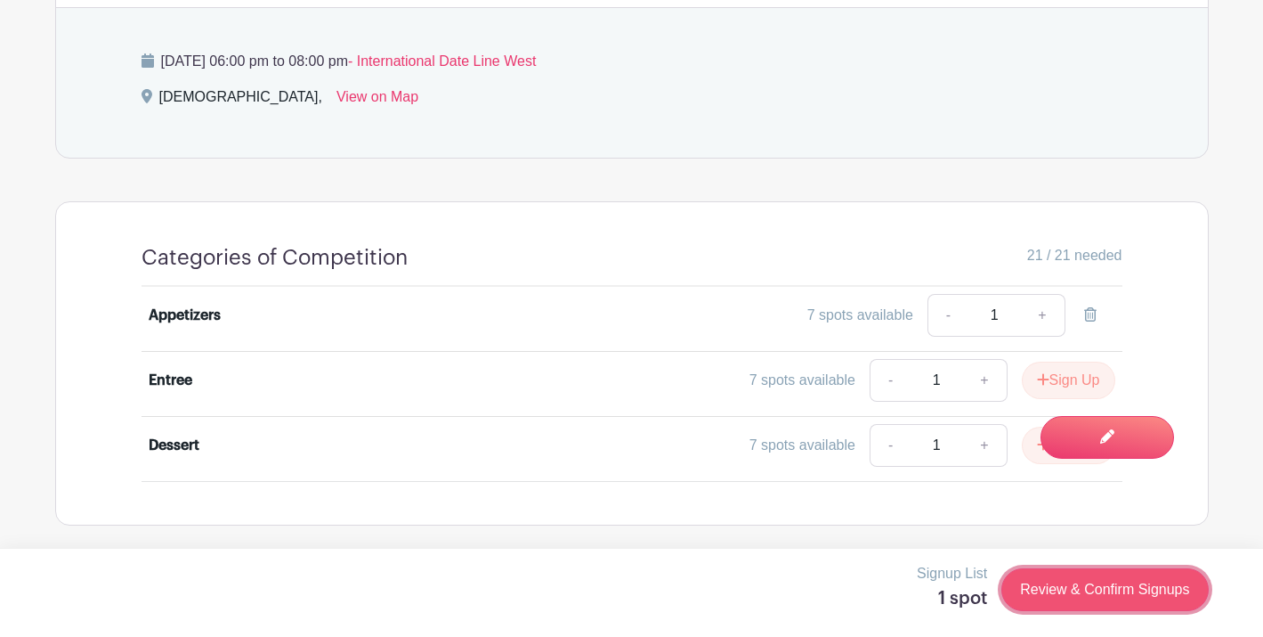
click at [1090, 595] on link "Review & Confirm Signups" at bounding box center [1105, 589] width 207 height 43
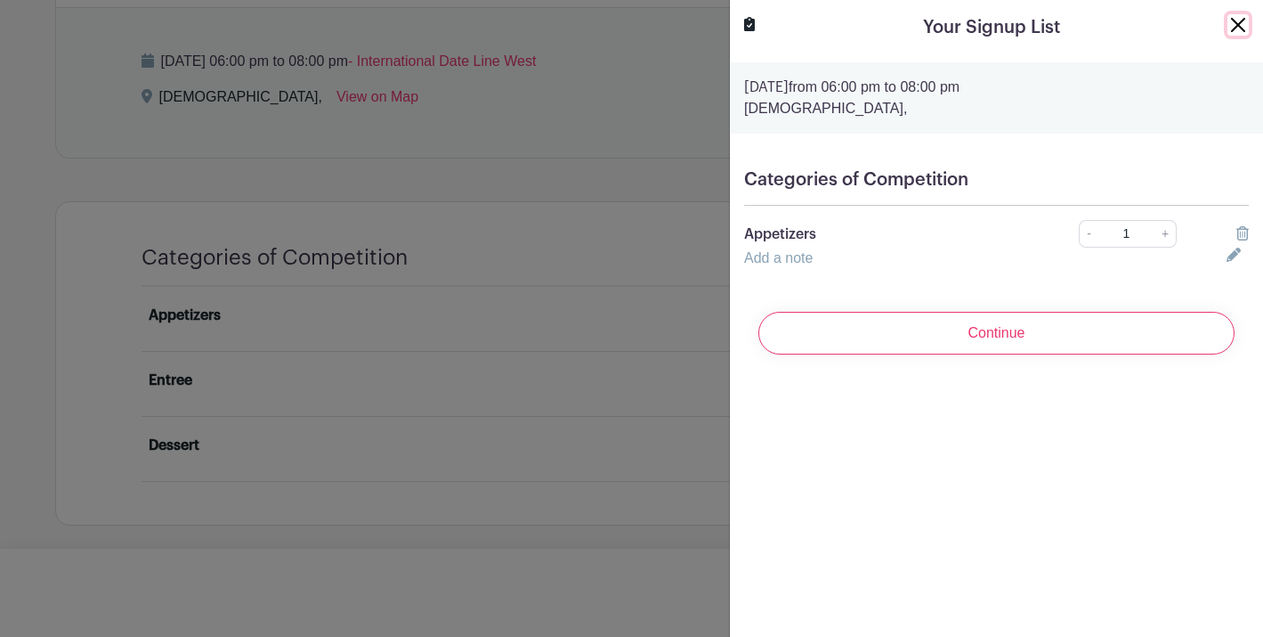
click at [1240, 17] on button "Close" at bounding box center [1238, 24] width 21 height 21
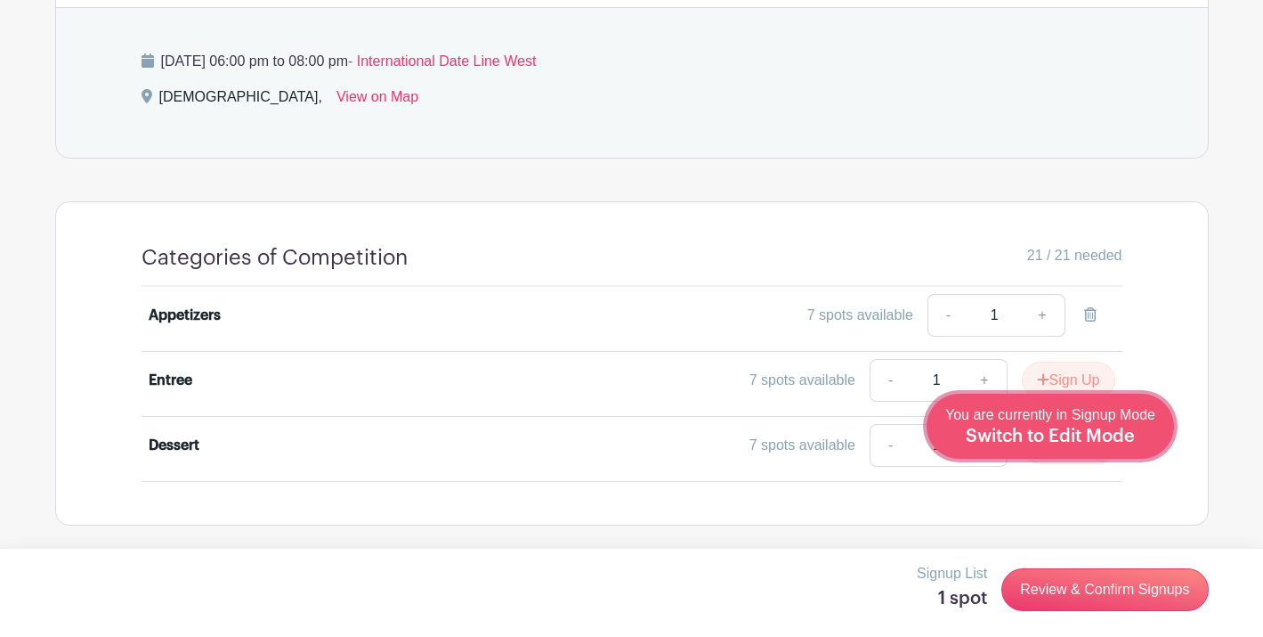
click at [1123, 447] on div "You are currently in Signup Mode Switch to Edit Mode" at bounding box center [1051, 426] width 210 height 44
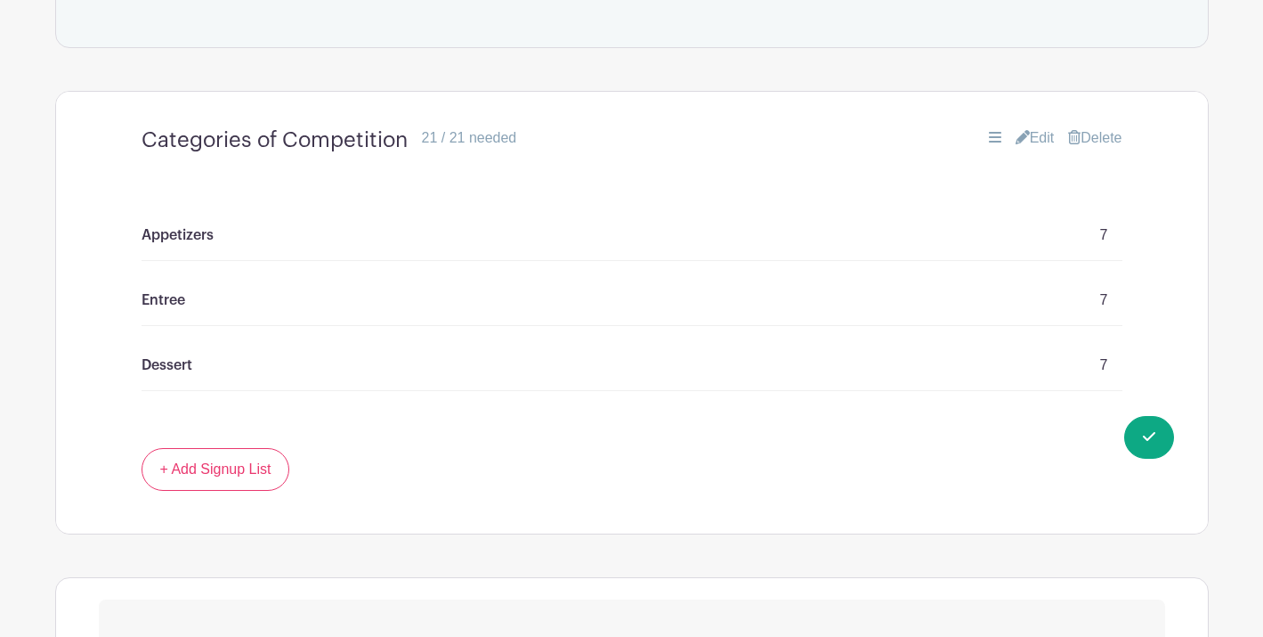
scroll to position [986, 0]
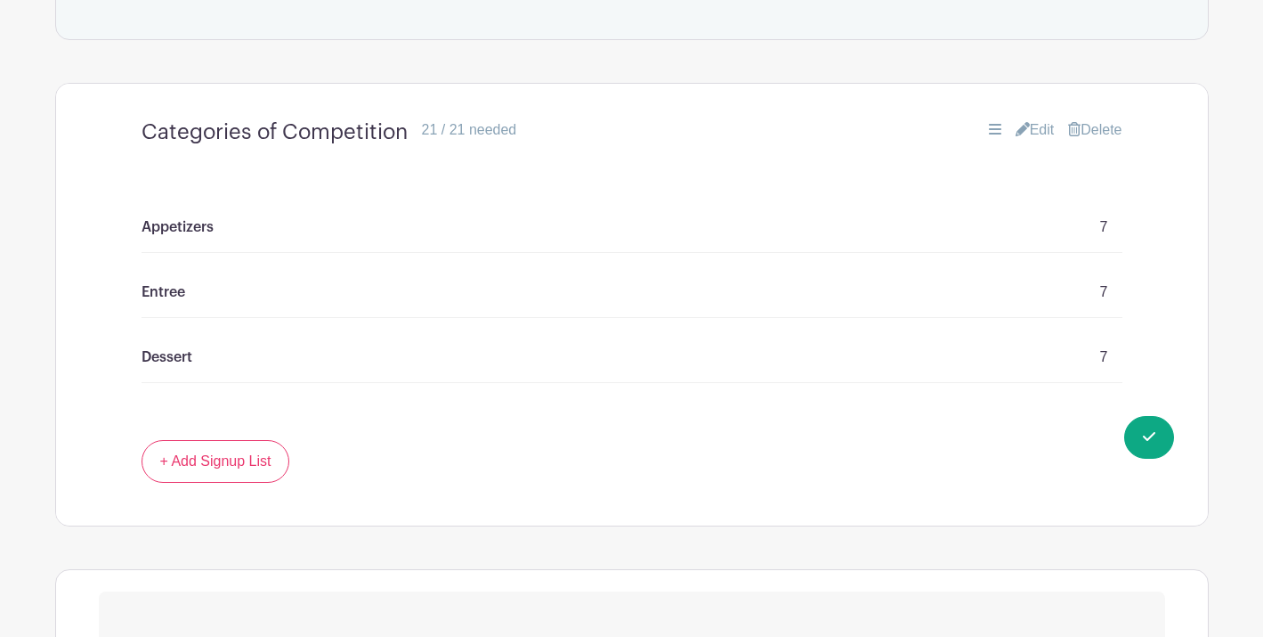
click at [199, 226] on p "Appetizers" at bounding box center [178, 226] width 72 height 21
click at [1113, 225] on div "Appetizers 7" at bounding box center [632, 227] width 981 height 51
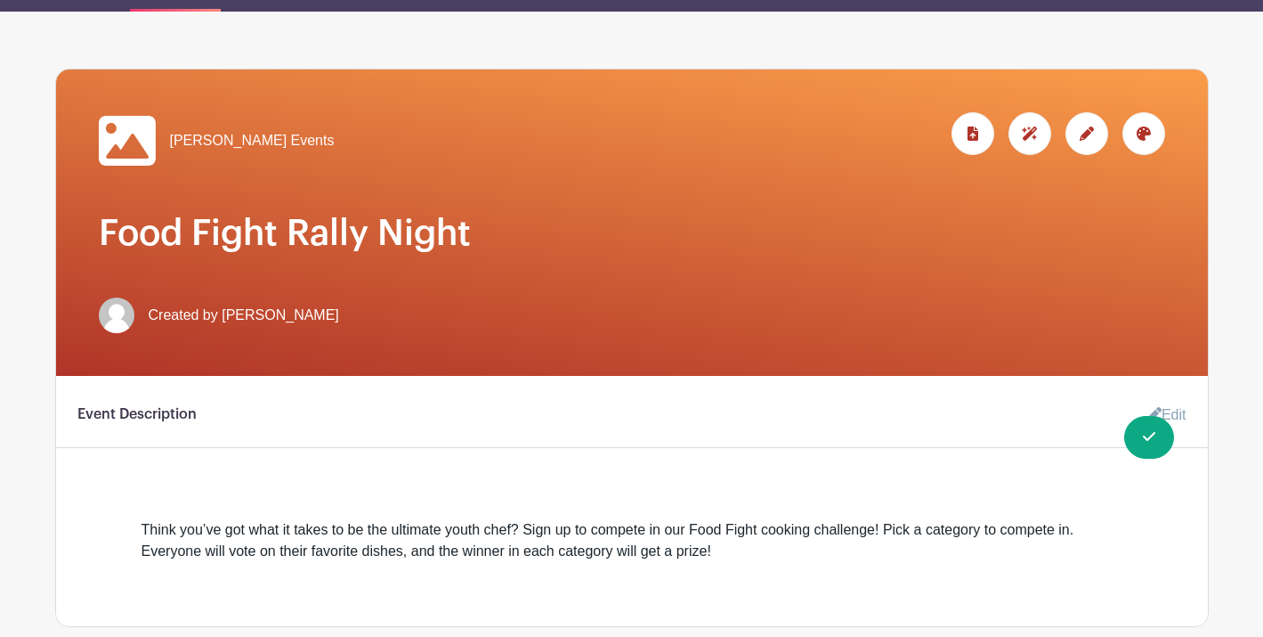
scroll to position [0, 0]
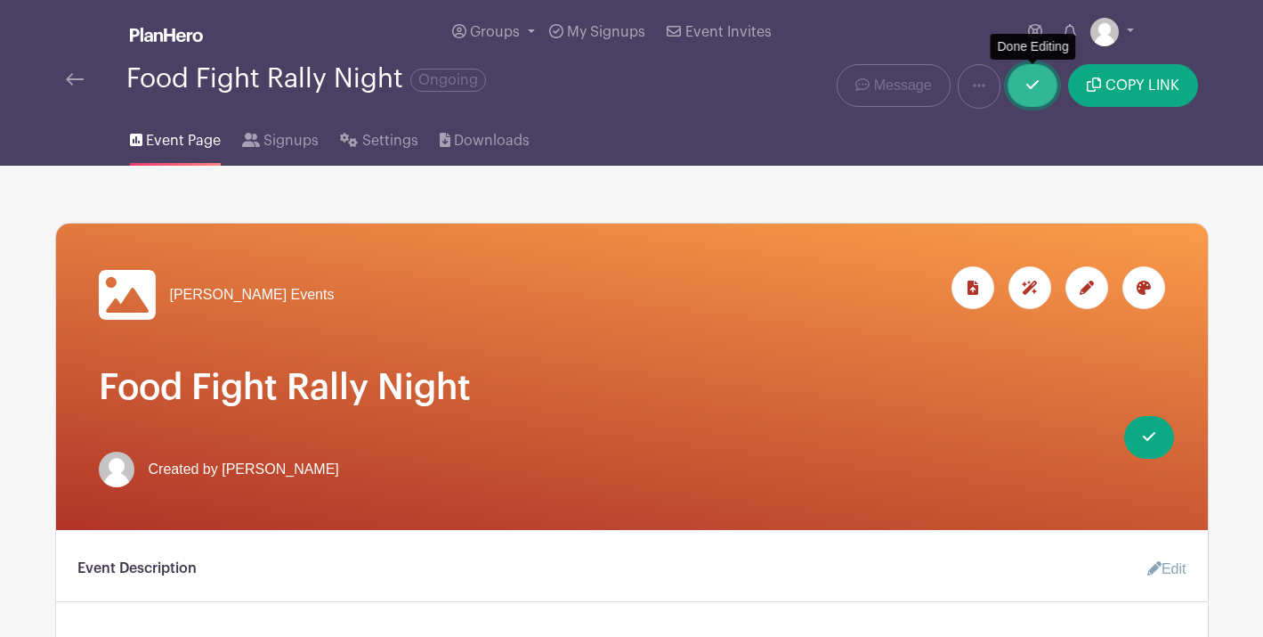
click at [1044, 91] on link at bounding box center [1033, 85] width 50 height 43
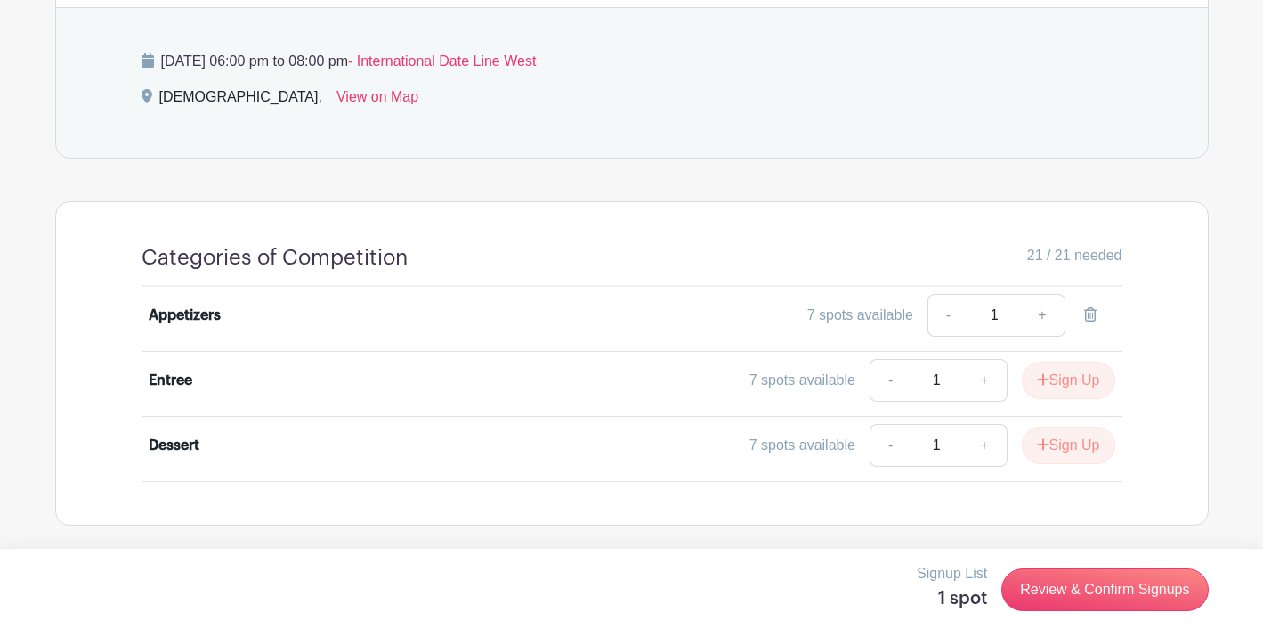
scroll to position [801, 0]
click at [1053, 591] on link "Review & Confirm Signups" at bounding box center [1105, 589] width 207 height 43
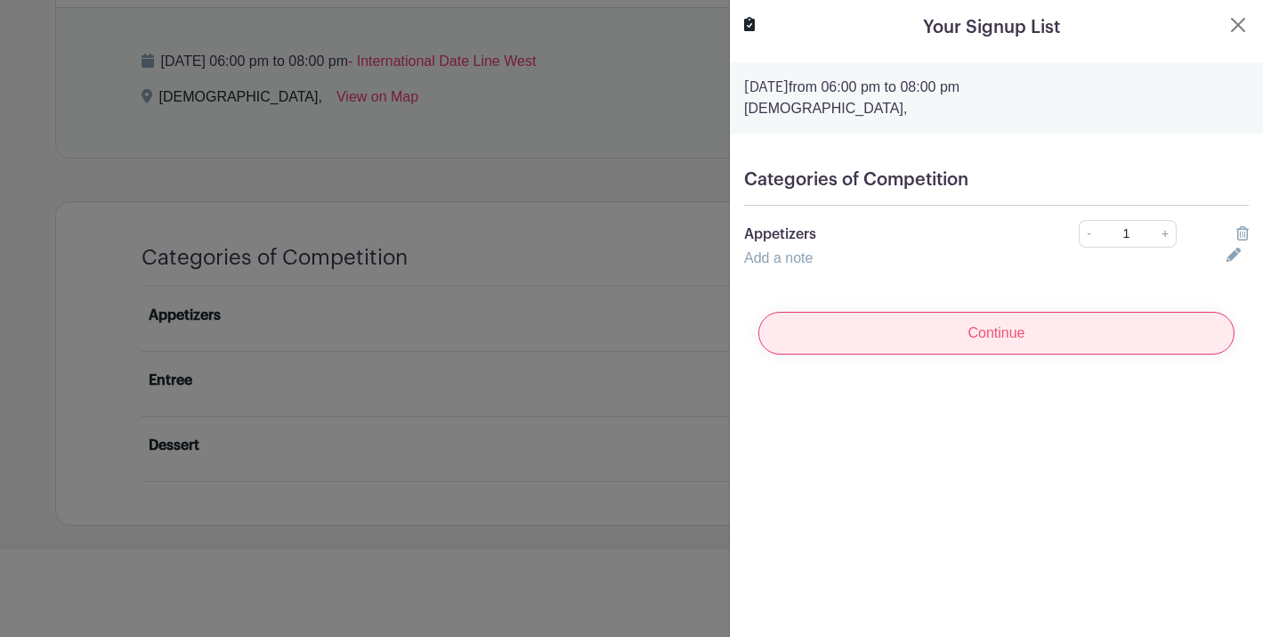
click at [935, 337] on input "Continue" at bounding box center [997, 333] width 476 height 43
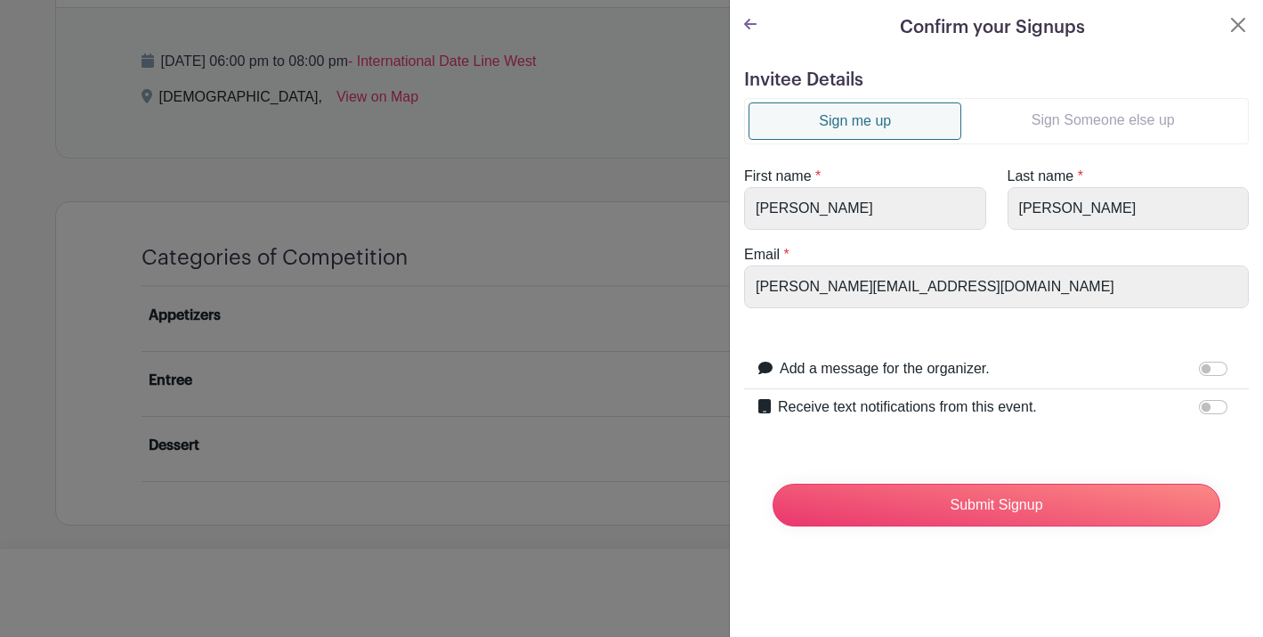
click at [1080, 126] on link "Sign Someone else up" at bounding box center [1103, 120] width 283 height 36
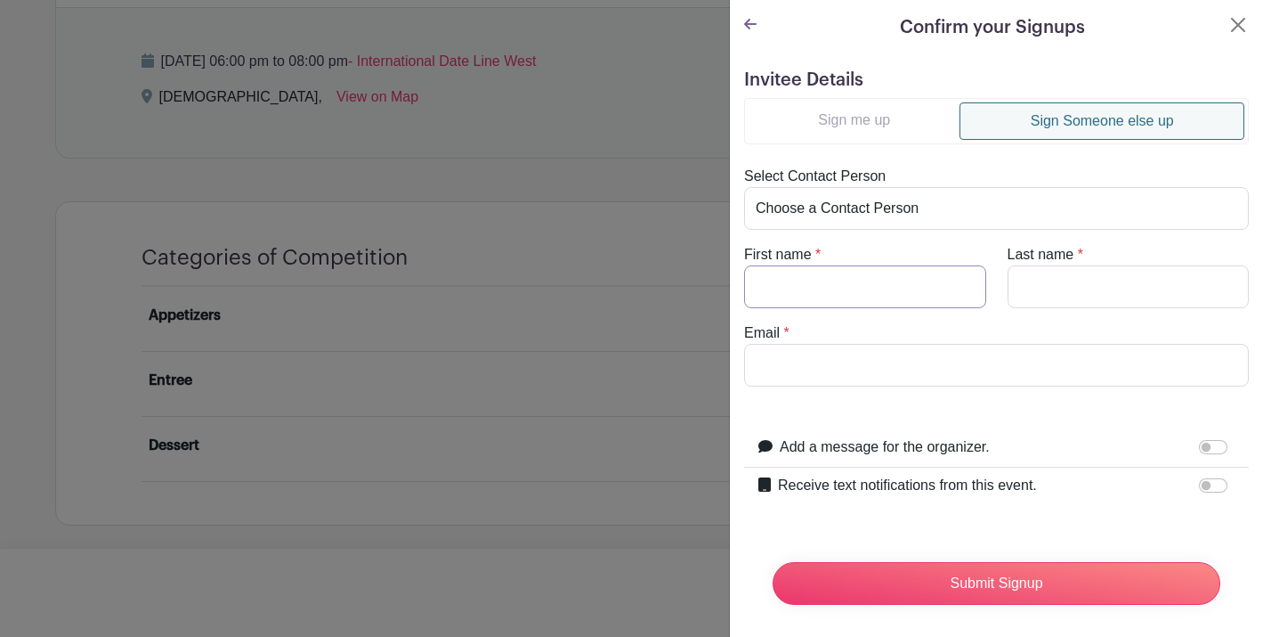
click at [854, 288] on input "First name" at bounding box center [865, 286] width 242 height 43
type input "a"
type input "[PERSON_NAME]"
click at [756, 379] on input "Email" at bounding box center [996, 365] width 505 height 43
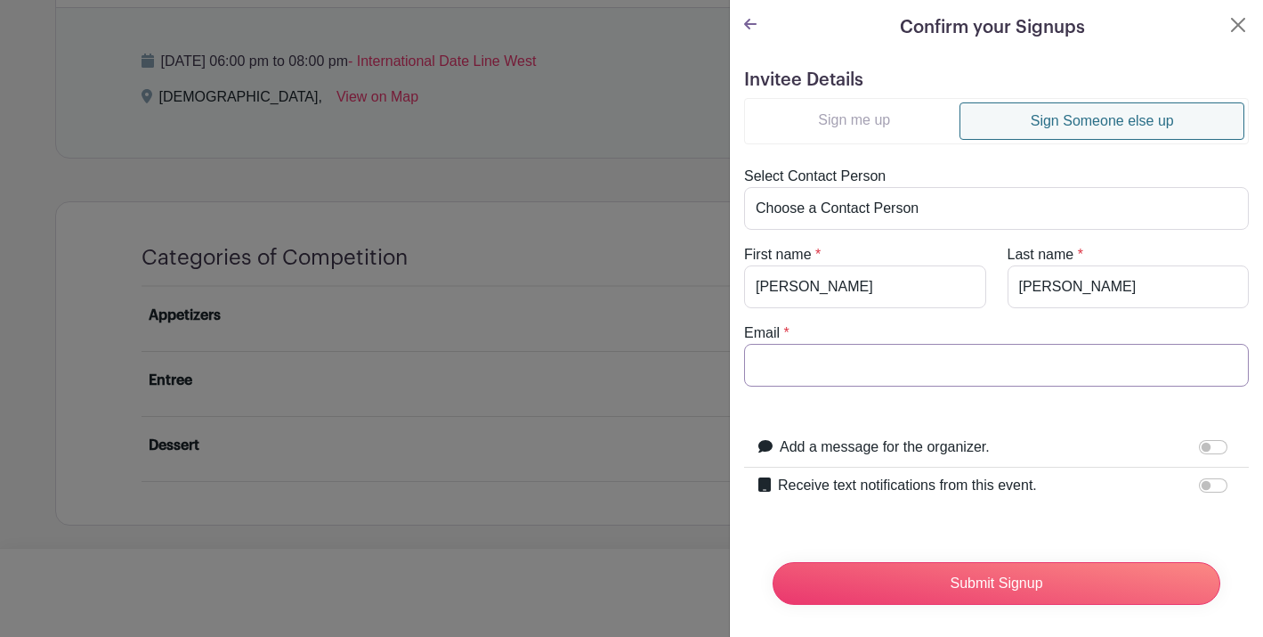
type input "[PERSON_NAME][EMAIL_ADDRESS][DOMAIN_NAME]"
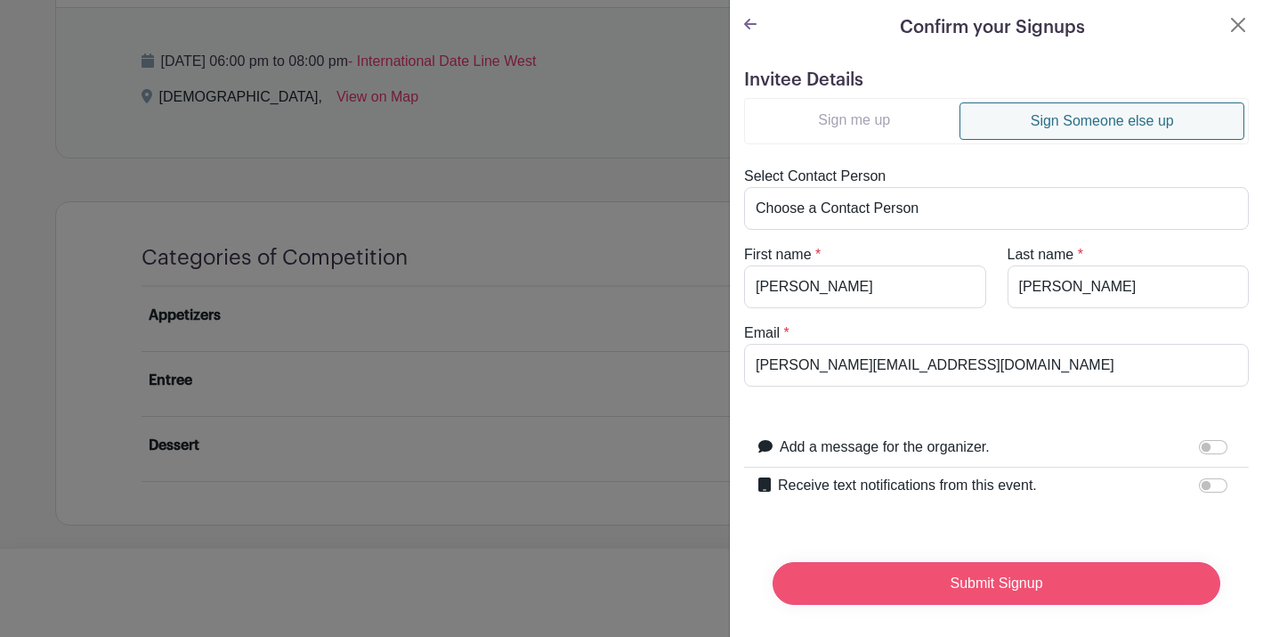
click at [1000, 587] on input "Submit Signup" at bounding box center [997, 583] width 448 height 43
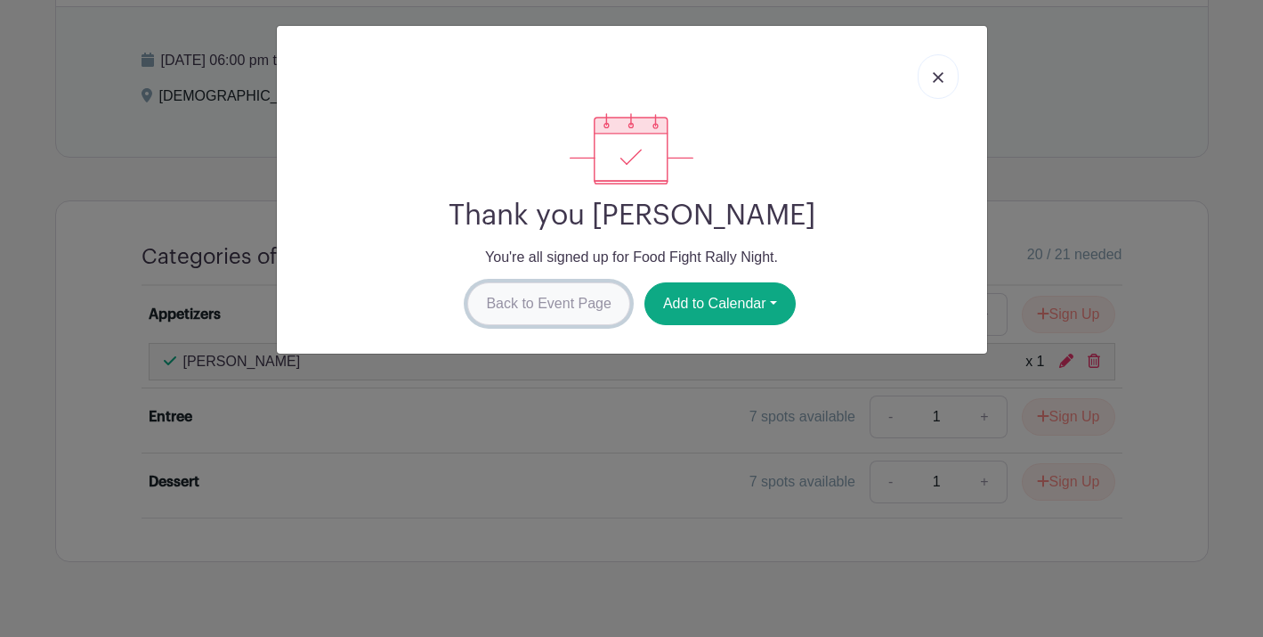
click at [559, 317] on link "Back to Event Page" at bounding box center [548, 303] width 163 height 43
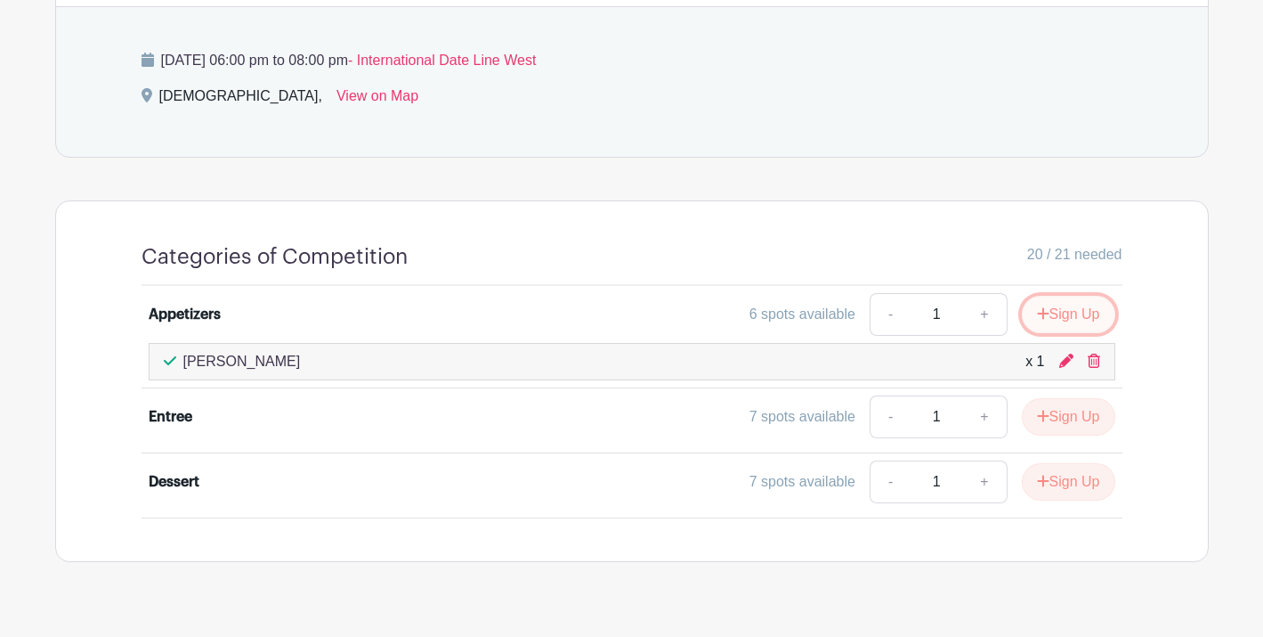
click at [1059, 320] on button "Sign Up" at bounding box center [1068, 314] width 93 height 37
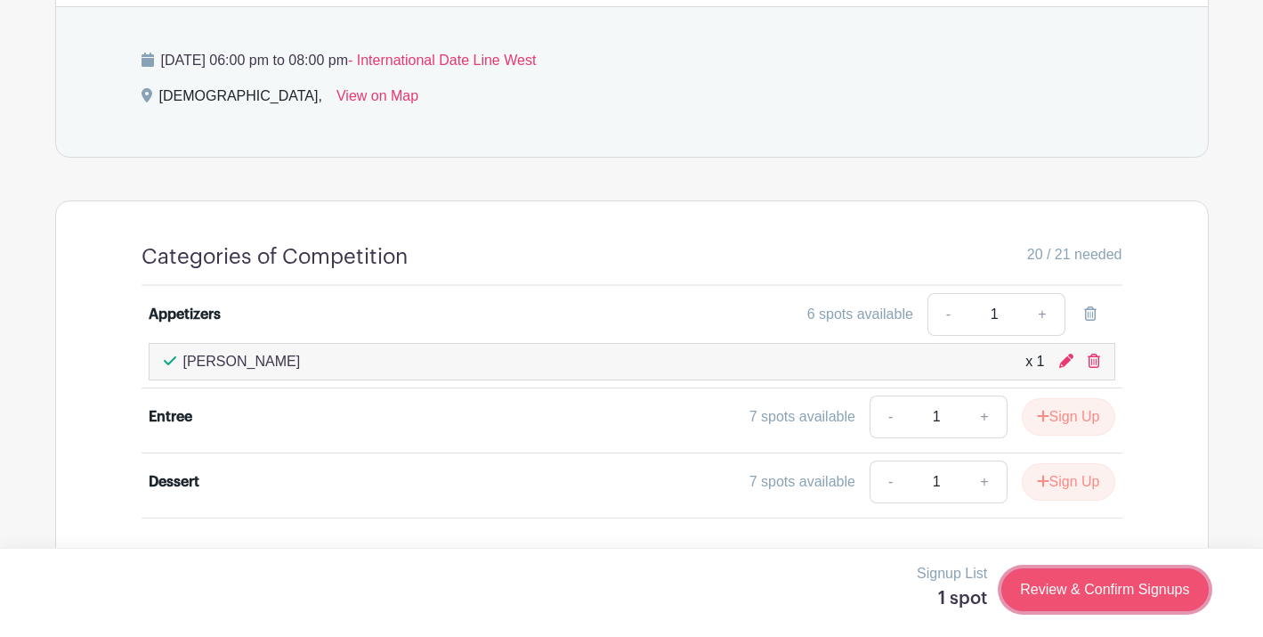
click at [1062, 593] on link "Review & Confirm Signups" at bounding box center [1105, 589] width 207 height 43
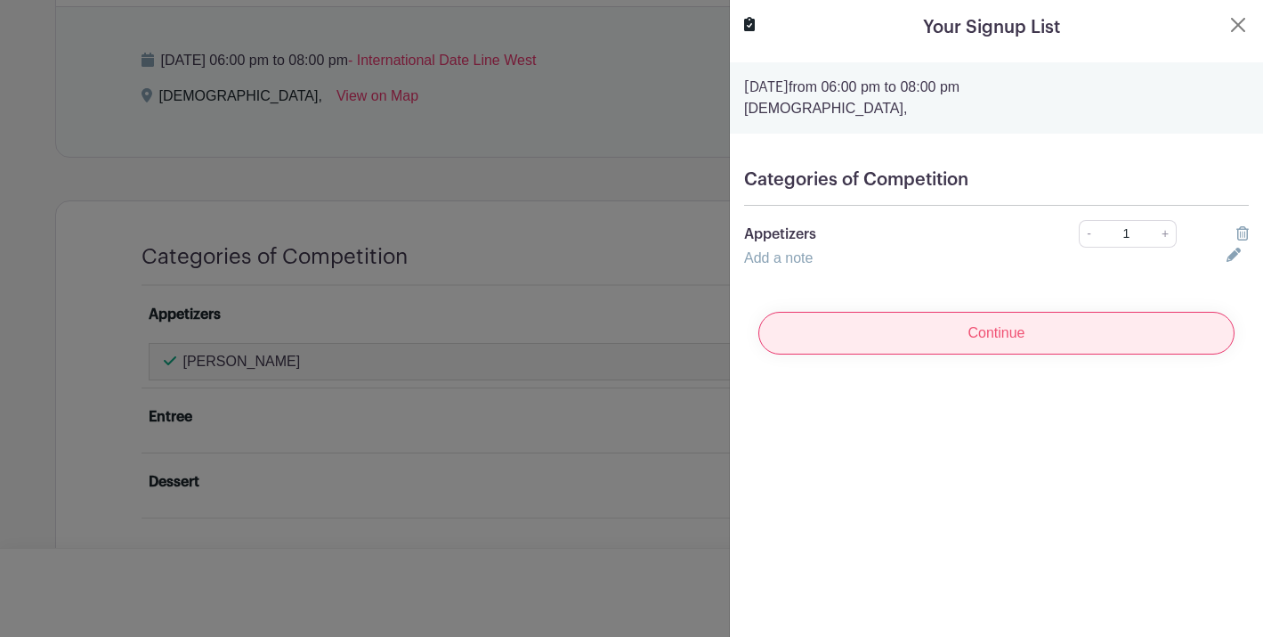
click at [987, 328] on input "Continue" at bounding box center [997, 333] width 476 height 43
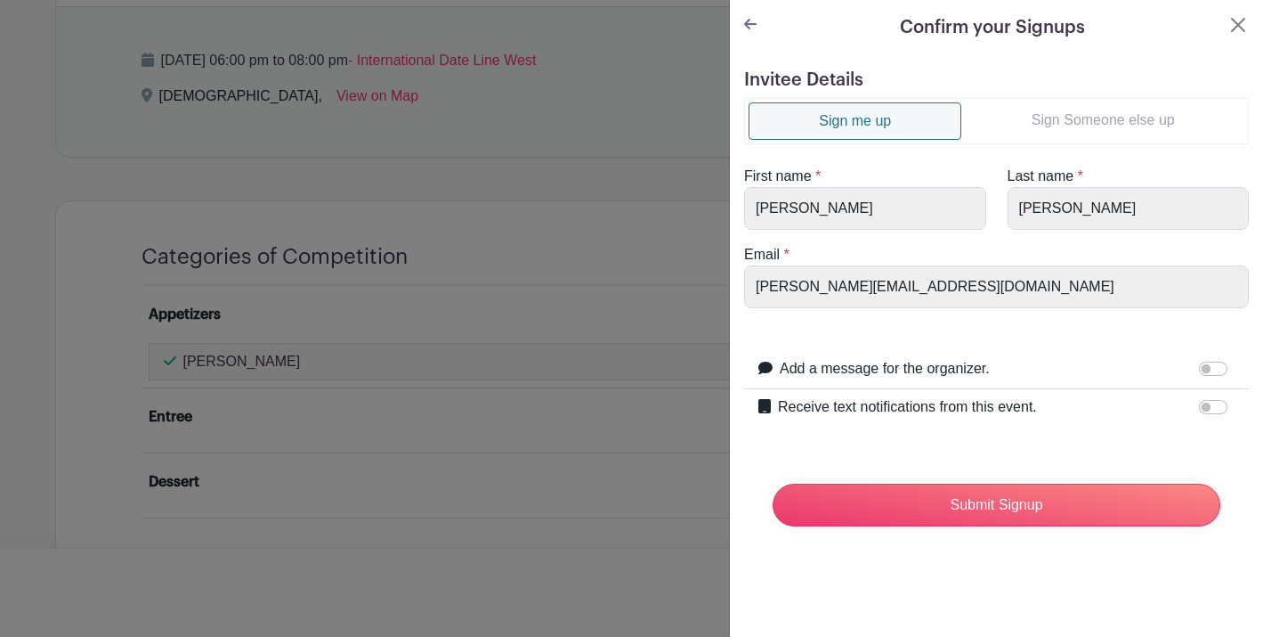
click at [1083, 126] on link "Sign Someone else up" at bounding box center [1103, 120] width 283 height 36
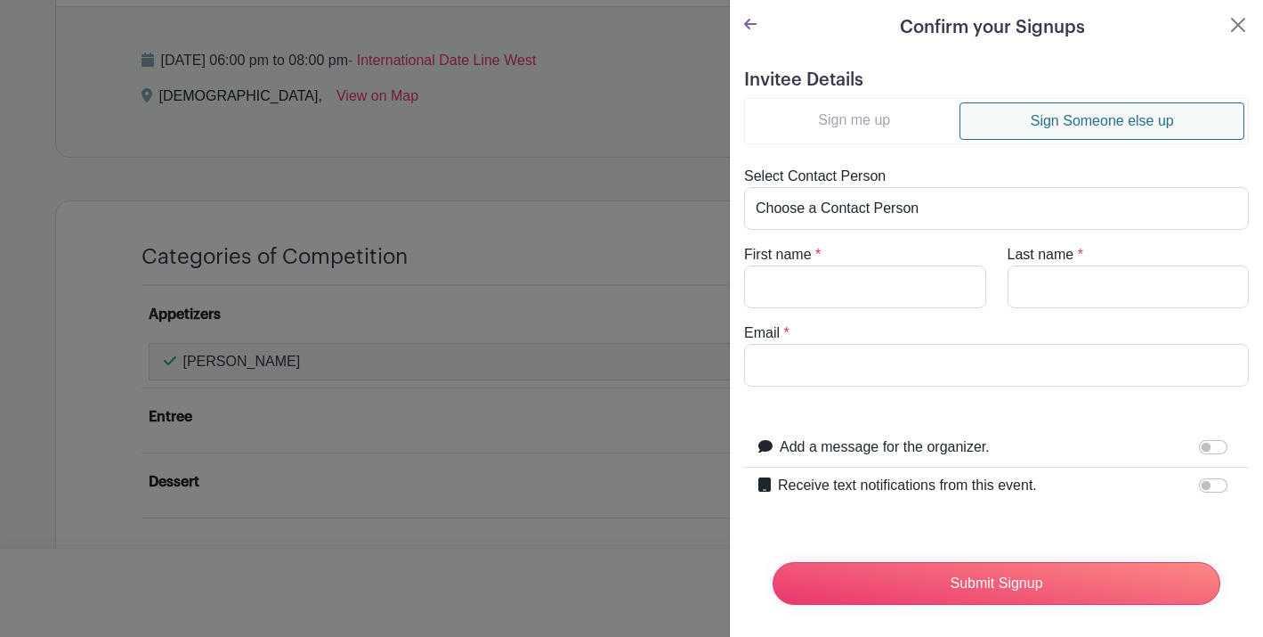
click at [870, 130] on link "Sign me up" at bounding box center [854, 120] width 211 height 36
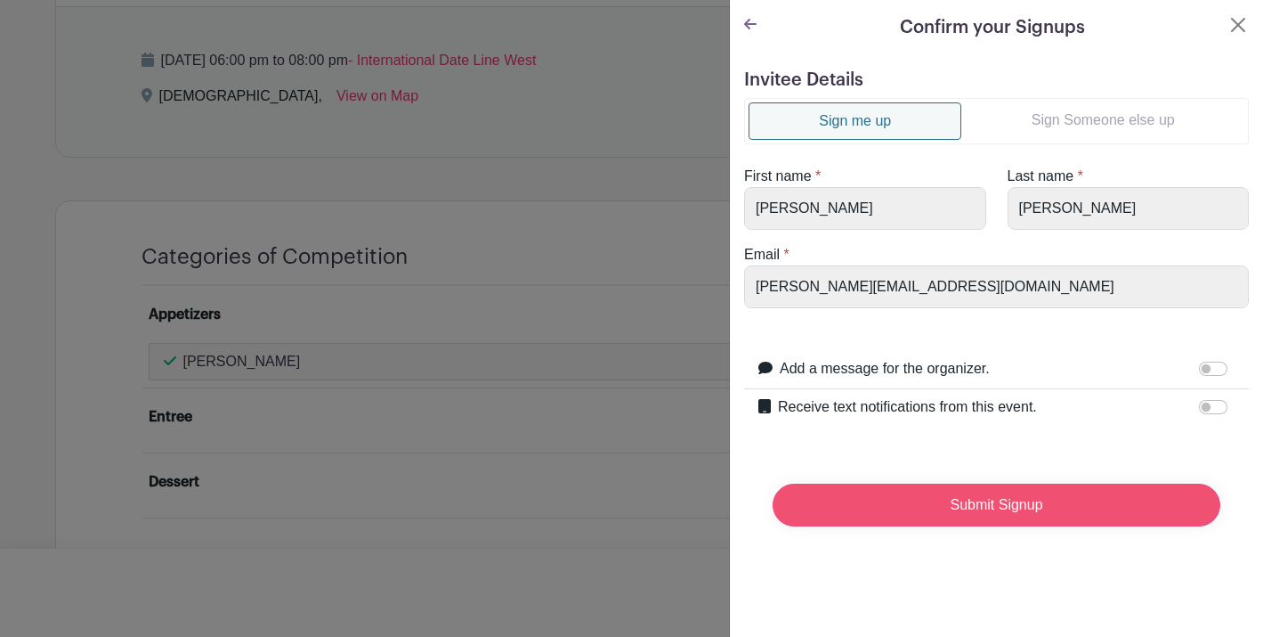
click at [978, 511] on input "Submit Signup" at bounding box center [997, 504] width 448 height 43
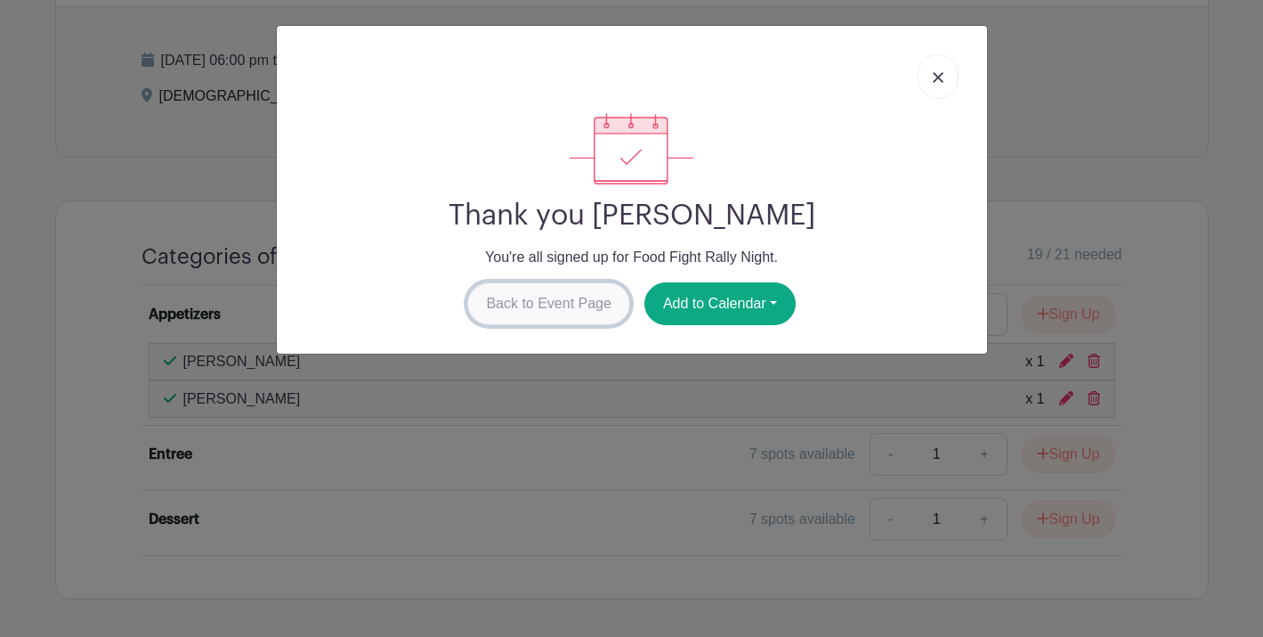
click at [579, 310] on link "Back to Event Page" at bounding box center [548, 303] width 163 height 43
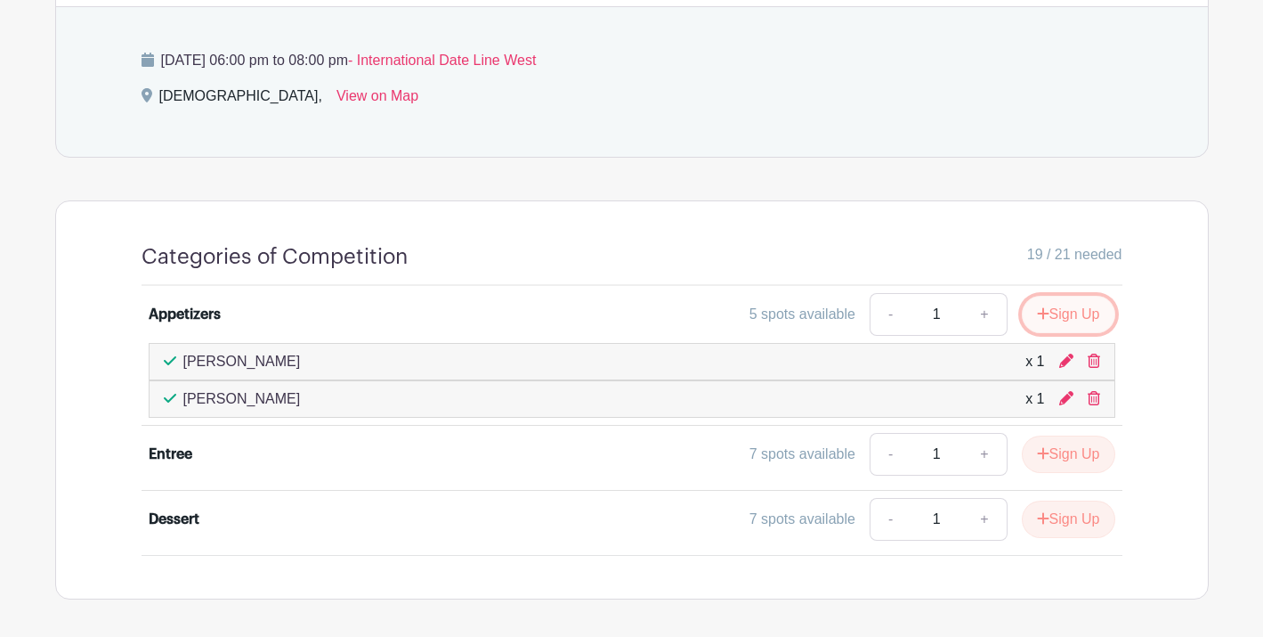
click at [1072, 313] on button "Sign Up" at bounding box center [1068, 314] width 93 height 37
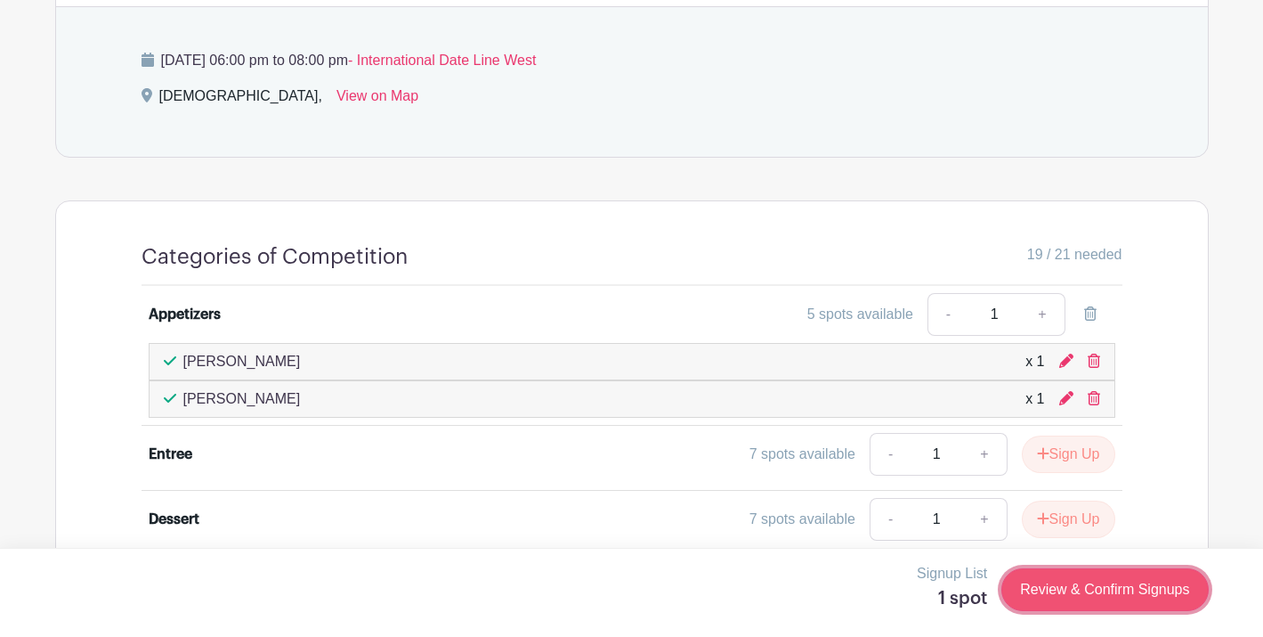
click at [1081, 598] on link "Review & Confirm Signups" at bounding box center [1105, 589] width 207 height 43
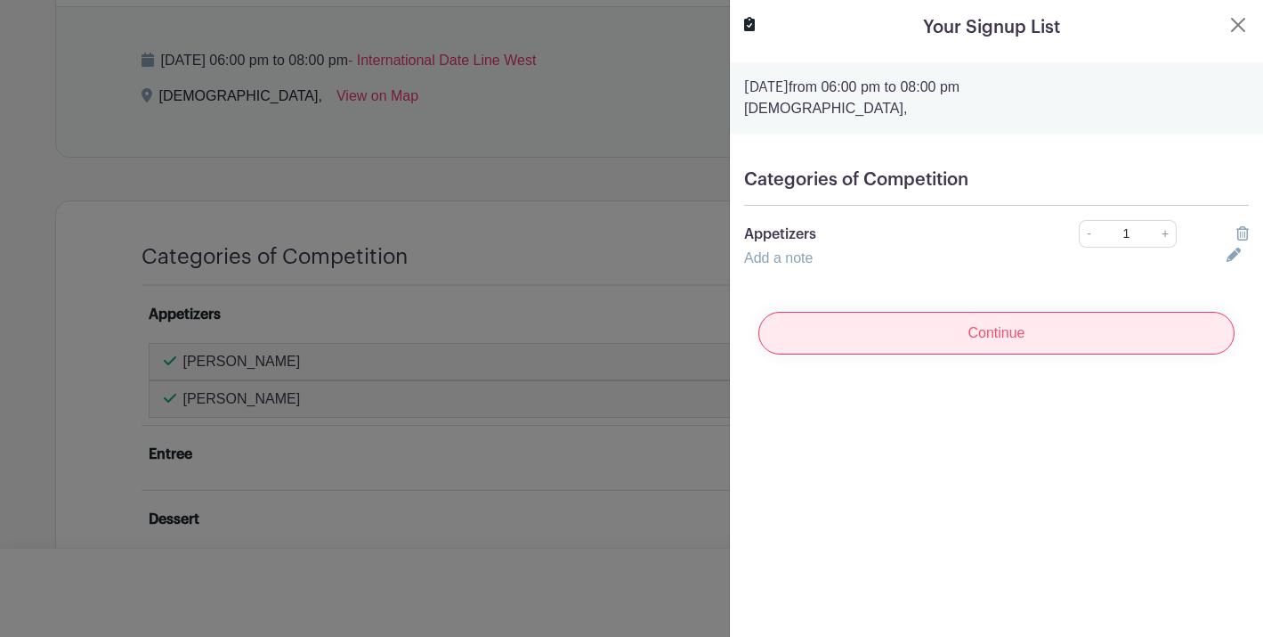
click at [914, 345] on input "Continue" at bounding box center [997, 333] width 476 height 43
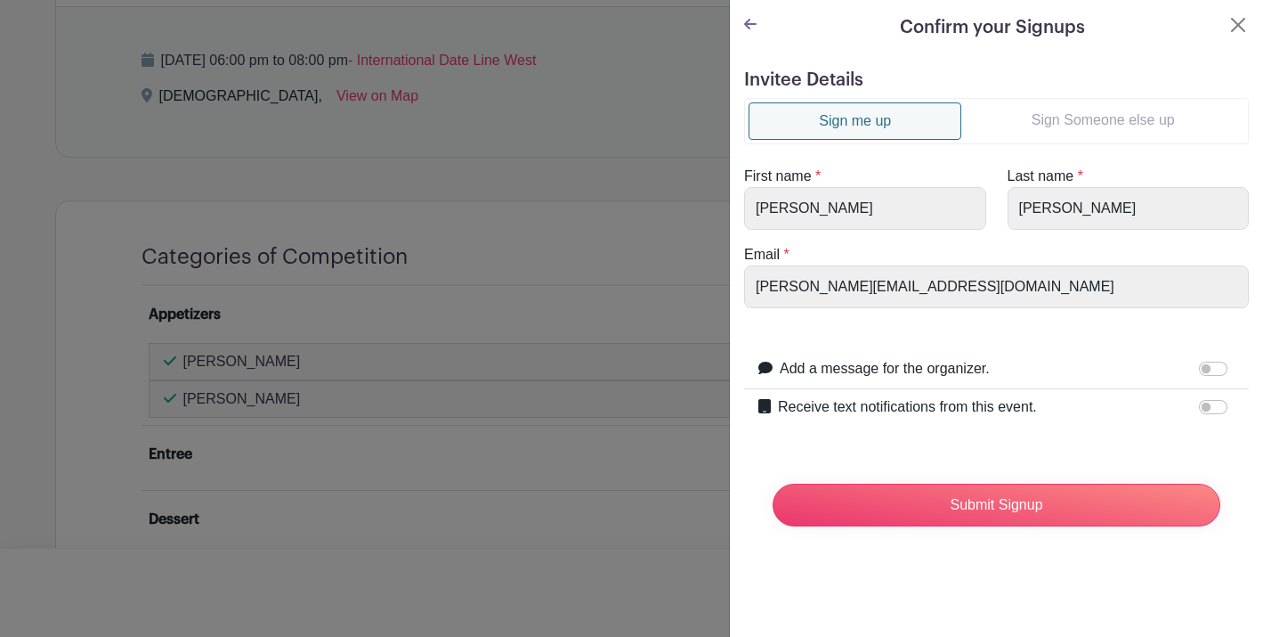
click at [1041, 125] on link "Sign Someone else up" at bounding box center [1103, 120] width 283 height 36
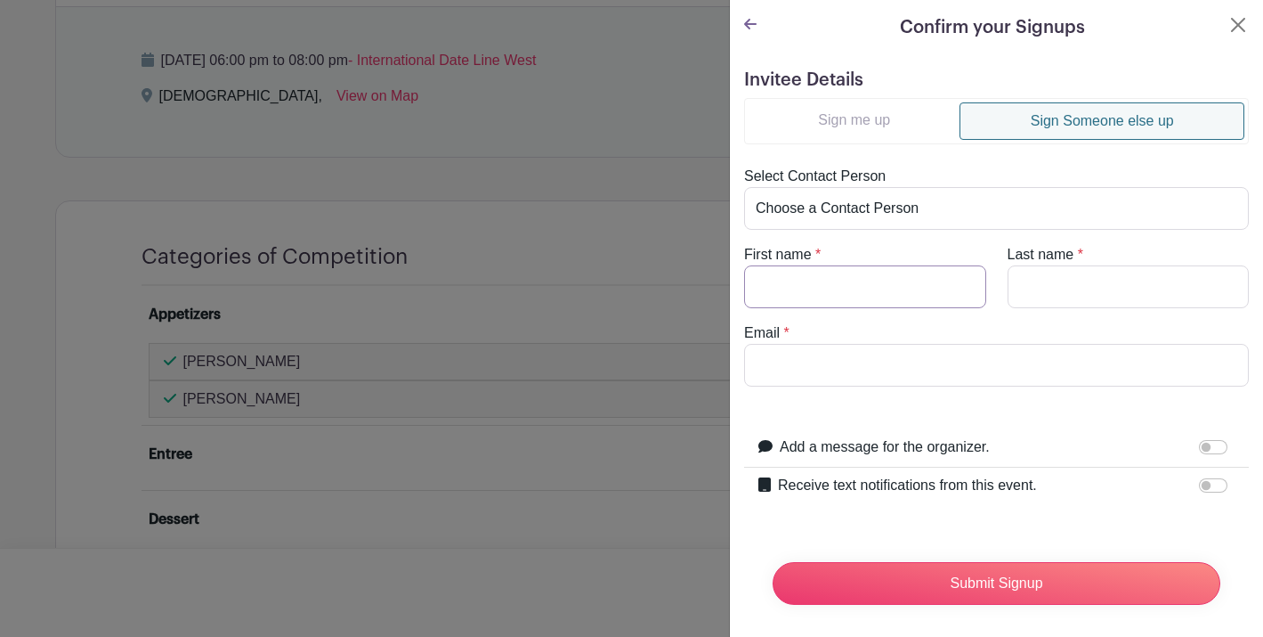
click at [832, 278] on input "First name" at bounding box center [865, 286] width 242 height 43
type input "[PERSON_NAME]"
click at [1142, 280] on input "Last name" at bounding box center [1129, 286] width 242 height 43
type input "E"
type input "[PERSON_NAME]"
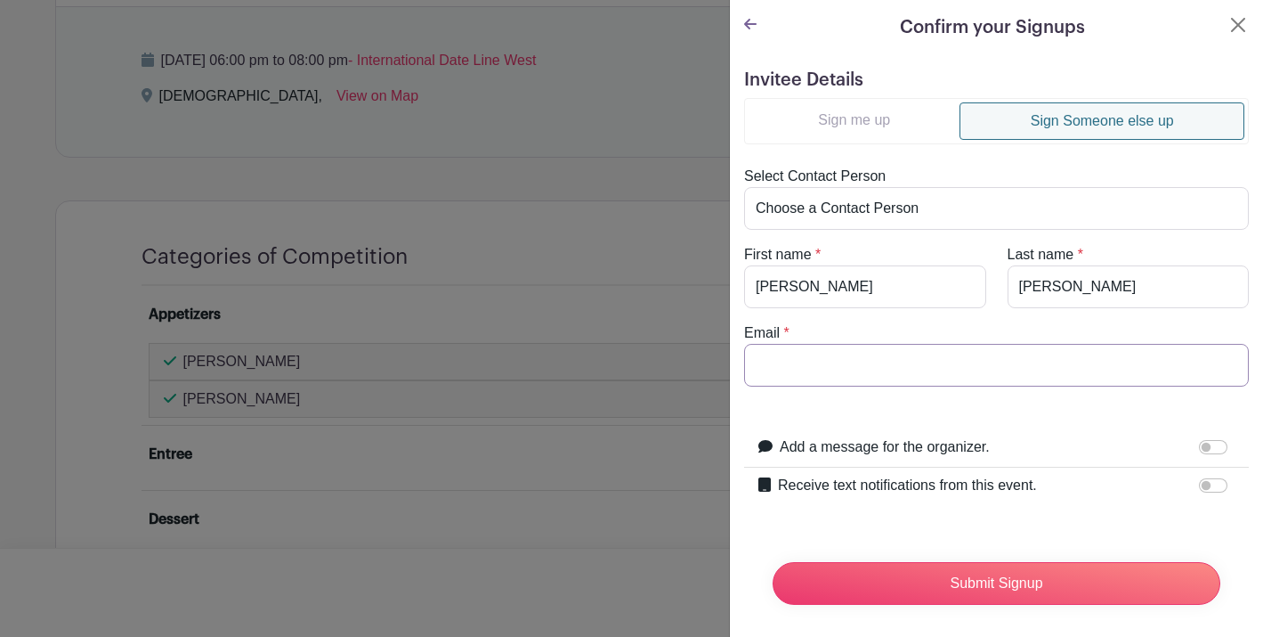
click at [859, 379] on input "Email" at bounding box center [996, 365] width 505 height 43
paste input "[EMAIL_ADDRESS][DOMAIN_NAME]"
type input "[EMAIL_ADDRESS][DOMAIN_NAME]"
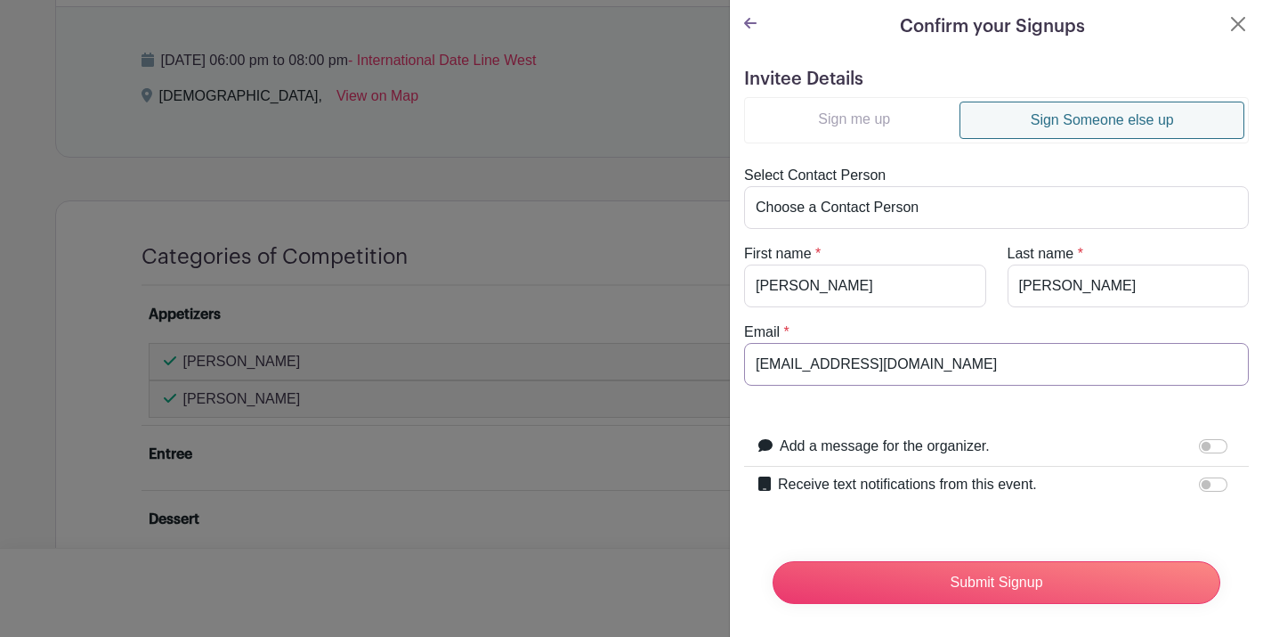
scroll to position [0, 0]
click at [1239, 22] on button "Close" at bounding box center [1238, 24] width 21 height 21
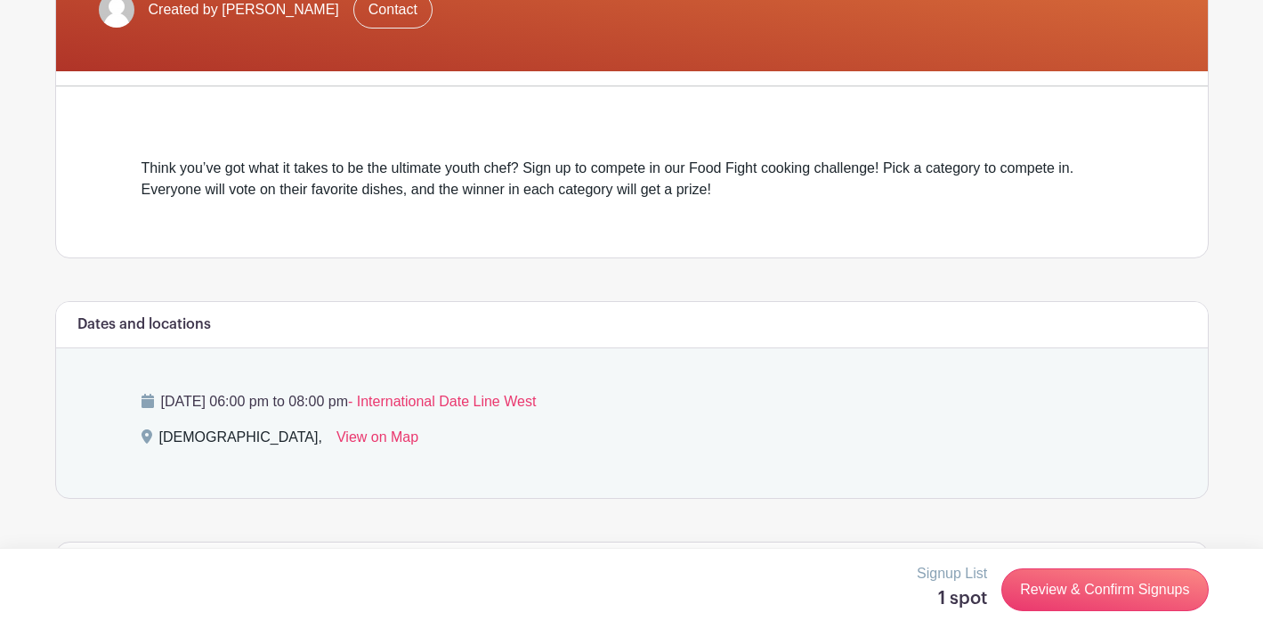
scroll to position [407, 0]
